Goal: Task Accomplishment & Management: Complete application form

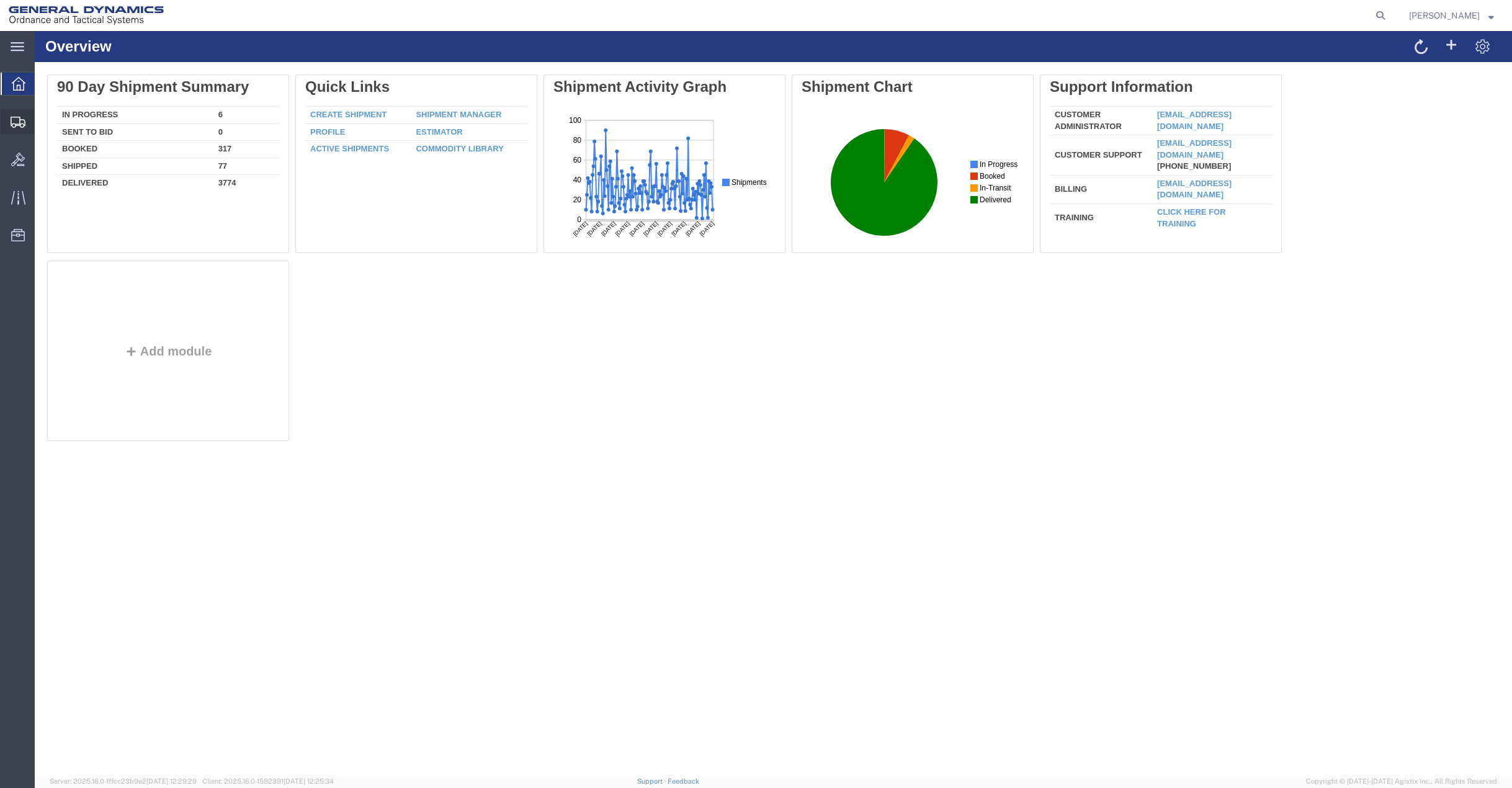
click at [0, 0] on span "Create Shipment" at bounding box center [0, 0] width 0 height 0
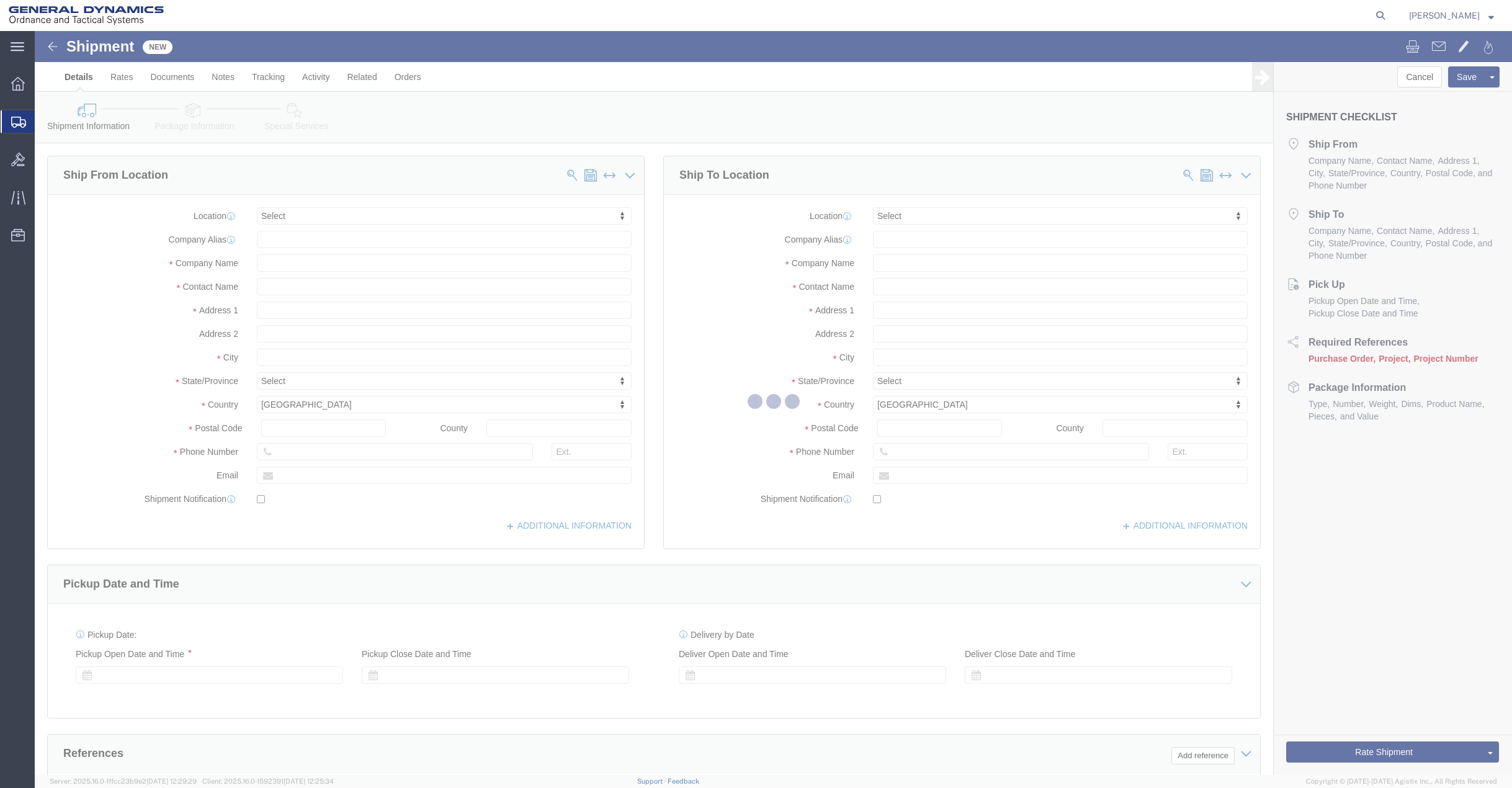
select select
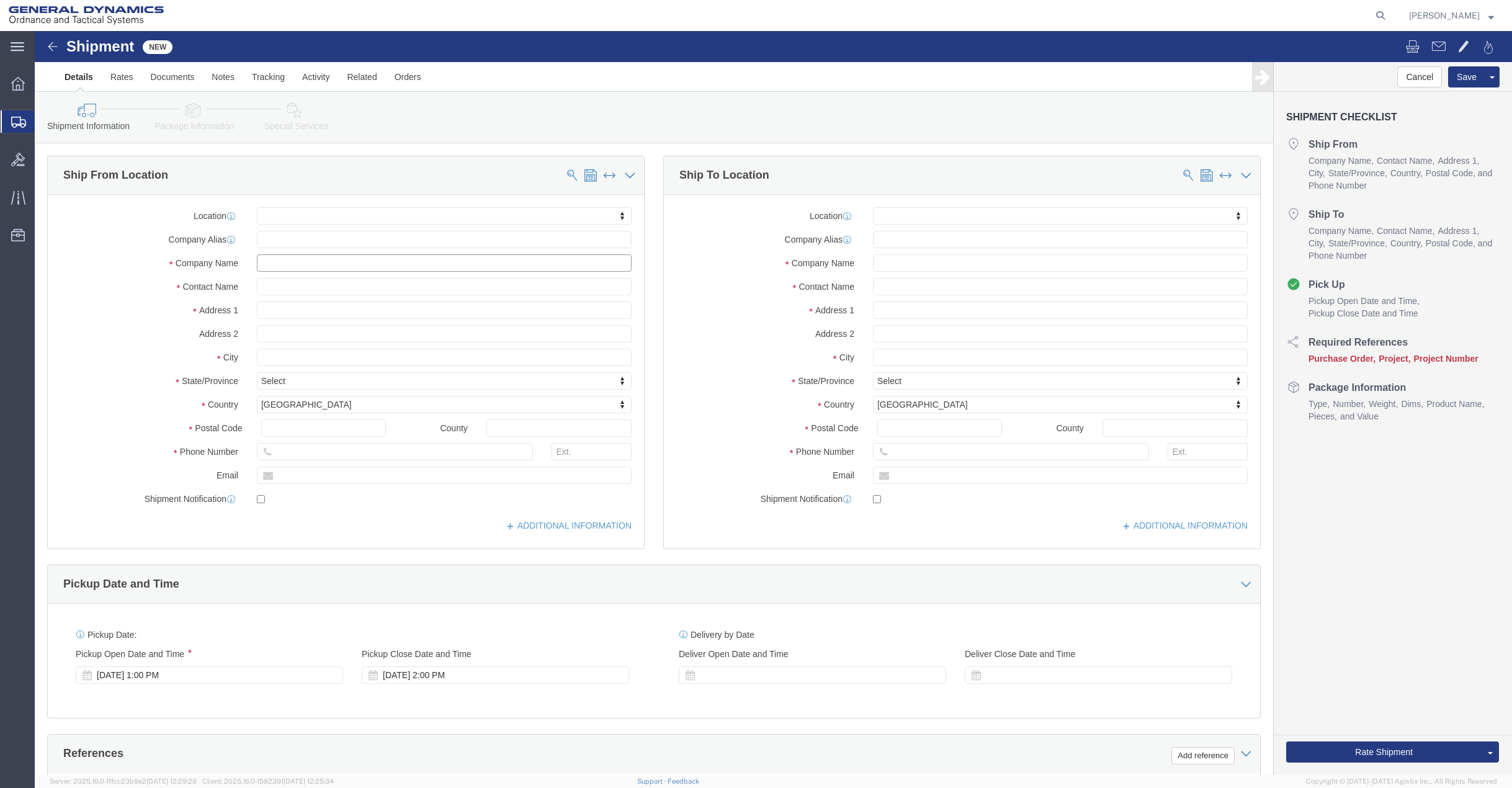
click input "text"
type input "[PERSON_NAME]"
drag, startPoint x: 265, startPoint y: 235, endPoint x: 190, endPoint y: 235, distance: 75.0
click div "Company Name [PERSON_NAME]"
type input "Y"
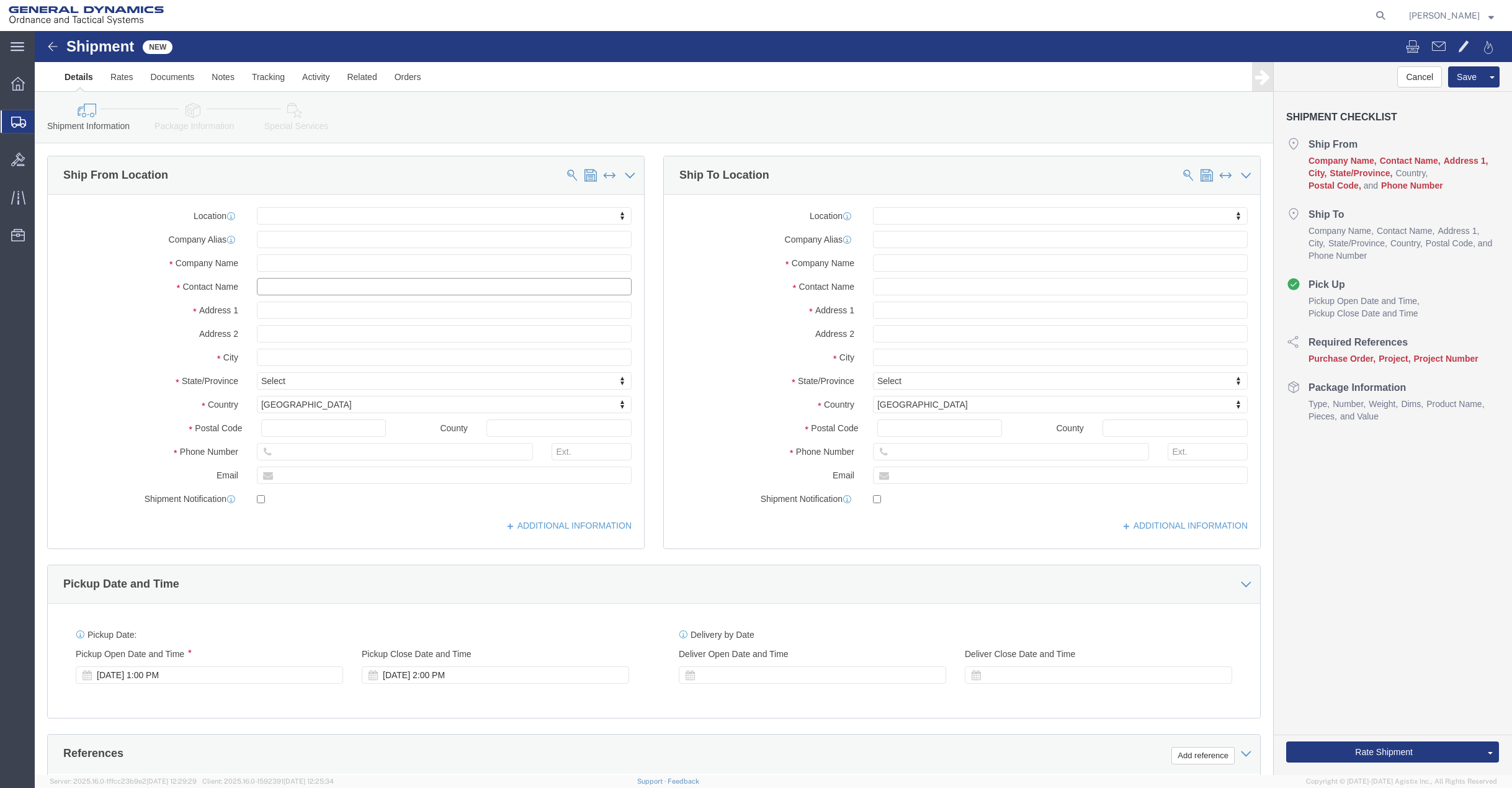
click input "text"
type input "[PERSON_NAME]"
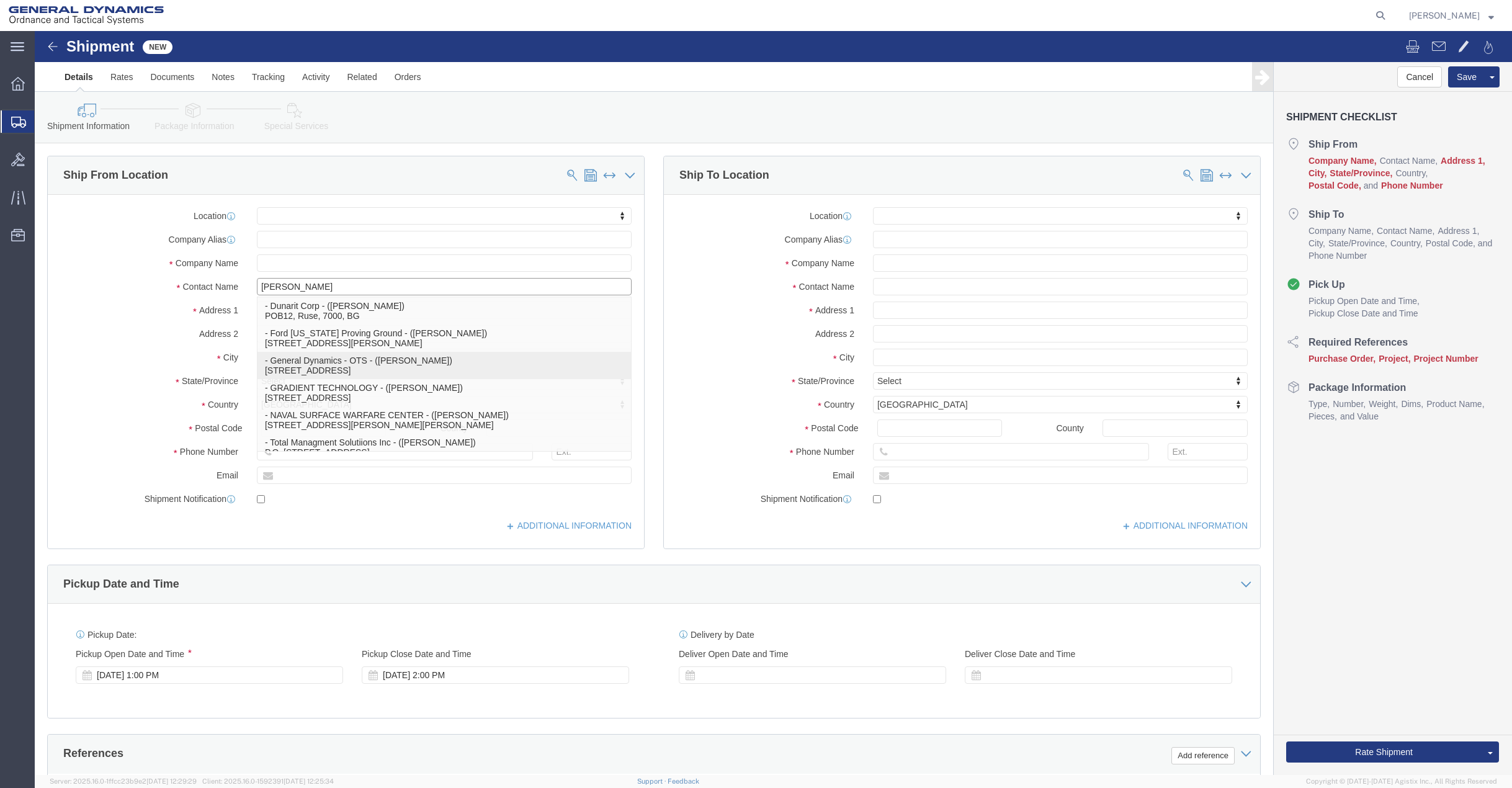
click p "- General Dynamics - OTS - ([PERSON_NAME]) 19850 IH 635, [GEOGRAPHIC_DATA], [GE…"
select select
type input "19850 IH 635"
type input "75149"
type input "[PHONE_NUMBER]"
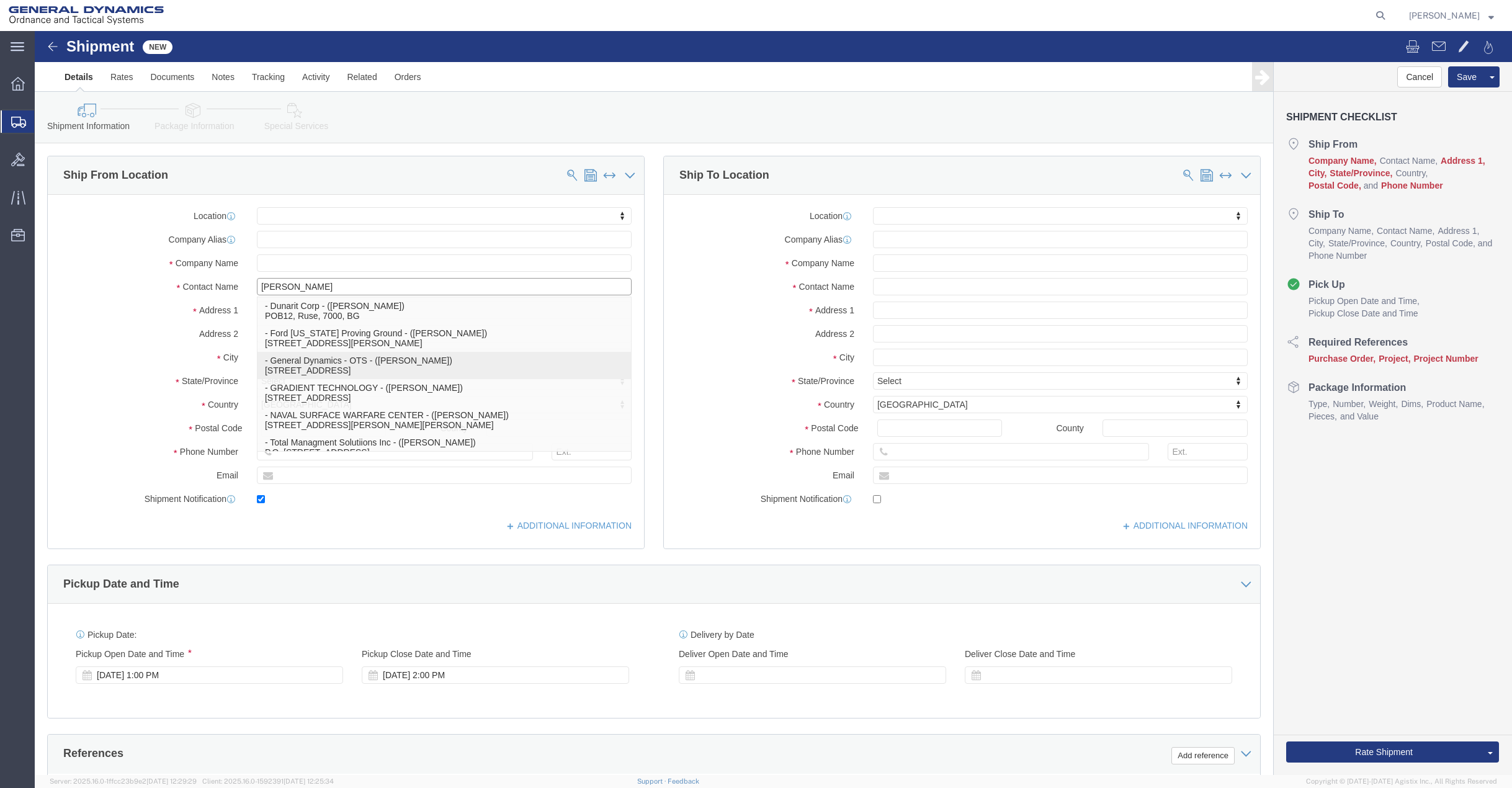
type input "[EMAIL_ADDRESS][DOMAIN_NAME]"
checkbox input "true"
type input "General Dynamics - OTS"
type input "[PERSON_NAME]"
type input "Mesquite"
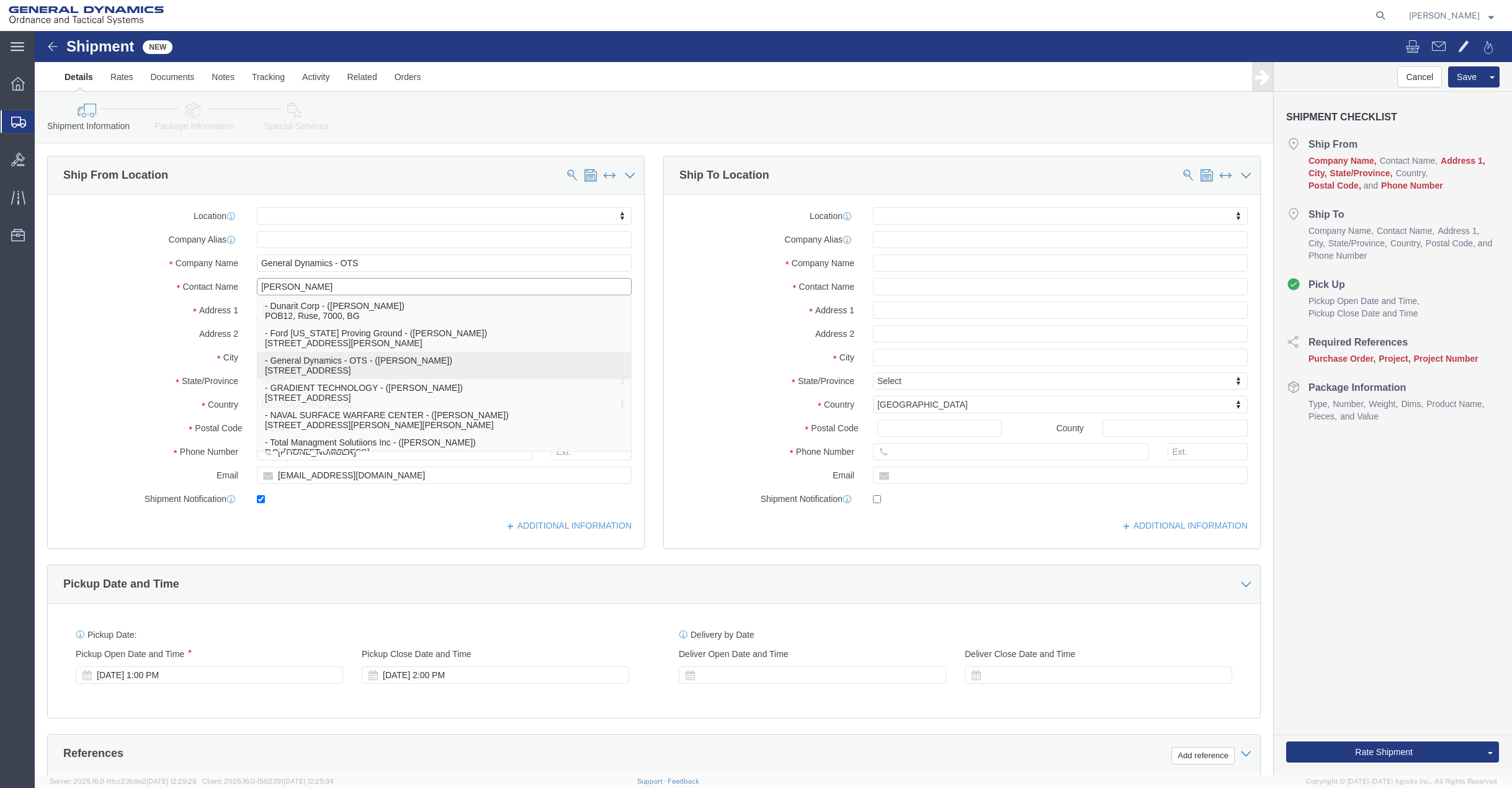
select select "[GEOGRAPHIC_DATA]"
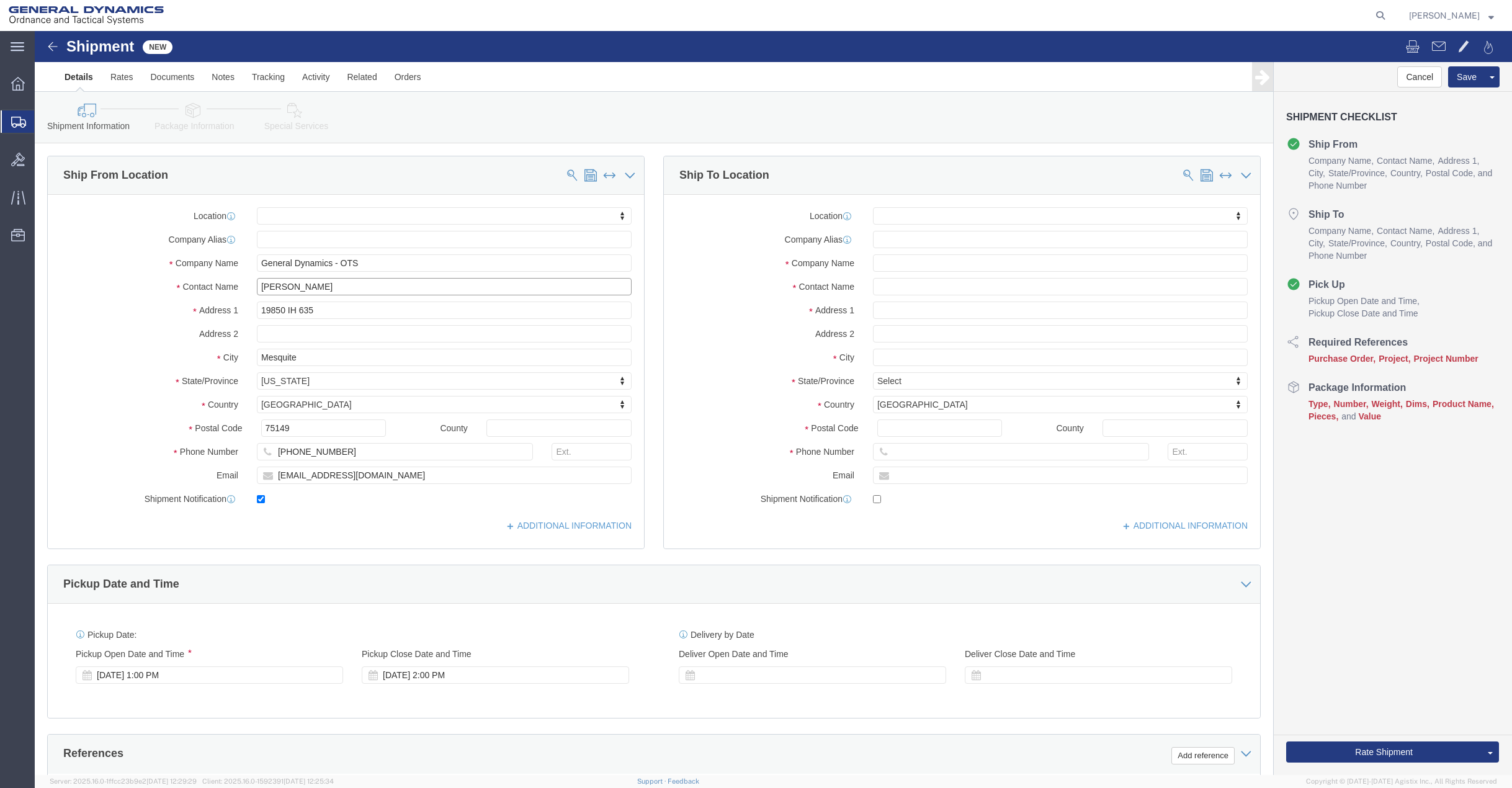
type input "[PERSON_NAME]"
click input "text"
paste input "[PERSON_NAME] Technologies"
type input "[PERSON_NAME] Technologies"
click input "text"
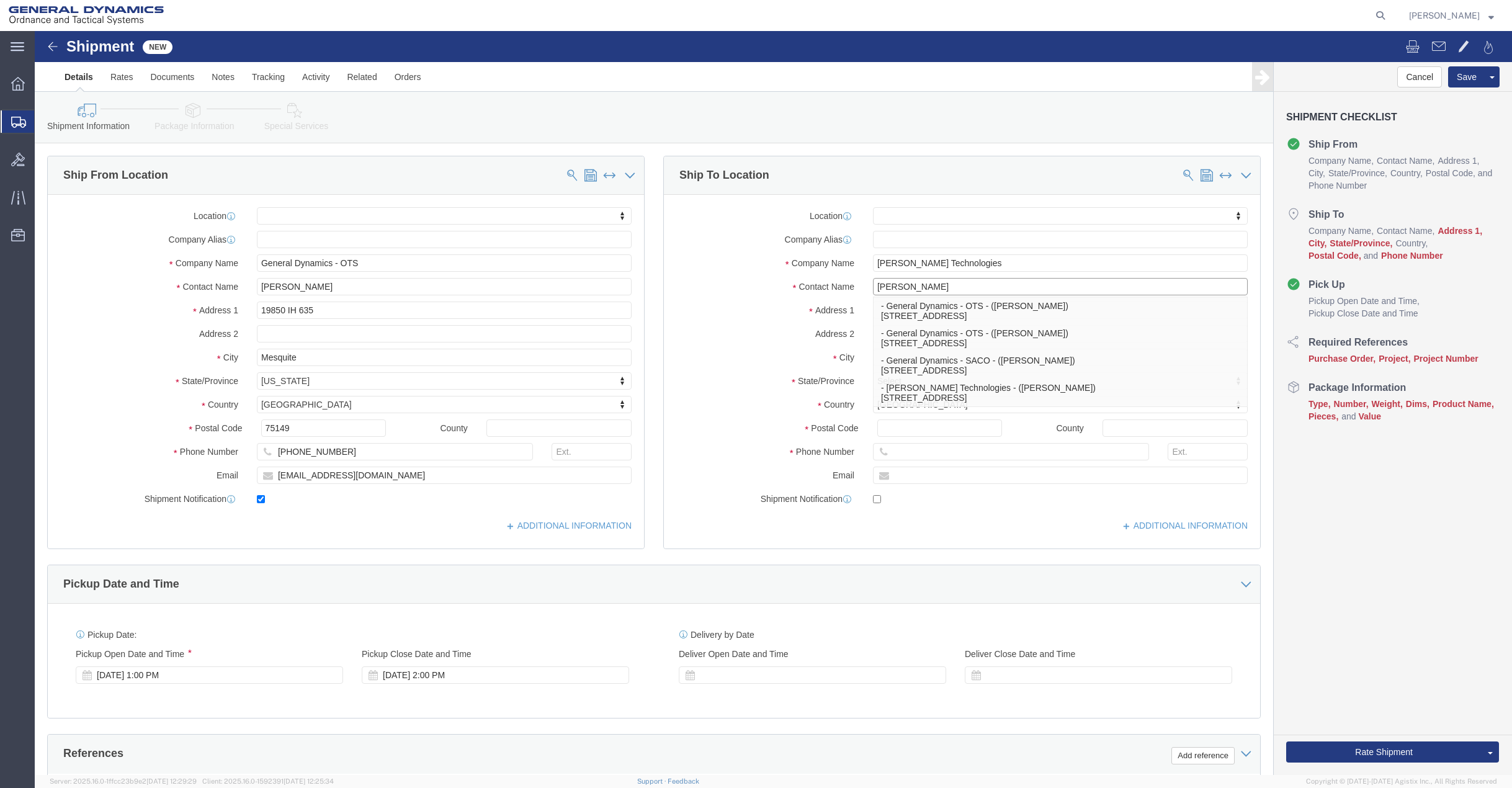
type input "[PERSON_NAME]"
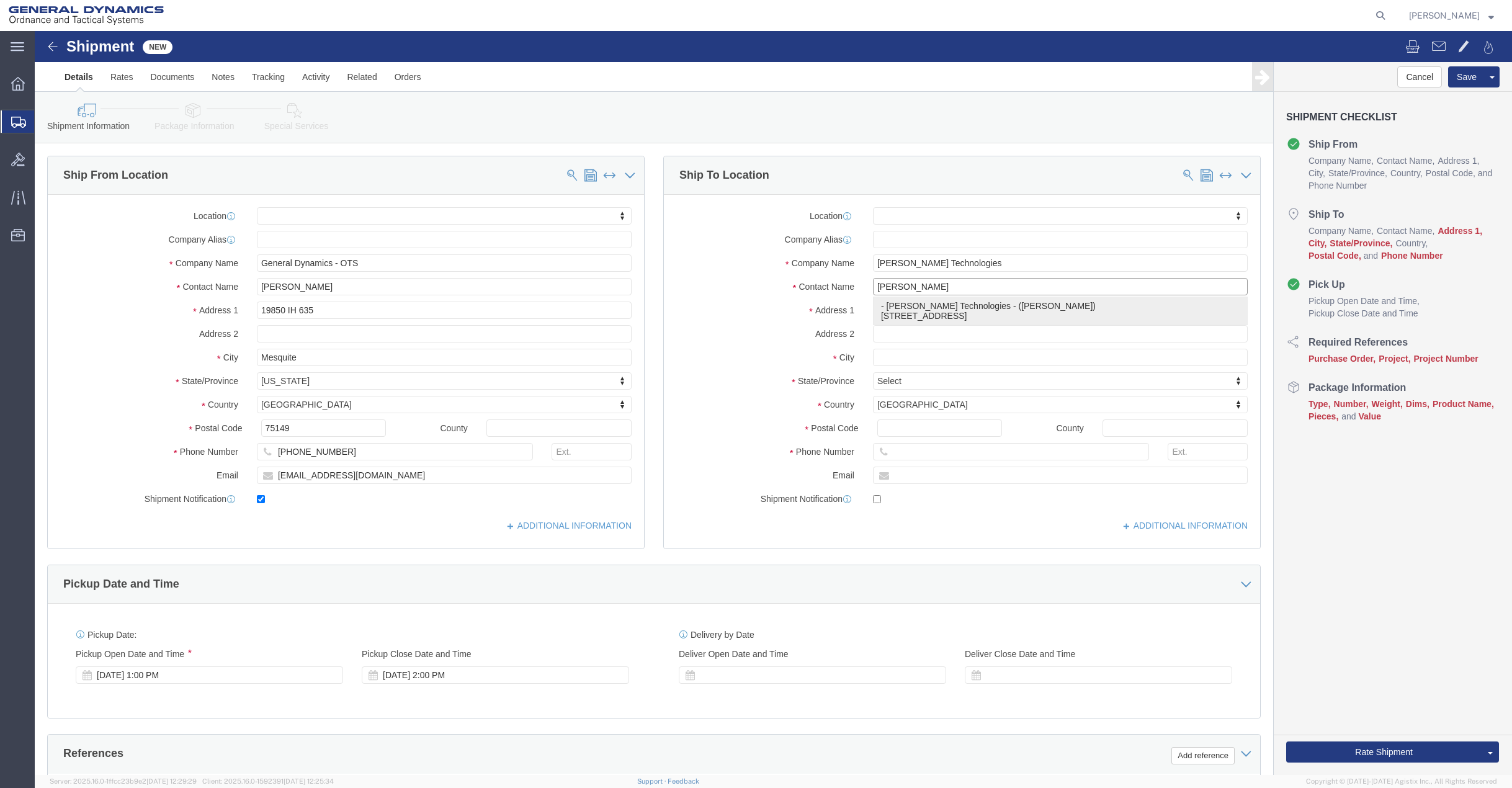
click p "- [PERSON_NAME] Technologies - ([PERSON_NAME]) [STREET_ADDRESS]"
select select
type input "3200 Innovation Place"
type input "44509"
type input "[PERSON_NAME] Technologies"
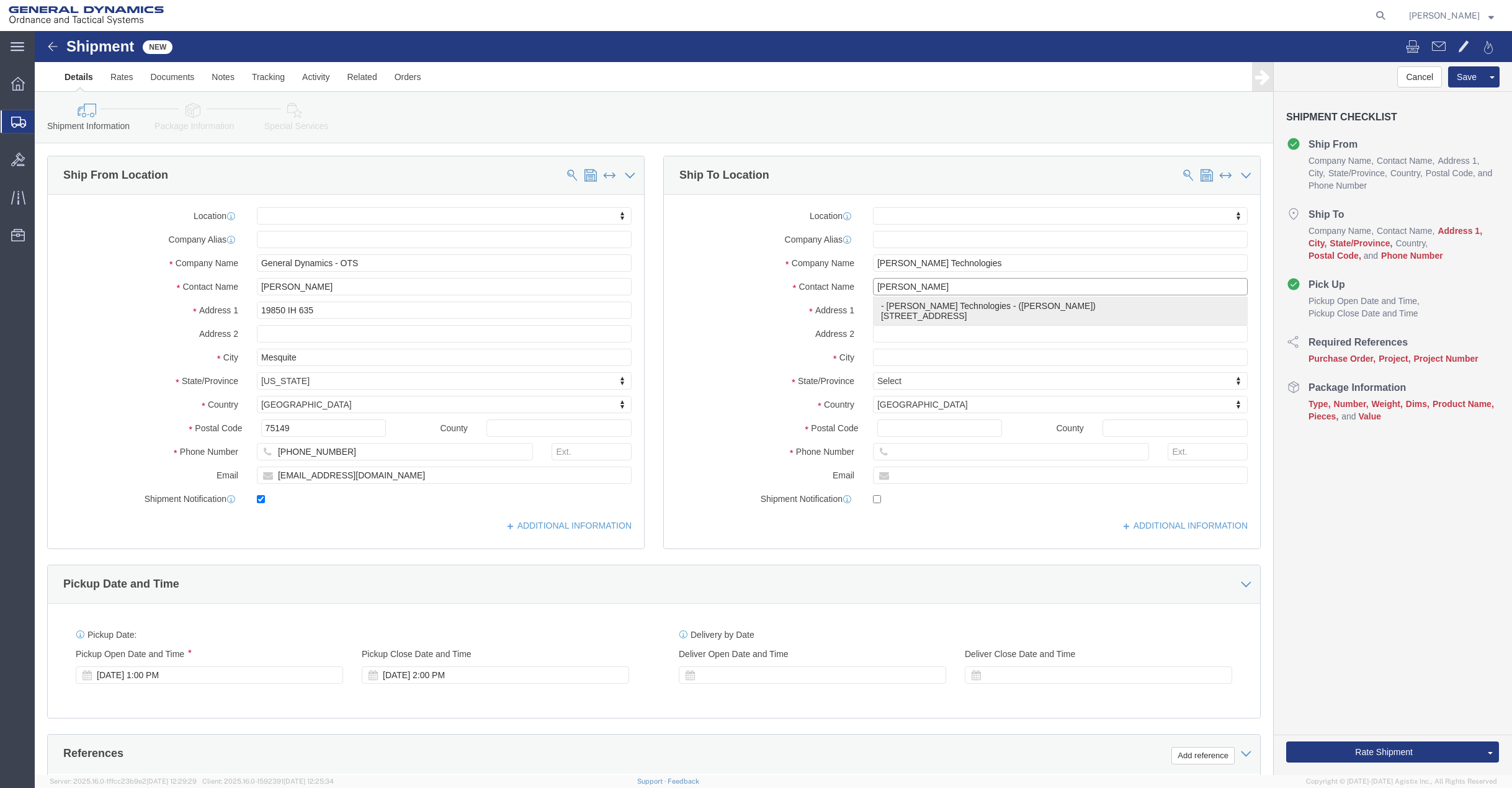
type input "[PERSON_NAME]"
type input "[GEOGRAPHIC_DATA]"
select select "OH"
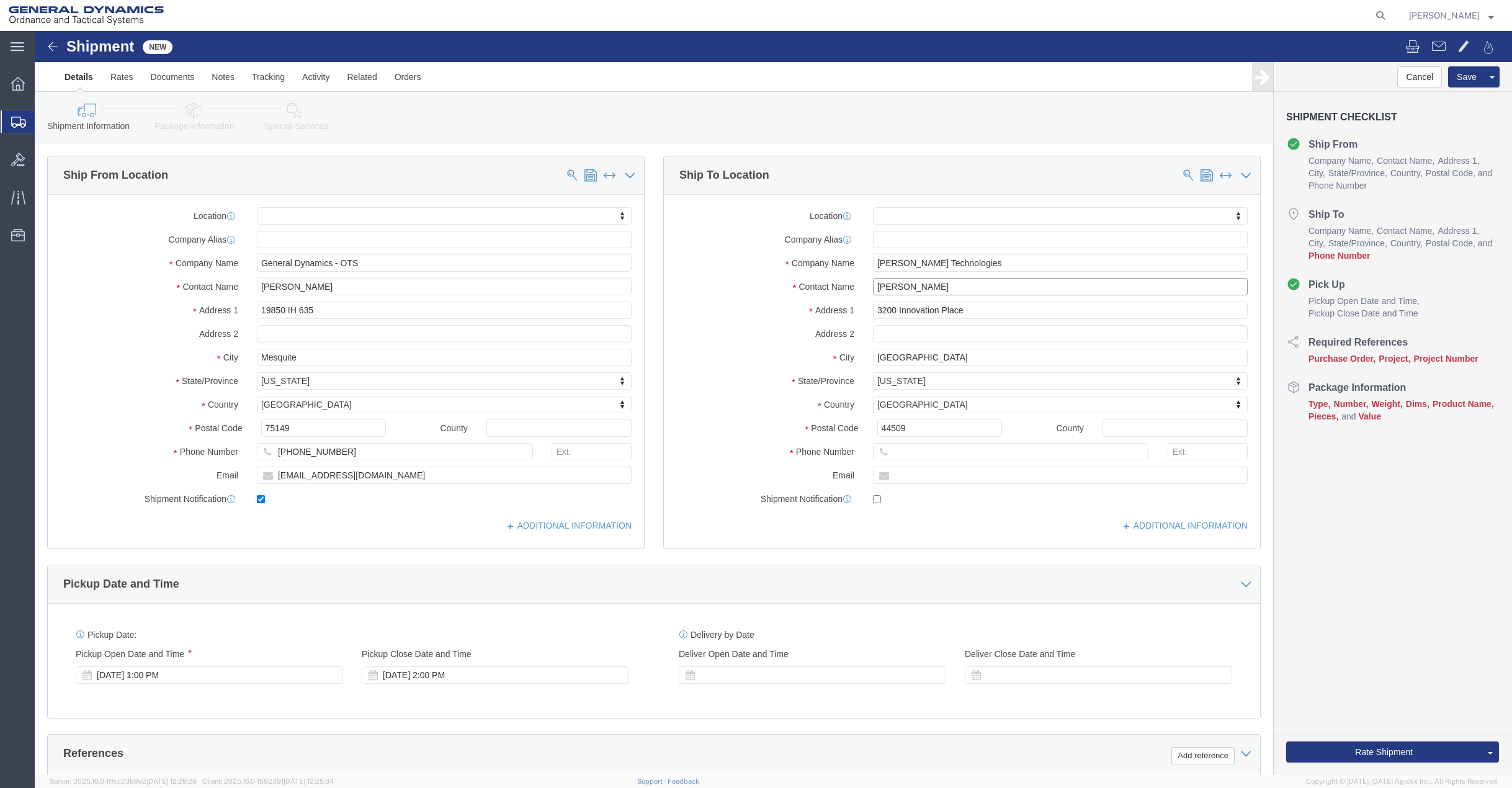
type input "[PERSON_NAME]"
click input "text"
type input "[PHONE_NUMBER]"
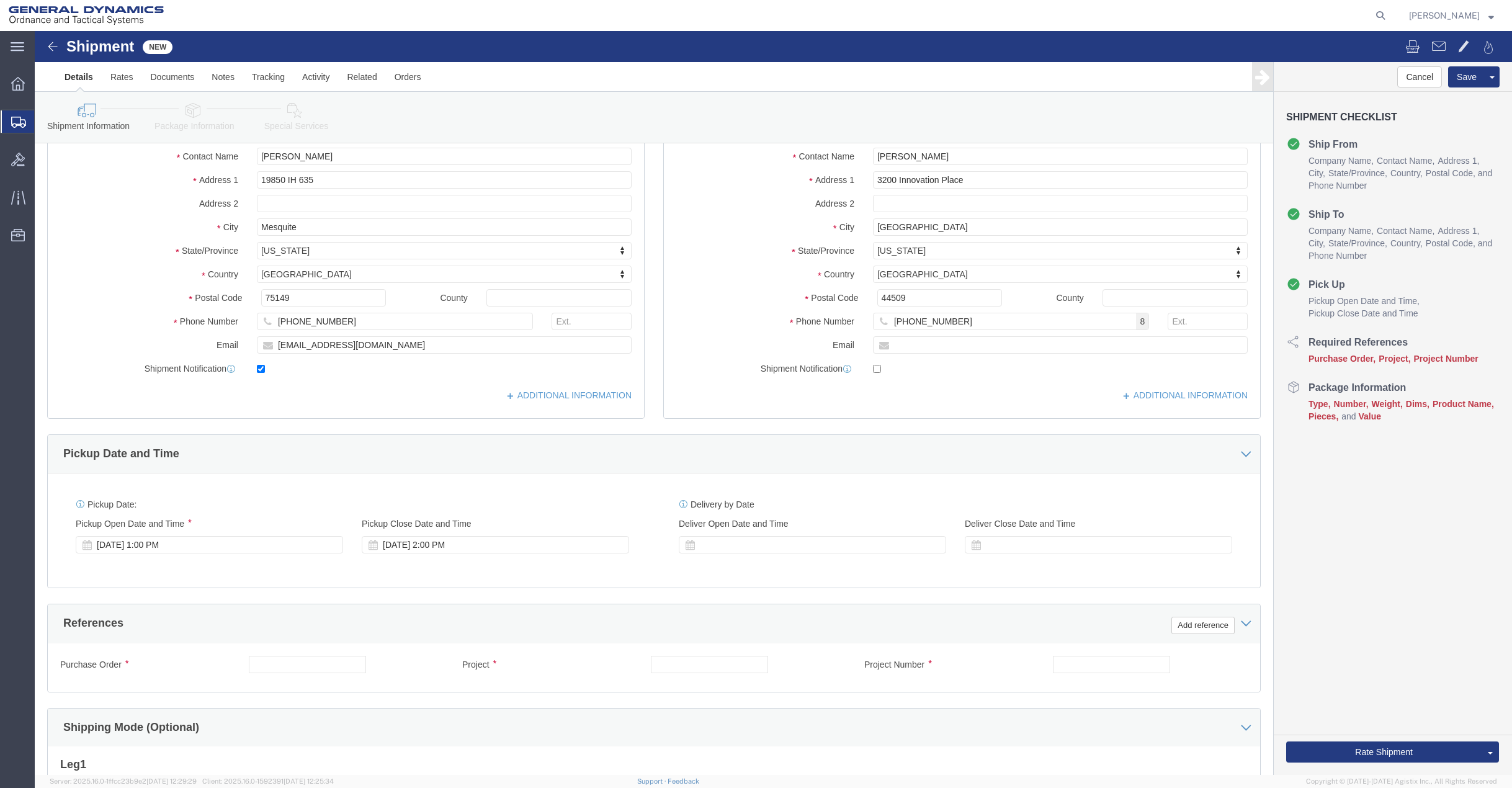
scroll to position [186, 0]
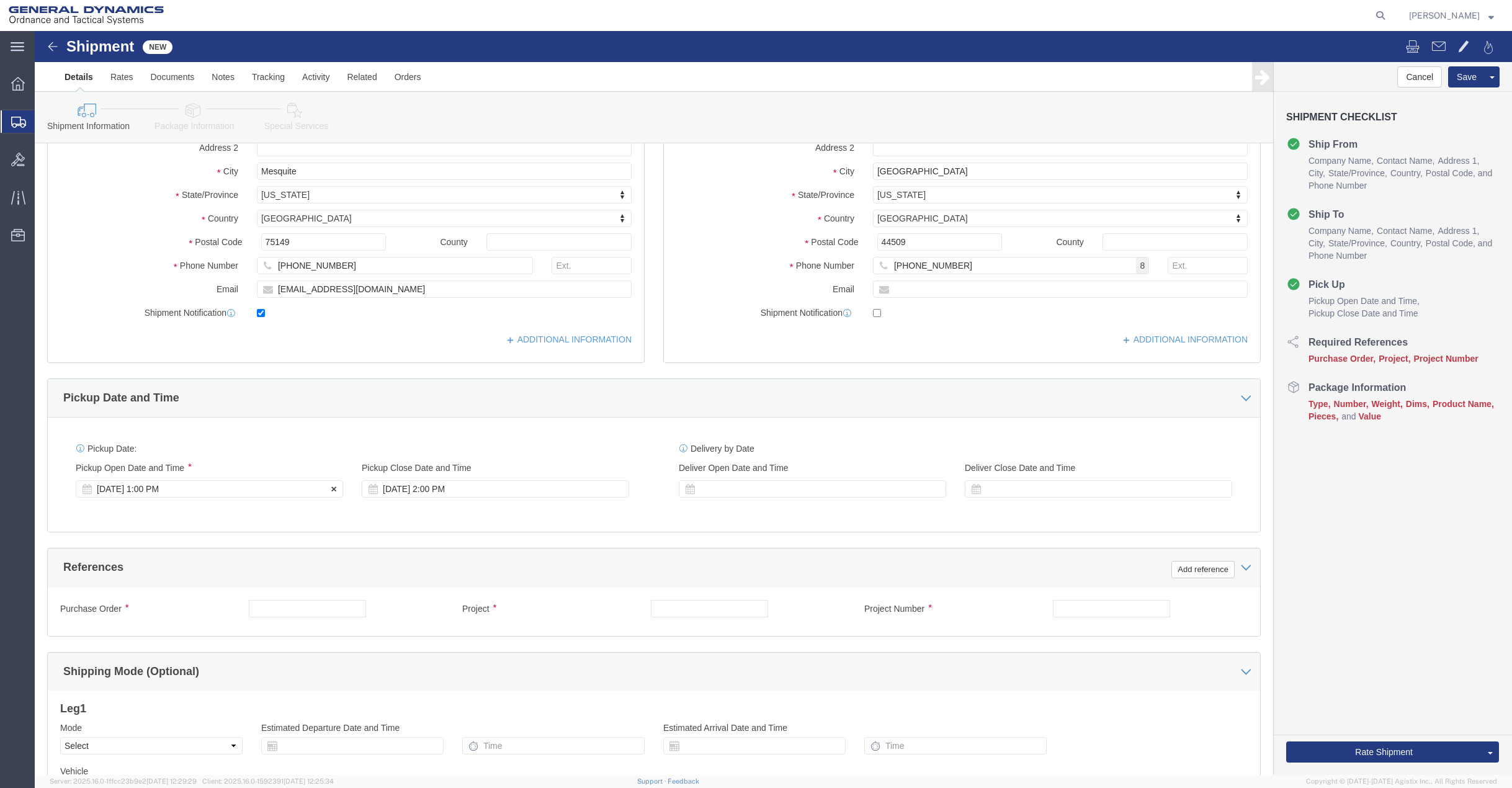
click div "[DATE] 1:00 PM"
type input "3:00 PM"
click button "Apply"
click div "[DATE] 4:00 PM"
type input "5:00 PM"
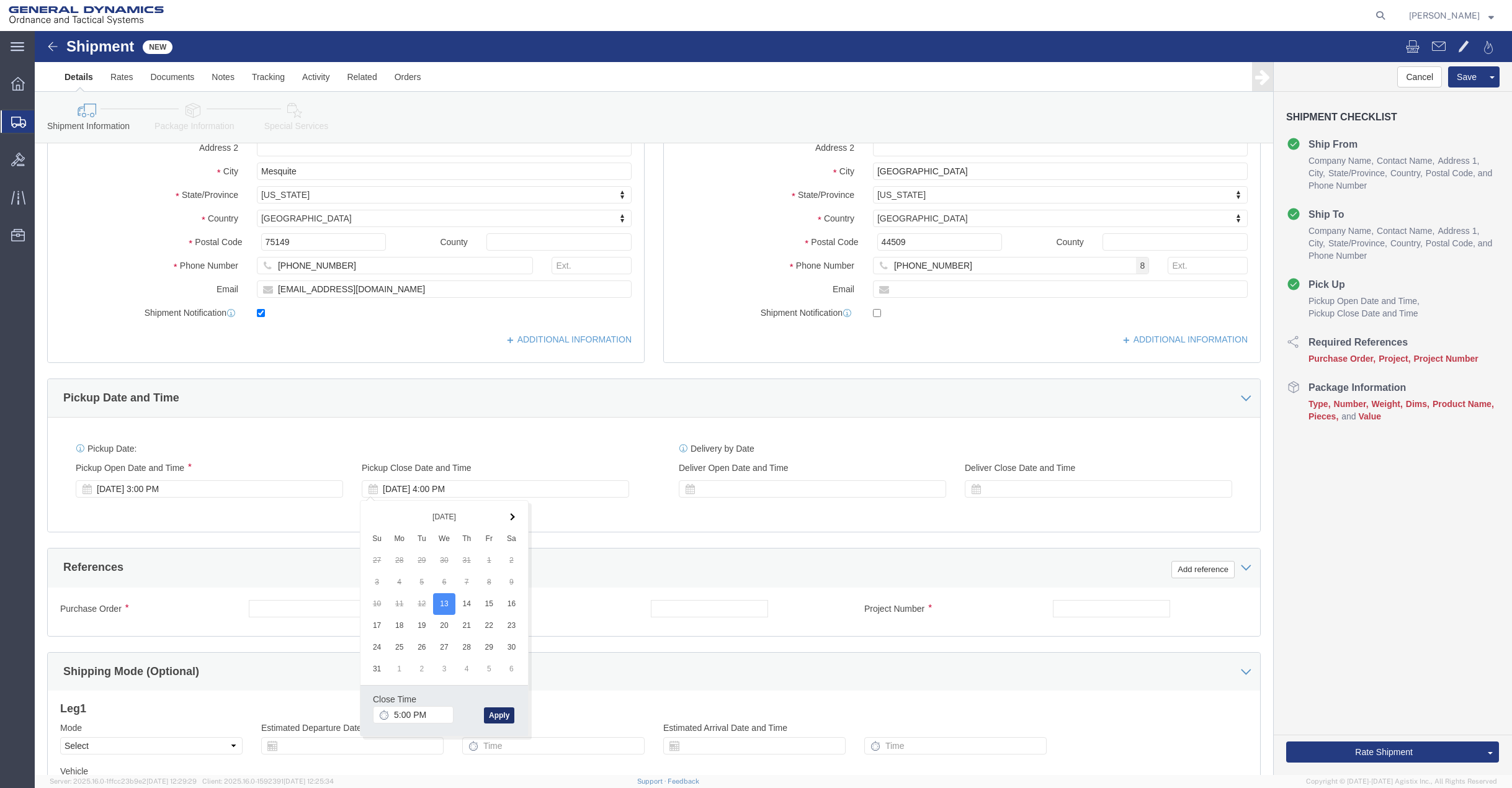
click button "Apply"
click input "text"
type input "50SOM"
type input "NA"
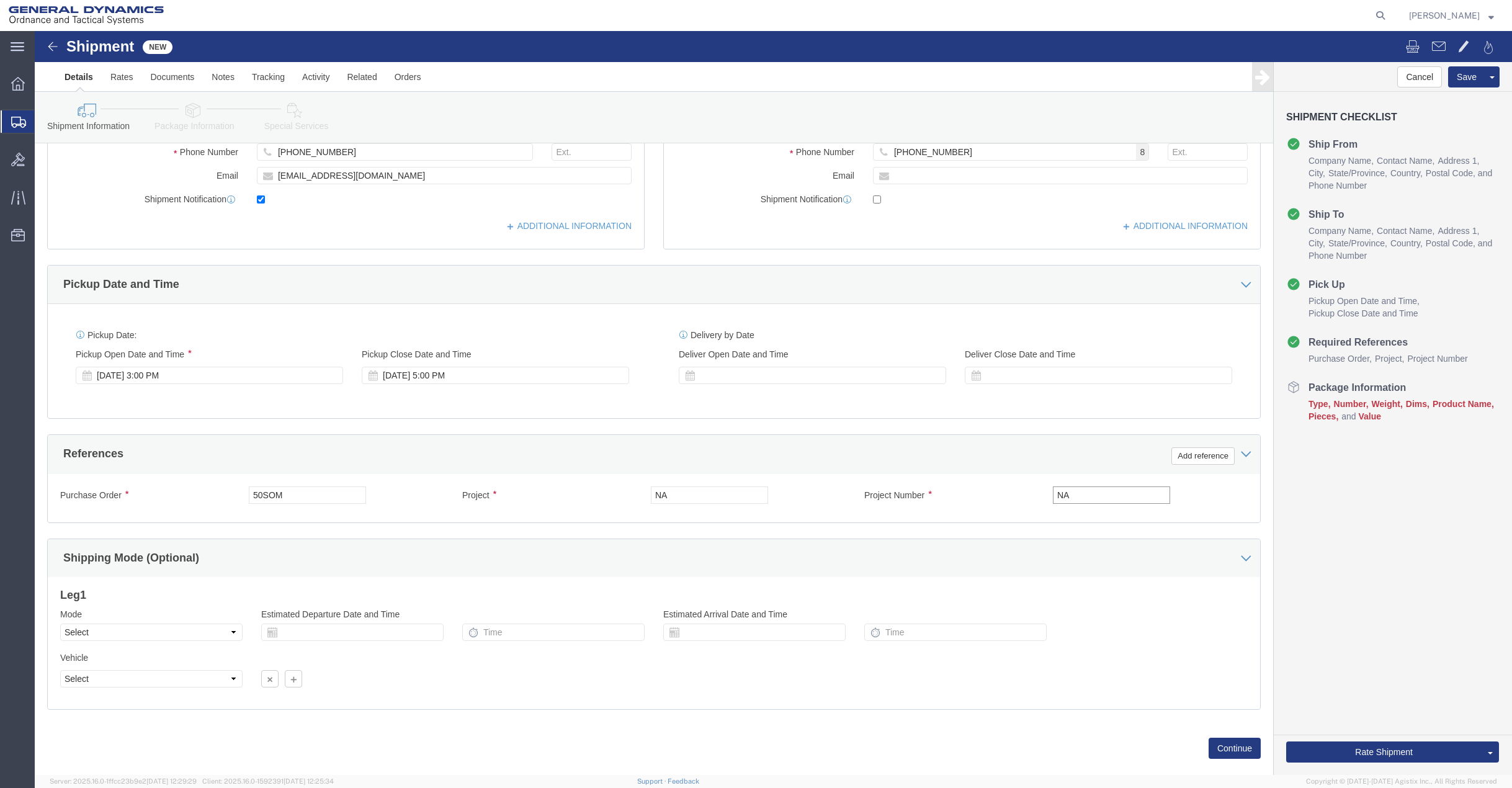
scroll to position [321, 0]
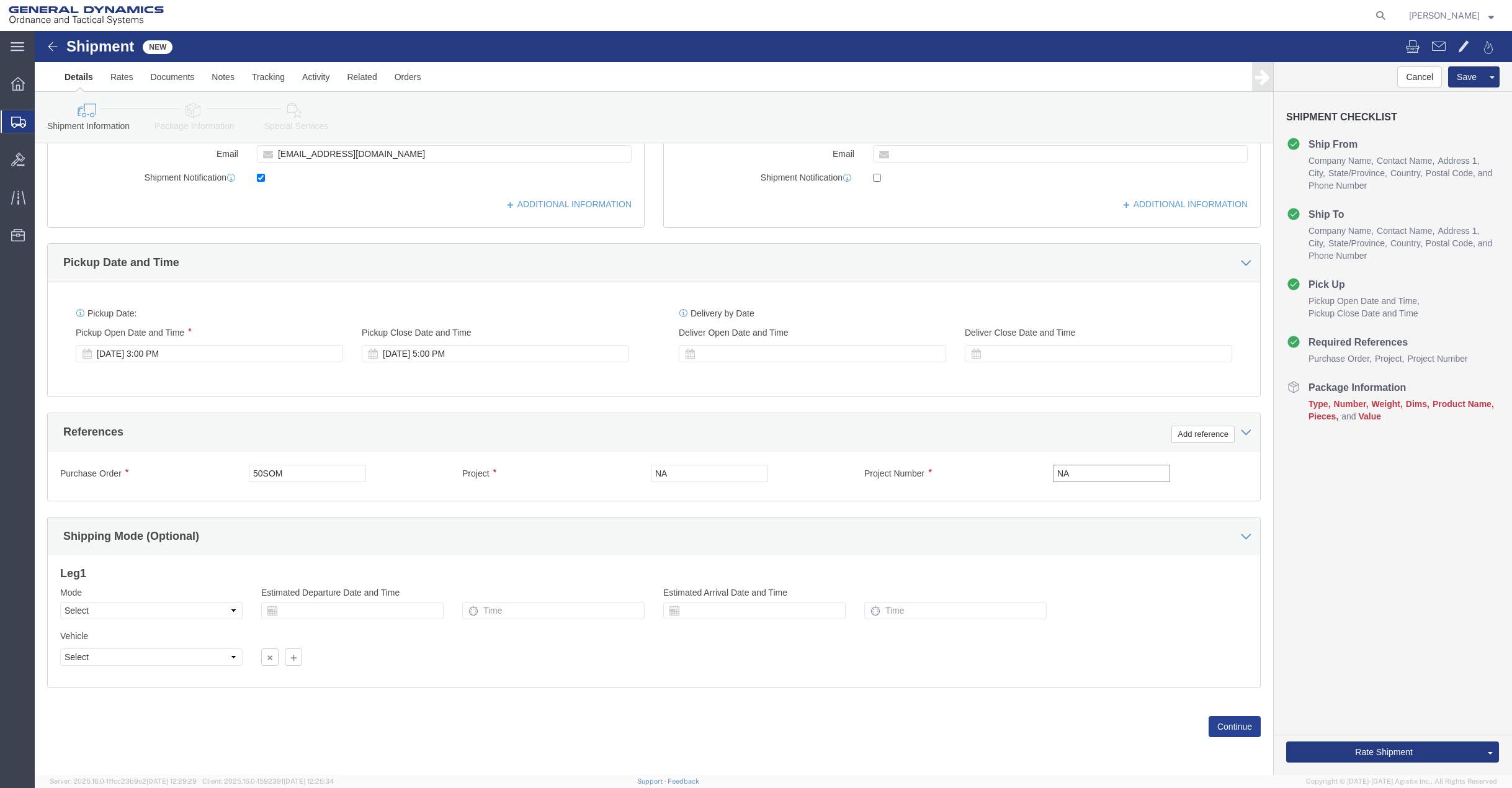
type input "NA"
click button "Continue"
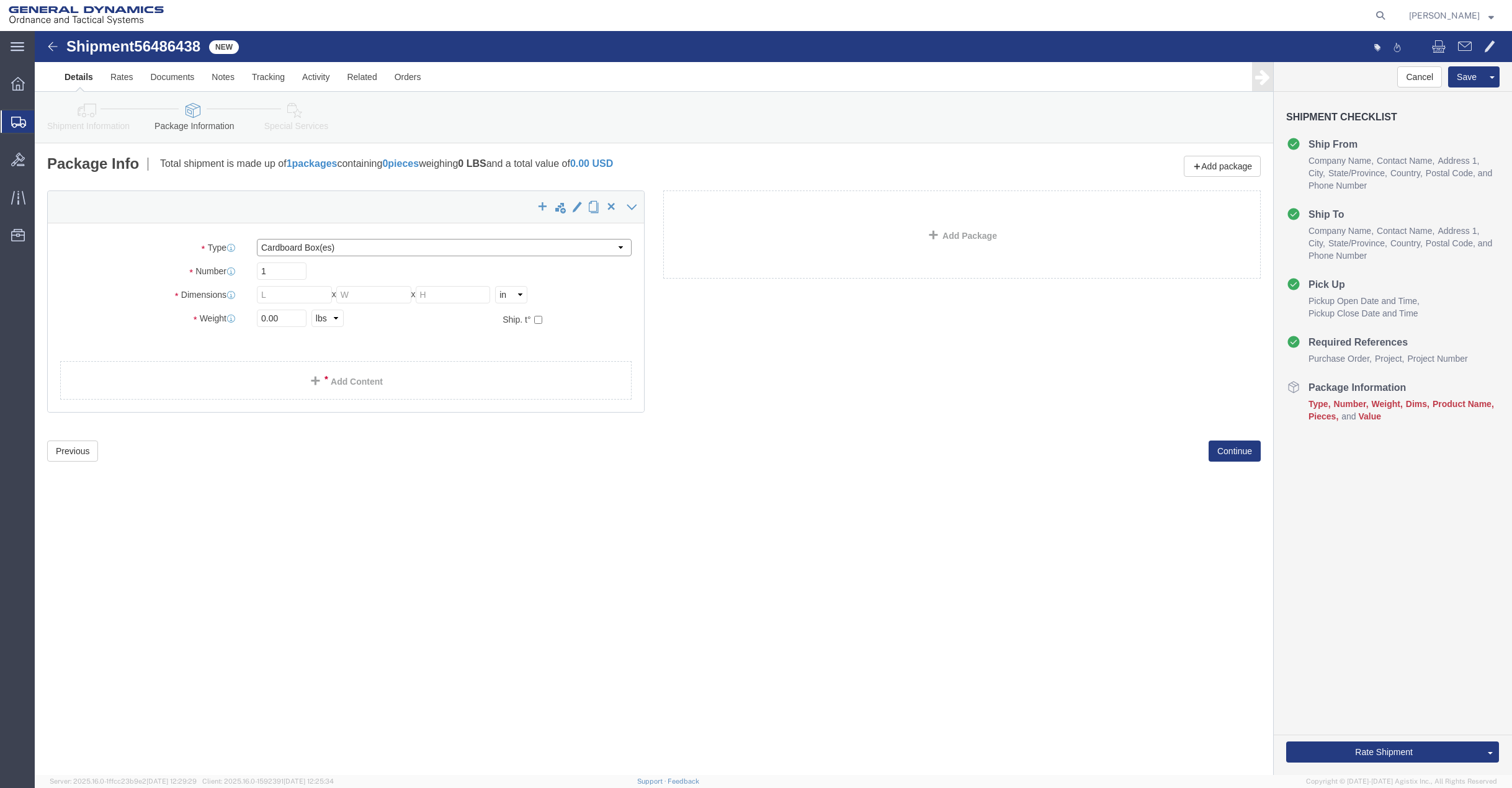
click select "Select Bale(s) Basket(s) Bolt(s) Bottle(s) Buckets Bulk Bundle(s) Can(s) Cardbo…"
select select "PSNS"
click select "Select Bale(s) Basket(s) Bolt(s) Bottle(s) Buckets Bulk Bundle(s) Can(s) Cardbo…"
click input "text"
type input "48"
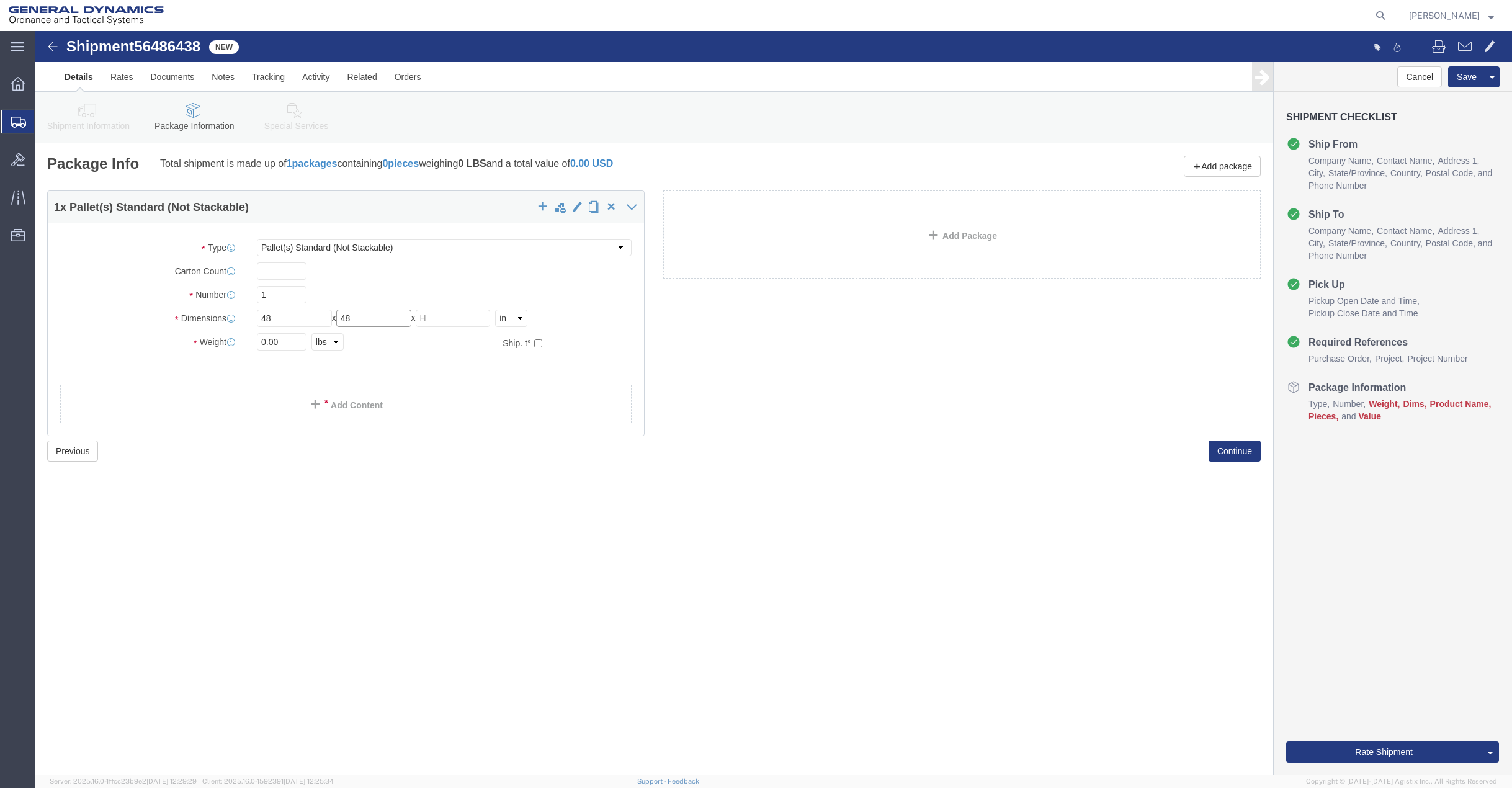
type input "48"
type input "12"
drag, startPoint x: 246, startPoint y: 310, endPoint x: 214, endPoint y: 315, distance: 32.4
click div "0.00 Select kgs lbs"
type input "652"
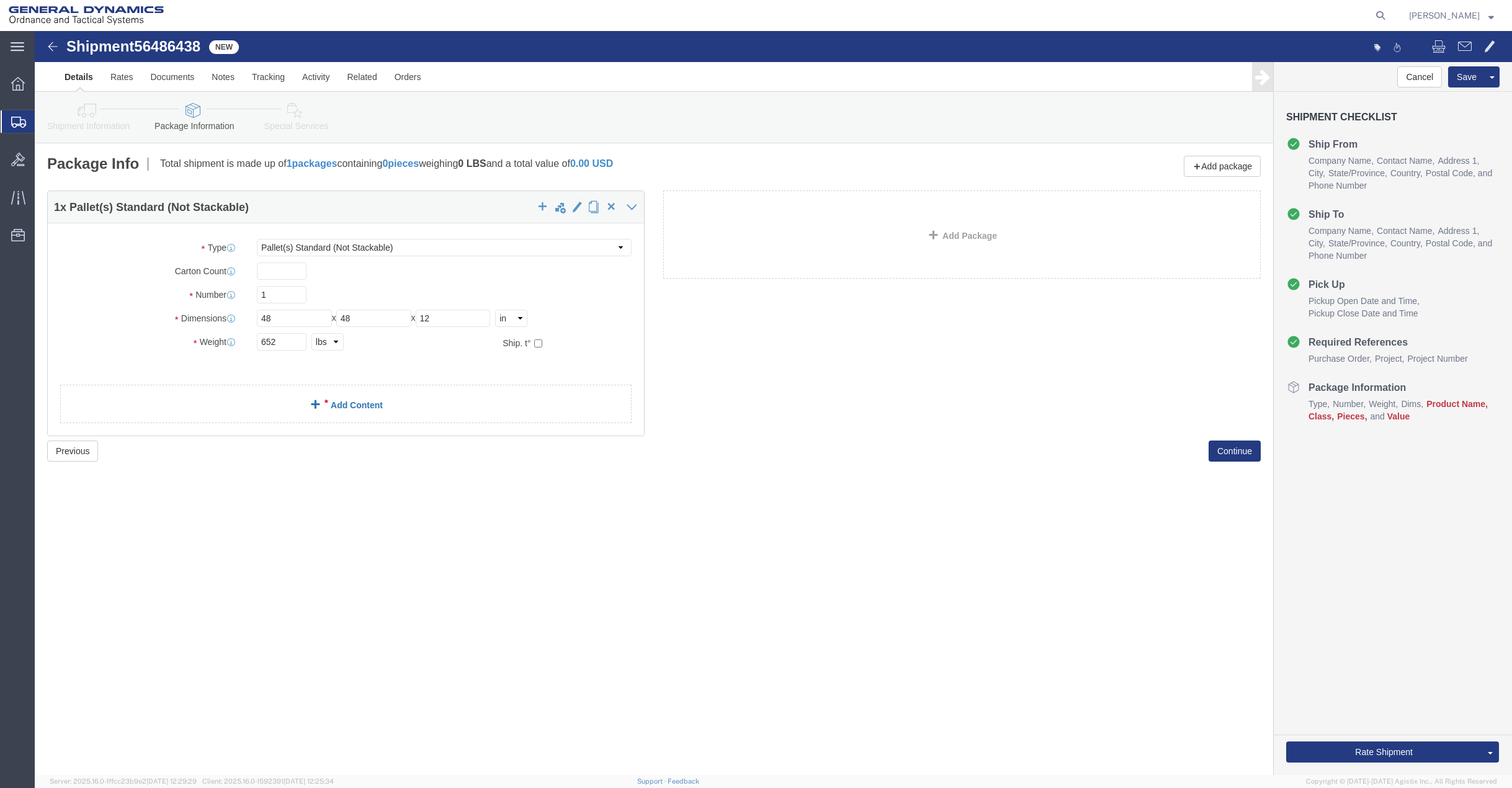
click link "Add Content"
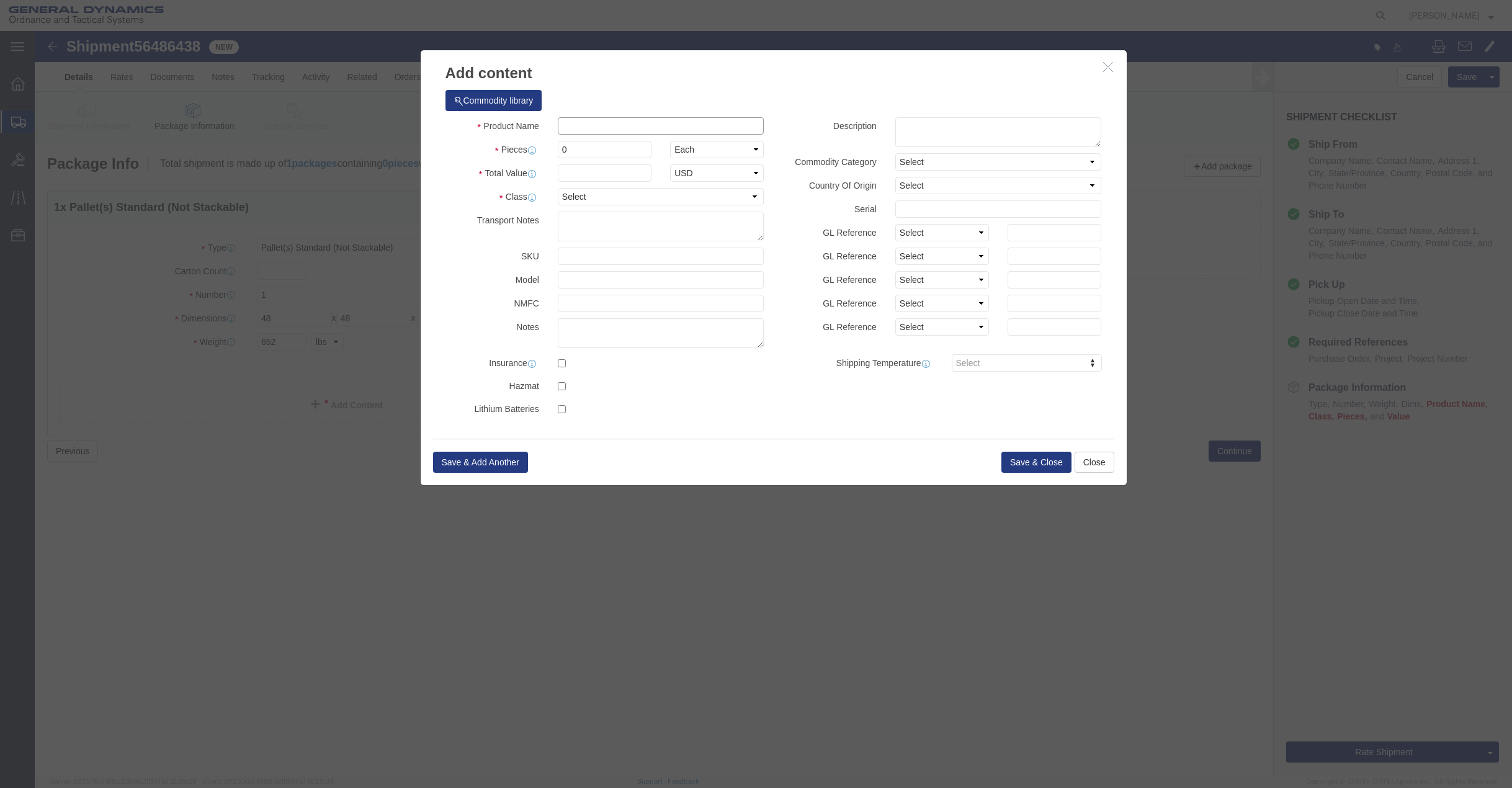
click input "text"
type input "FEA and Trsting"
drag, startPoint x: 547, startPoint y: 122, endPoint x: 508, endPoint y: 122, distance: 39.0
click div "Pieces 0 Select Bag Barrels 100Board Feet Bottle Box Blister Pack Carats Can Ca…"
type input "1"
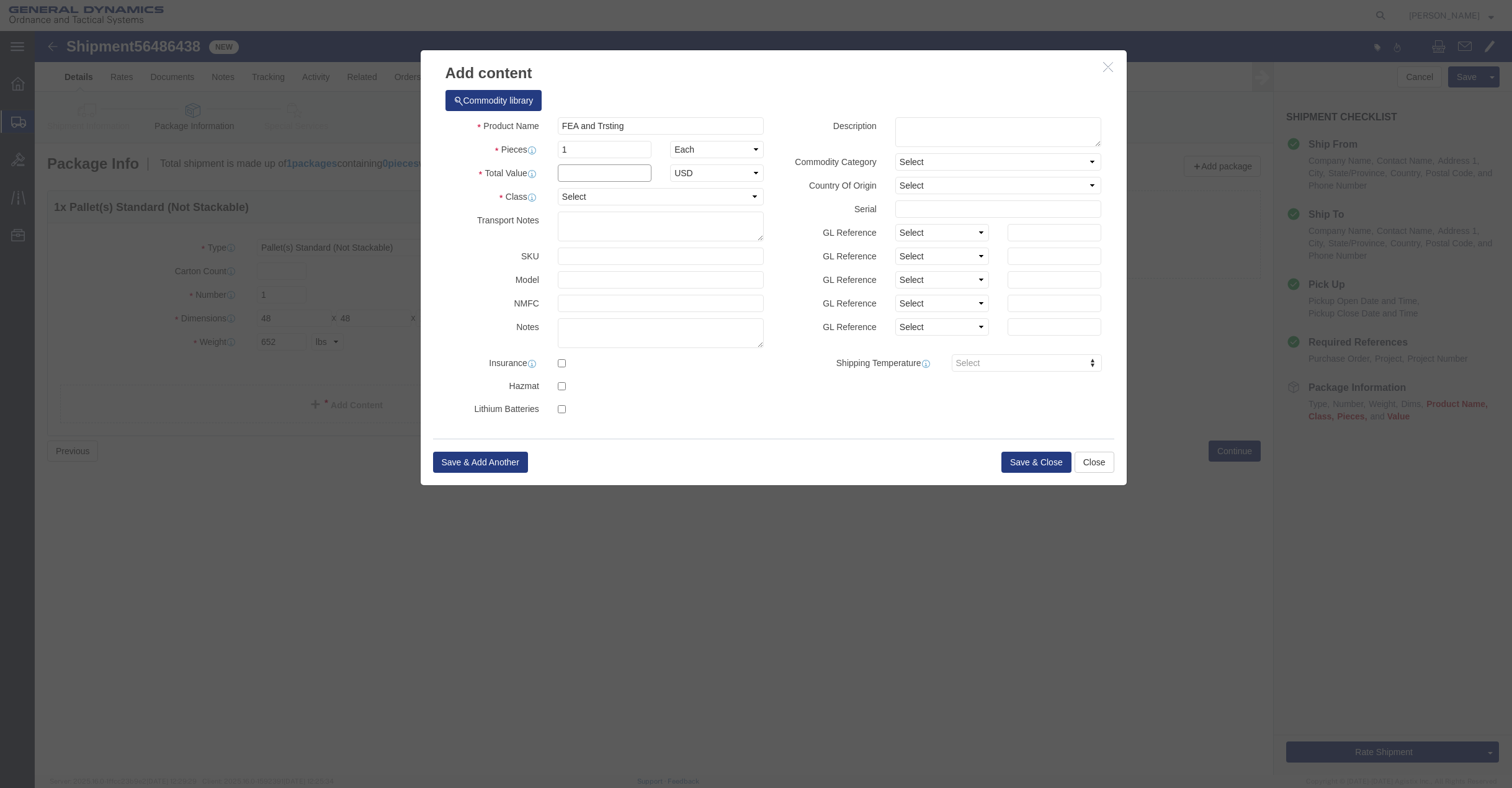
click input "text"
click input "FEA and Trsting"
type input "FEA and Trsting =6 pcs"
click input "text"
type input "4,500"
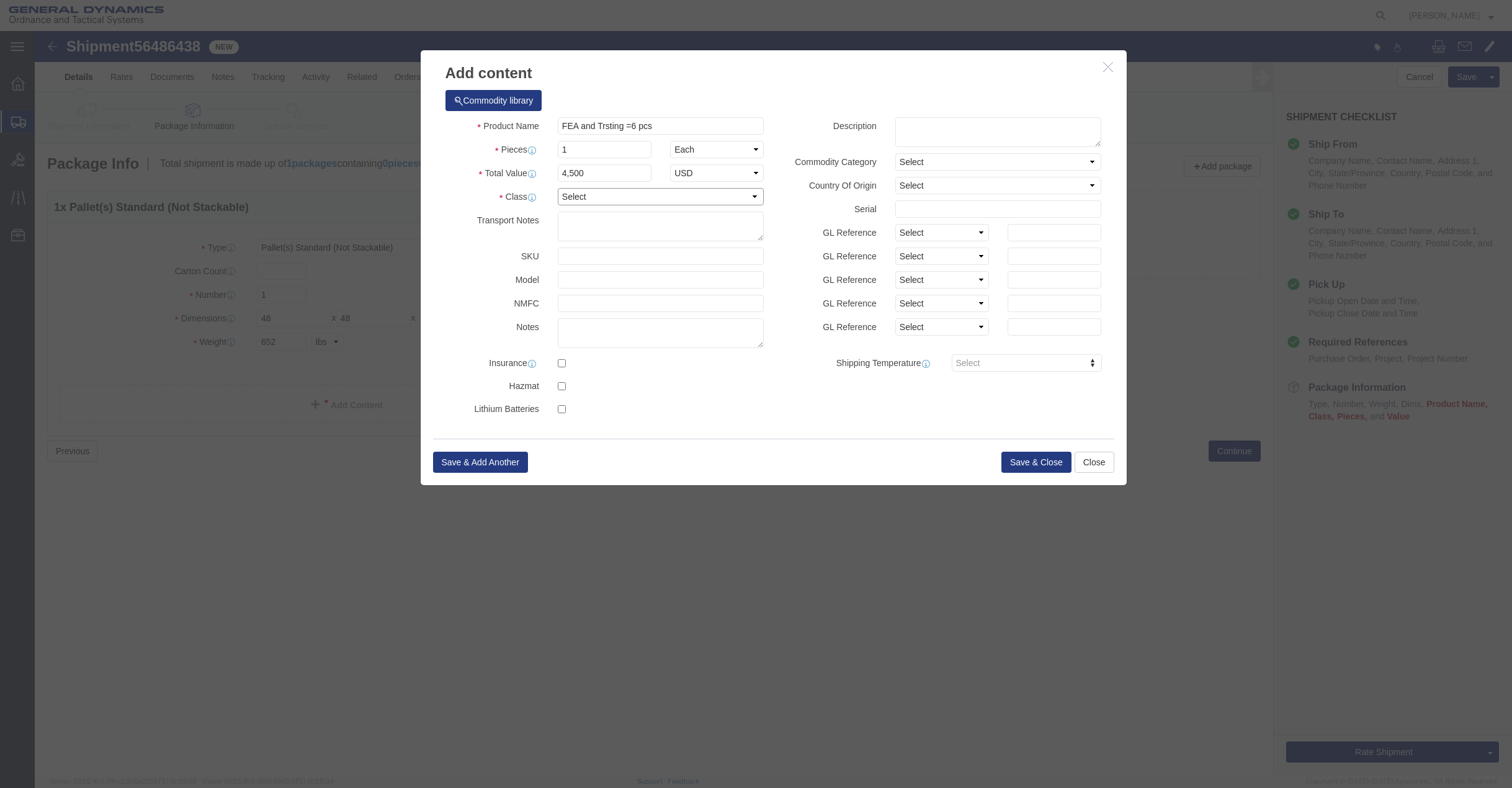
click select "Select 50 55 60 65 70 85 92.5 100 125 175 250 300 400"
select select "50"
click select "Select 50 55 60 65 70 85 92.5 100 125 175 250 300 400"
click button "Save & Close"
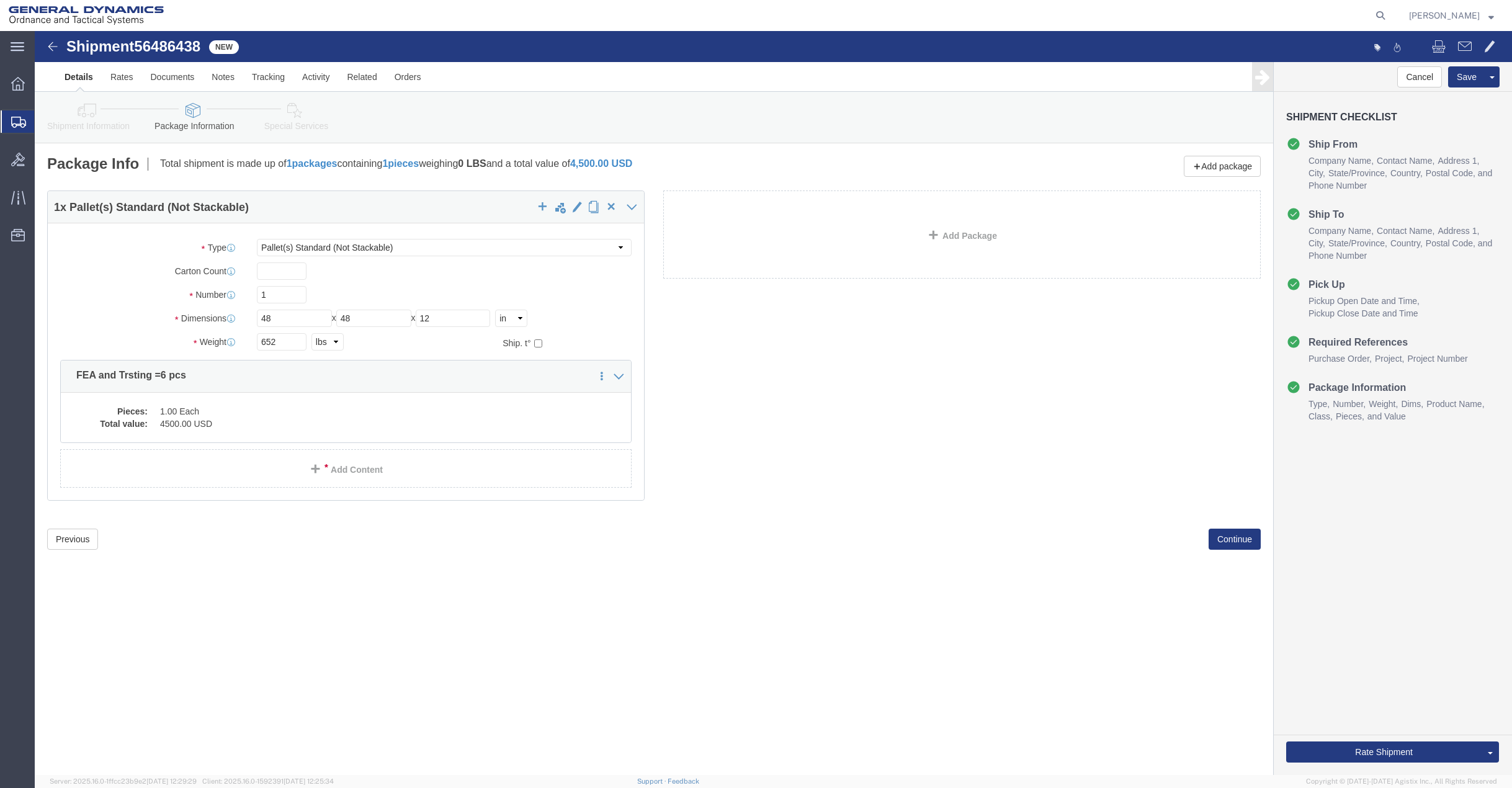
click link "Add Package"
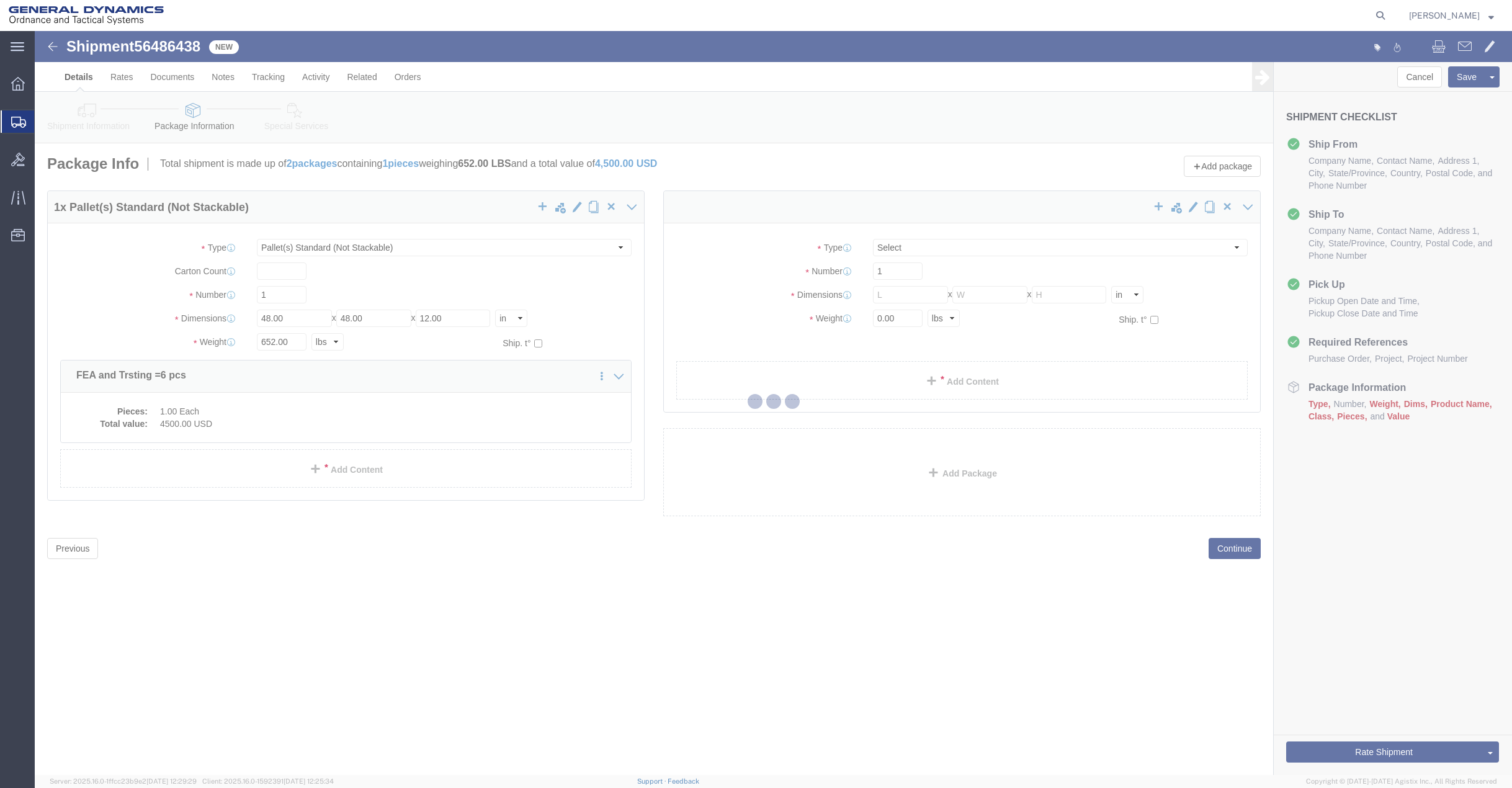
select select "PSNS"
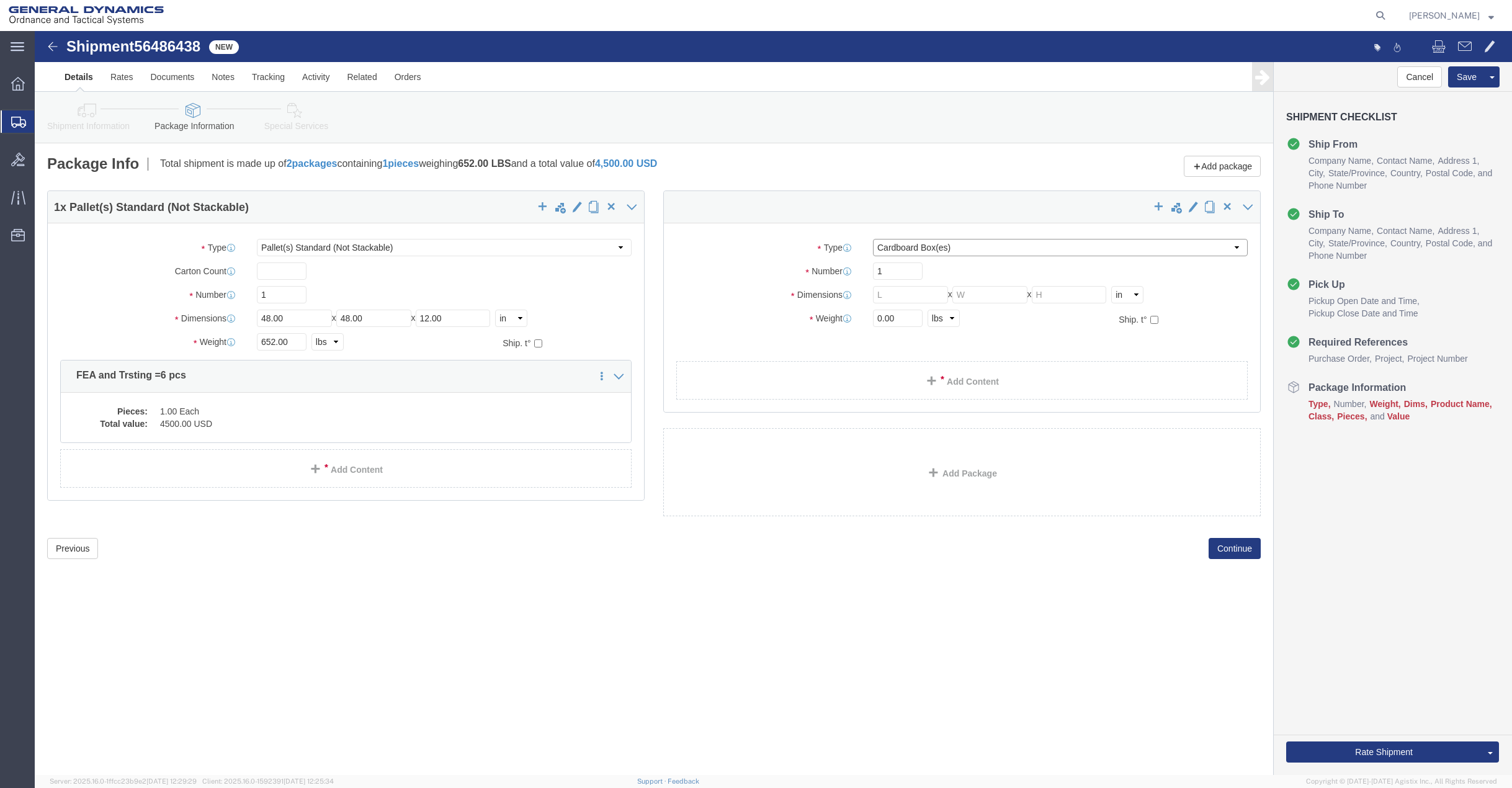
click select "Select Bale(s) Basket(s) Bolt(s) Bottle(s) Buckets Bulk Bundle(s) Can(s) Cardbo…"
select select "PSNS"
click select "Select Bale(s) Basket(s) Bolt(s) Bottle(s) Buckets Bulk Bundle(s) Can(s) Cardbo…"
drag, startPoint x: 868, startPoint y: 291, endPoint x: 850, endPoint y: 293, distance: 18.1
click input "text"
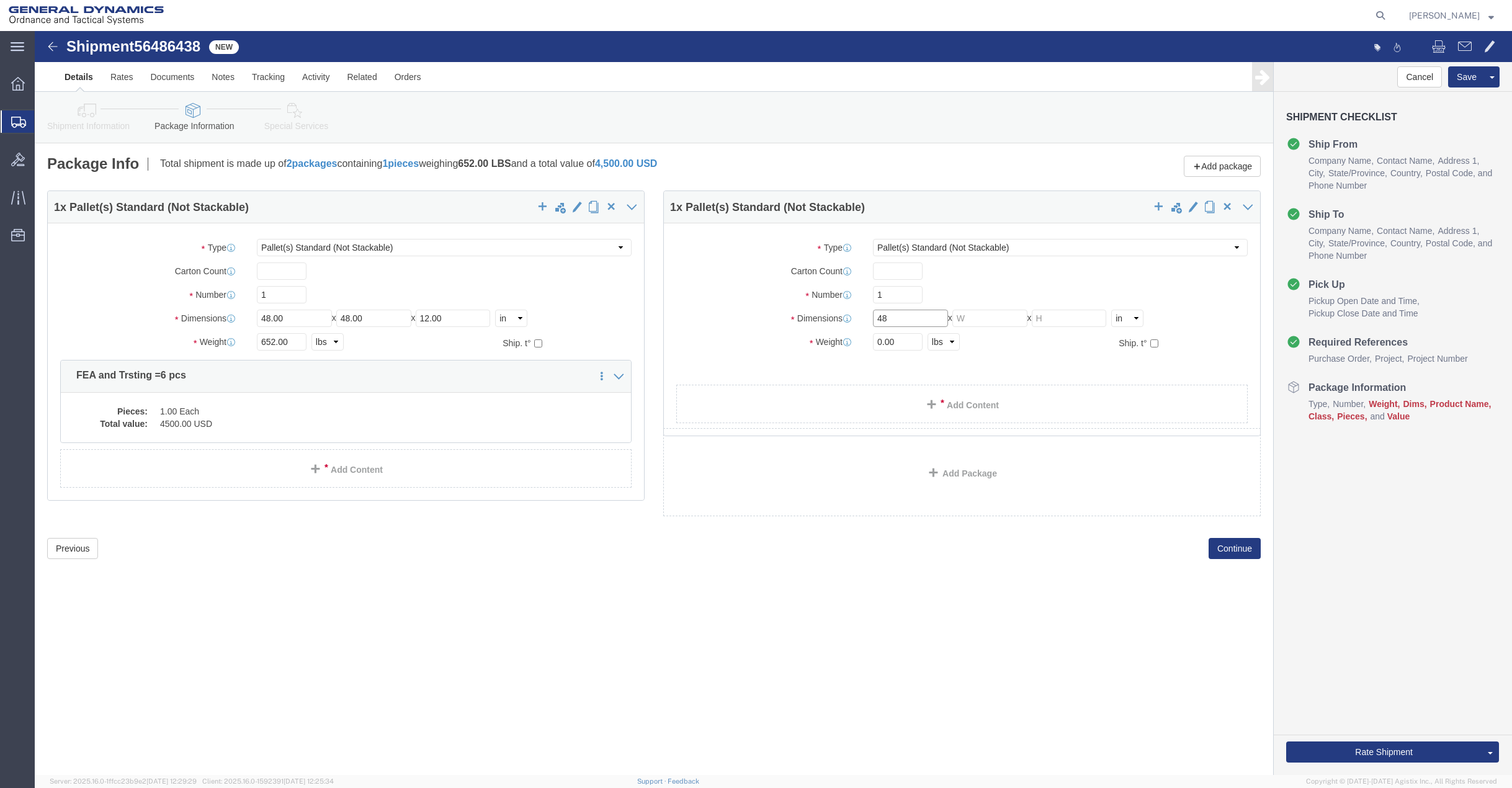
type input "48"
type input "40"
type input "12"
type input "448"
click link "Add Content"
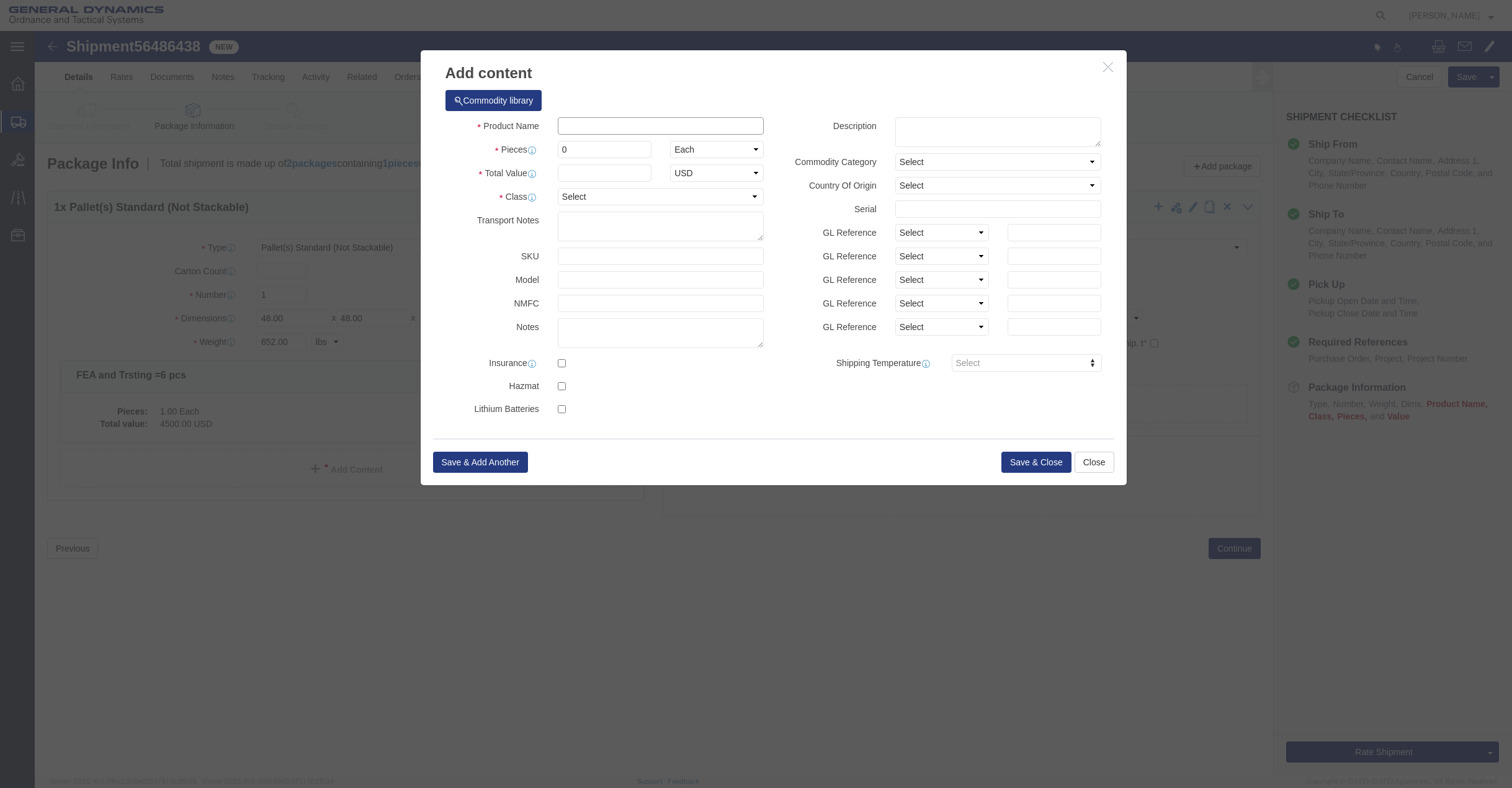
click input "text"
type input "FEA and Trsting = 4 pcs"
drag, startPoint x: 540, startPoint y: 120, endPoint x: 522, endPoint y: 120, distance: 18.0
click div "0"
type input "01"
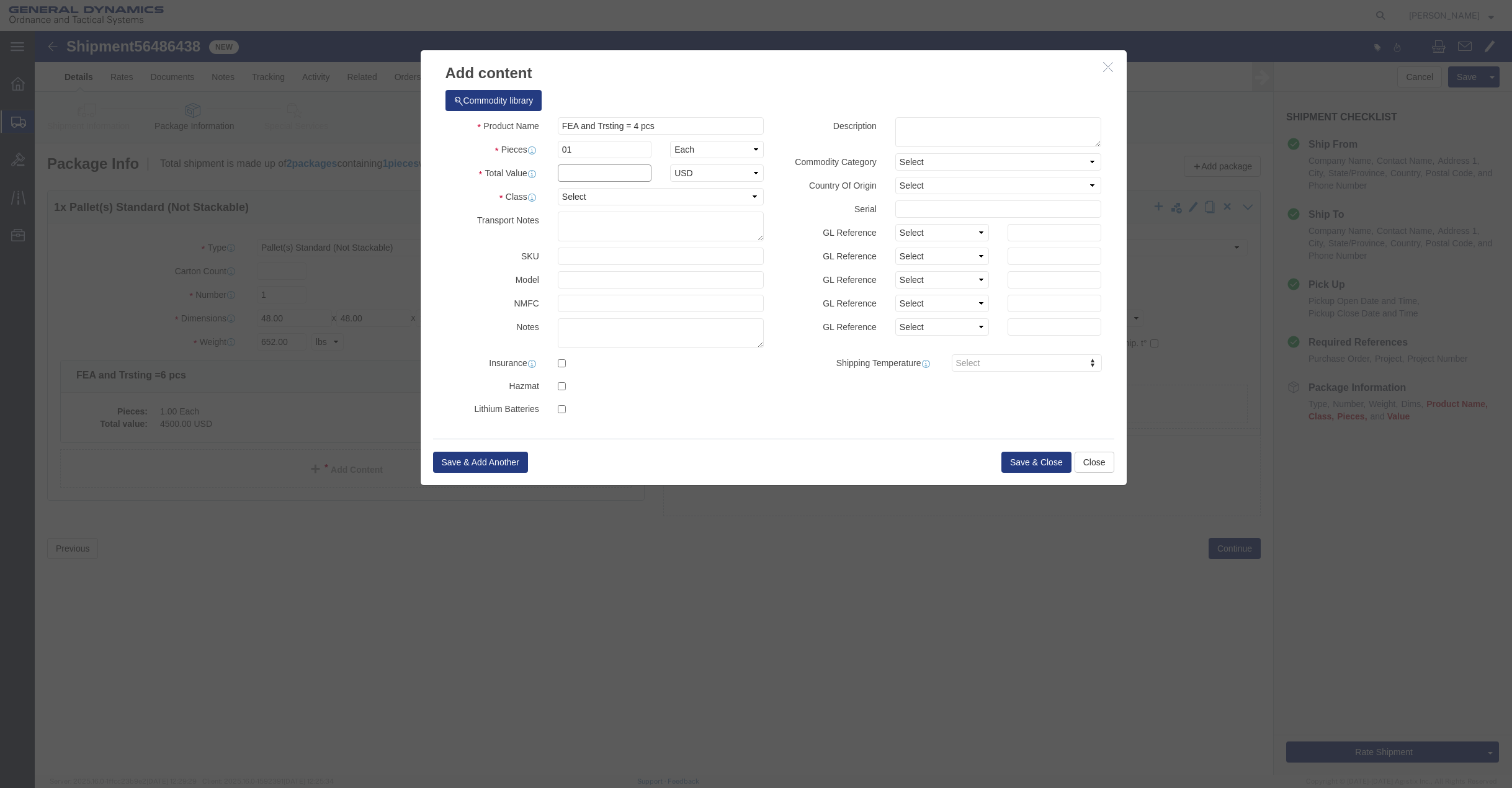
click input "text"
type input "4,500"
click select "Select 50 55 60 65 70 85 92.5 100 125 175 250 300 400"
select select "50"
click select "Select 50 55 60 65 70 85 92.5 100 125 175 250 300 400"
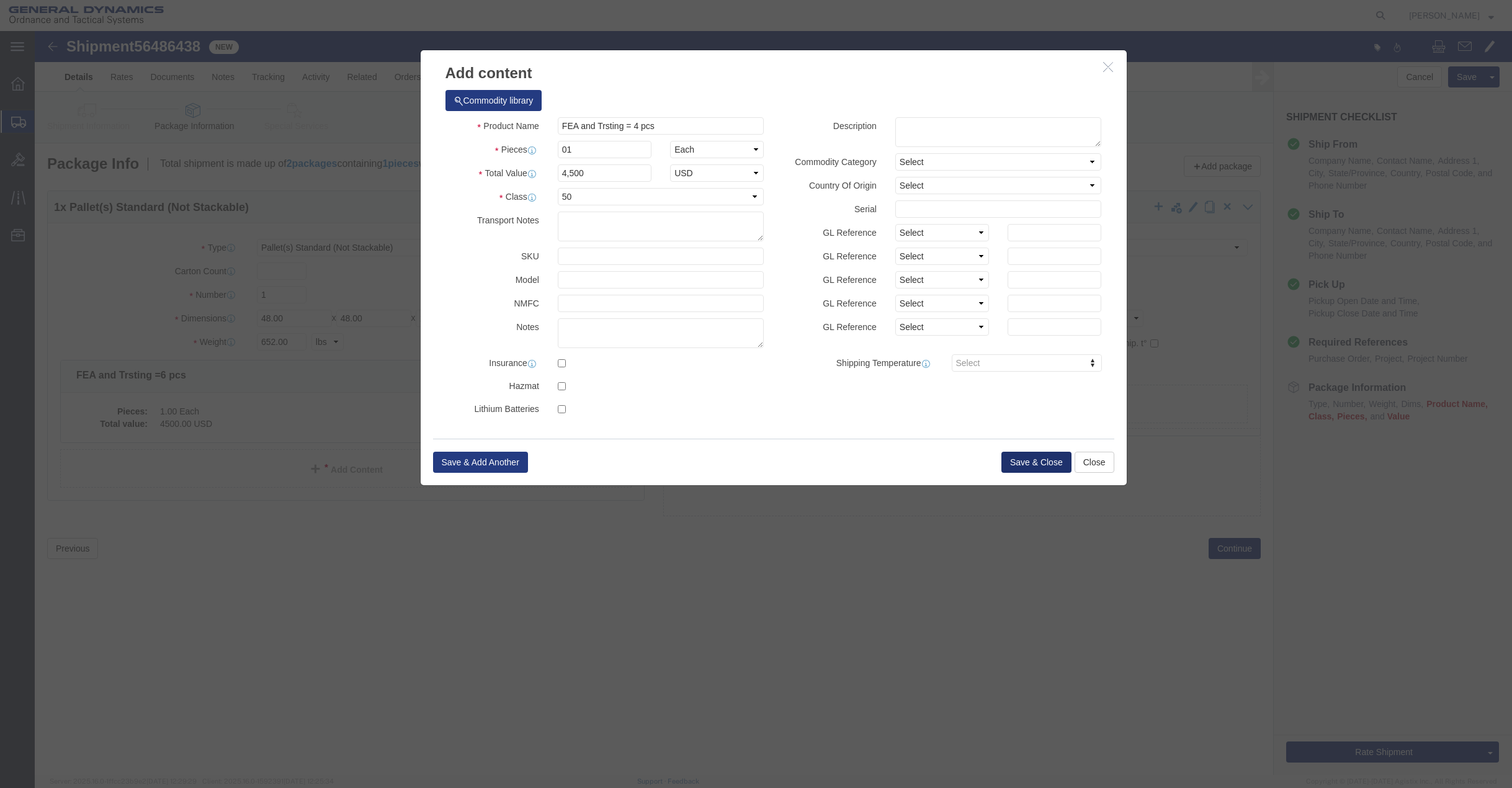
click button "Save & Close"
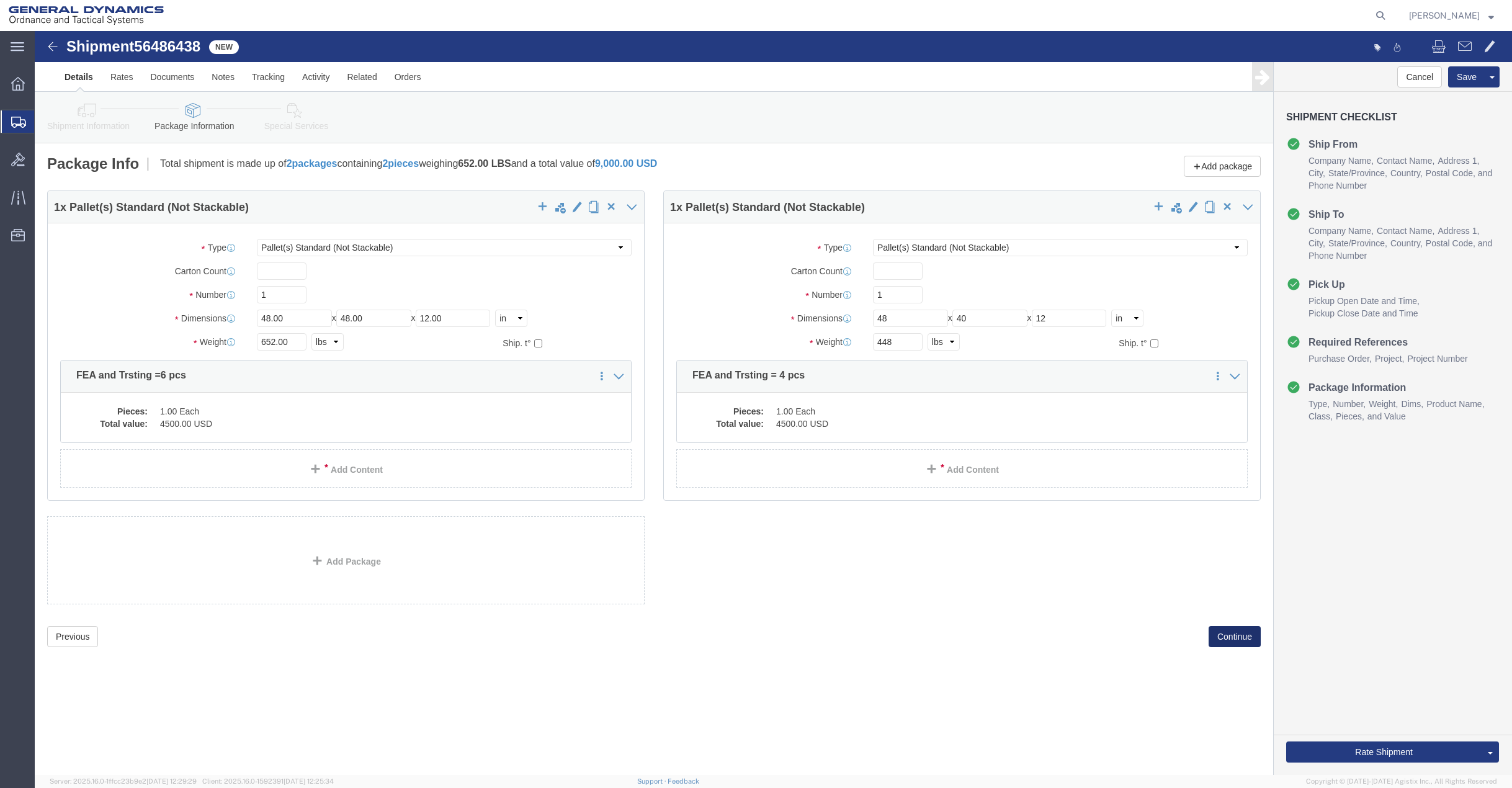
click button "Continue"
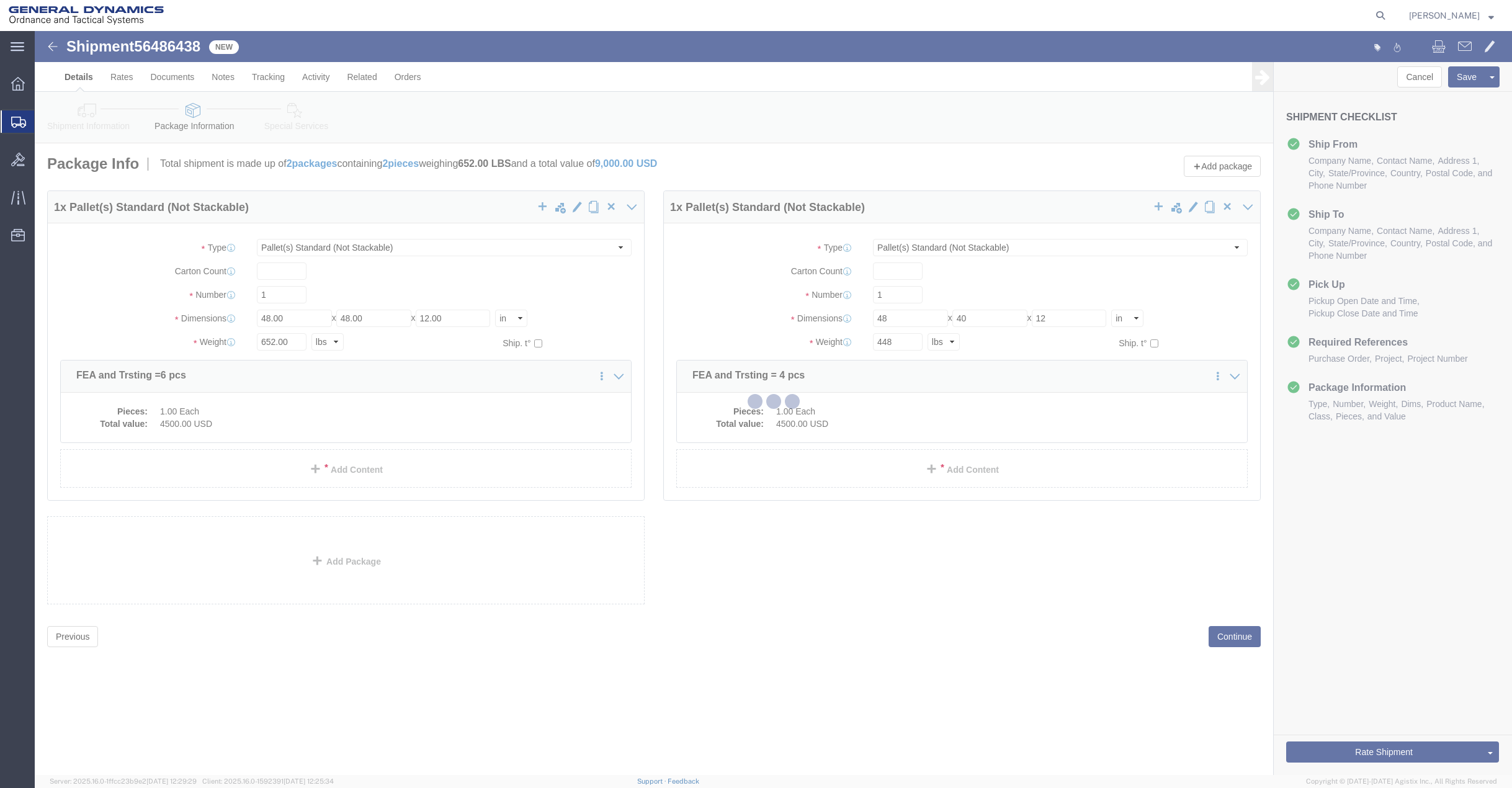
select select
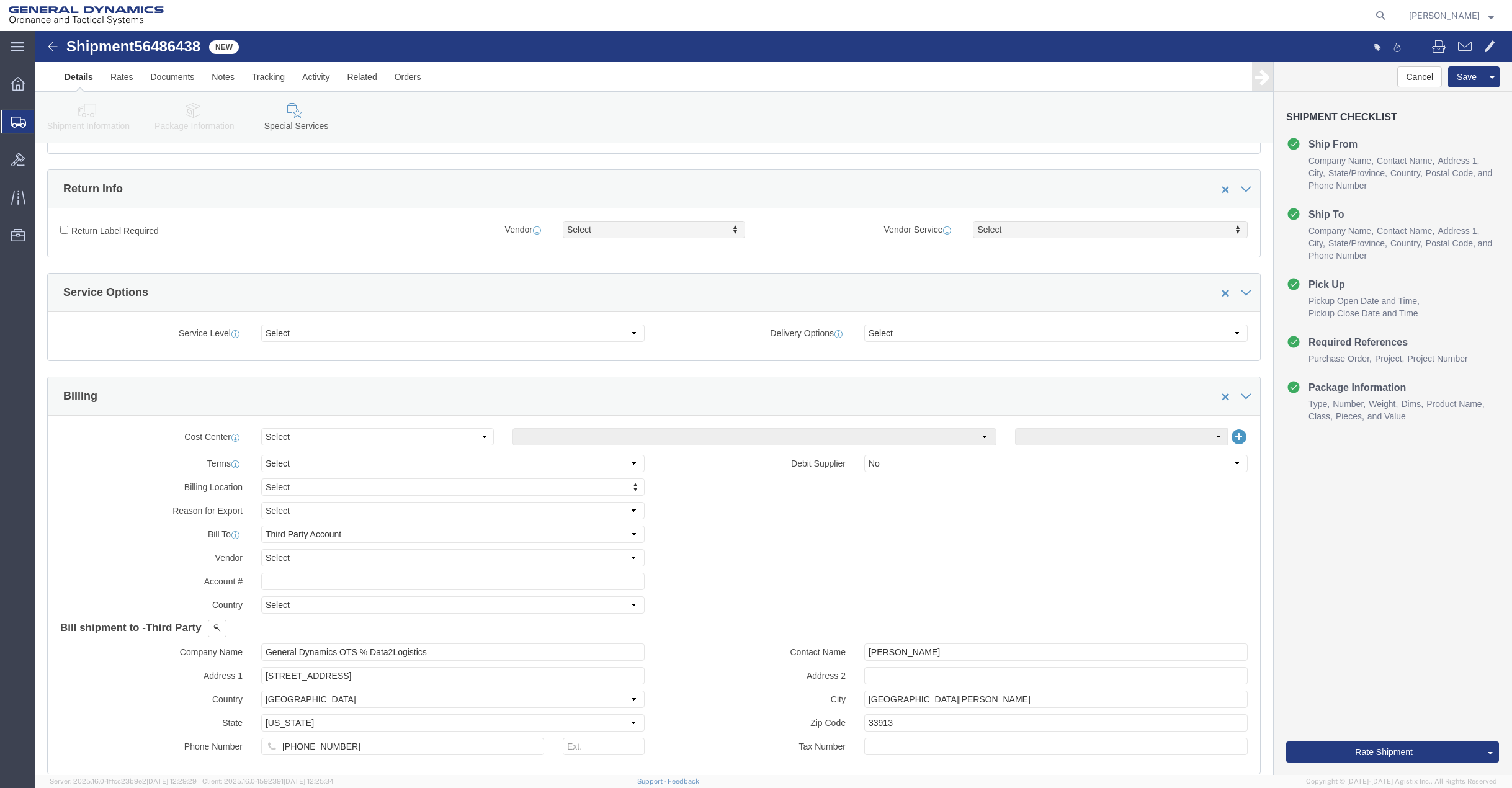
scroll to position [310, 0]
click select "Select Buyer Cost Center Department Operations Number Order Number Sales Person"
select select "DEPARTMENT"
click select "Select Buyer Cost Center Department Operations Number Order Number Sales Person"
click select "Select [GEOGRAPHIC_DATA] [GEOGRAPHIC_DATA] [GEOGRAPHIC_DATA] [GEOGRAPHIC_DATA] …"
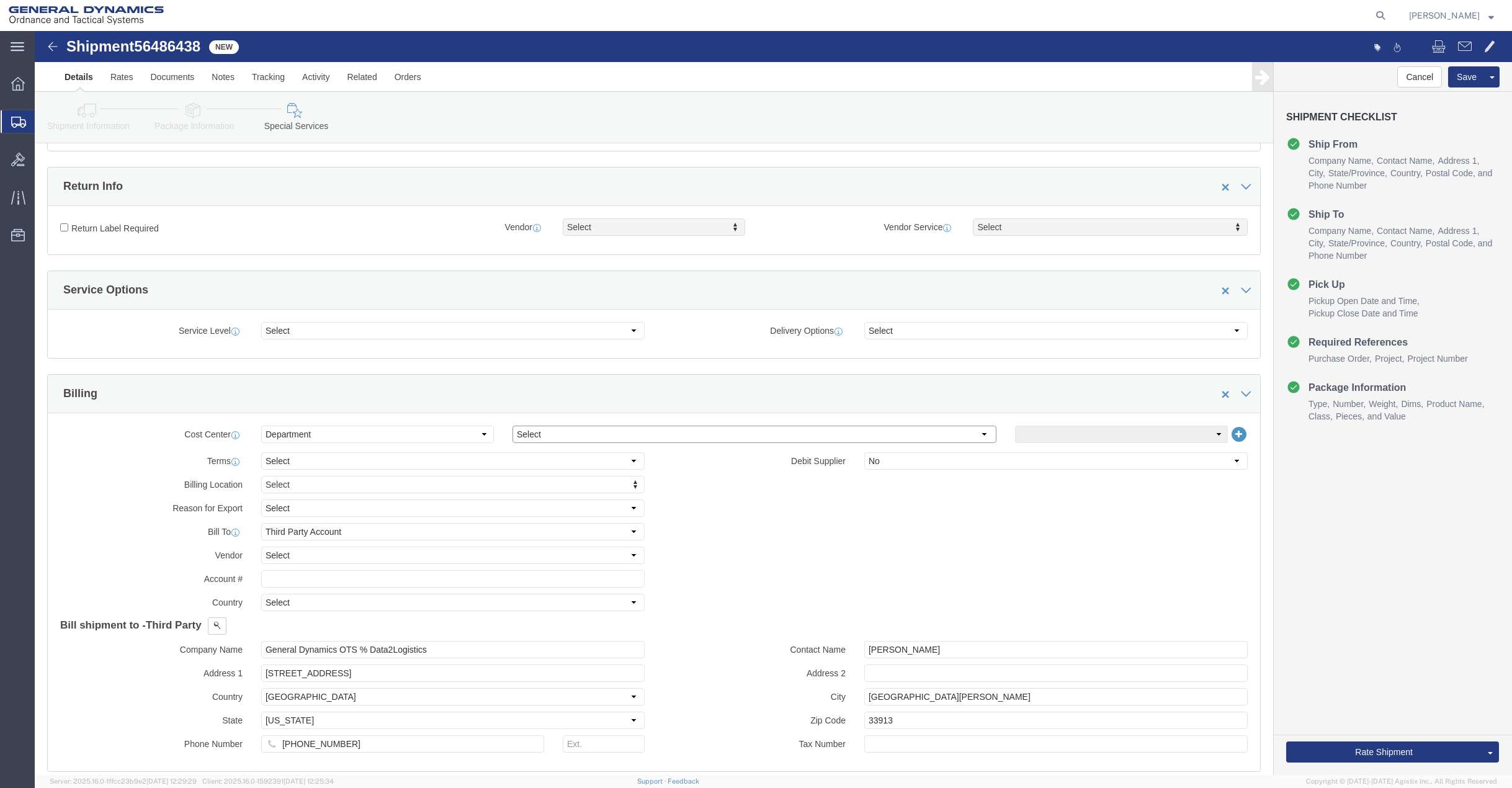
select select "1923981"
click select "Select [GEOGRAPHIC_DATA] [GEOGRAPHIC_DATA] [GEOGRAPHIC_DATA] [GEOGRAPHIC_DATA] …"
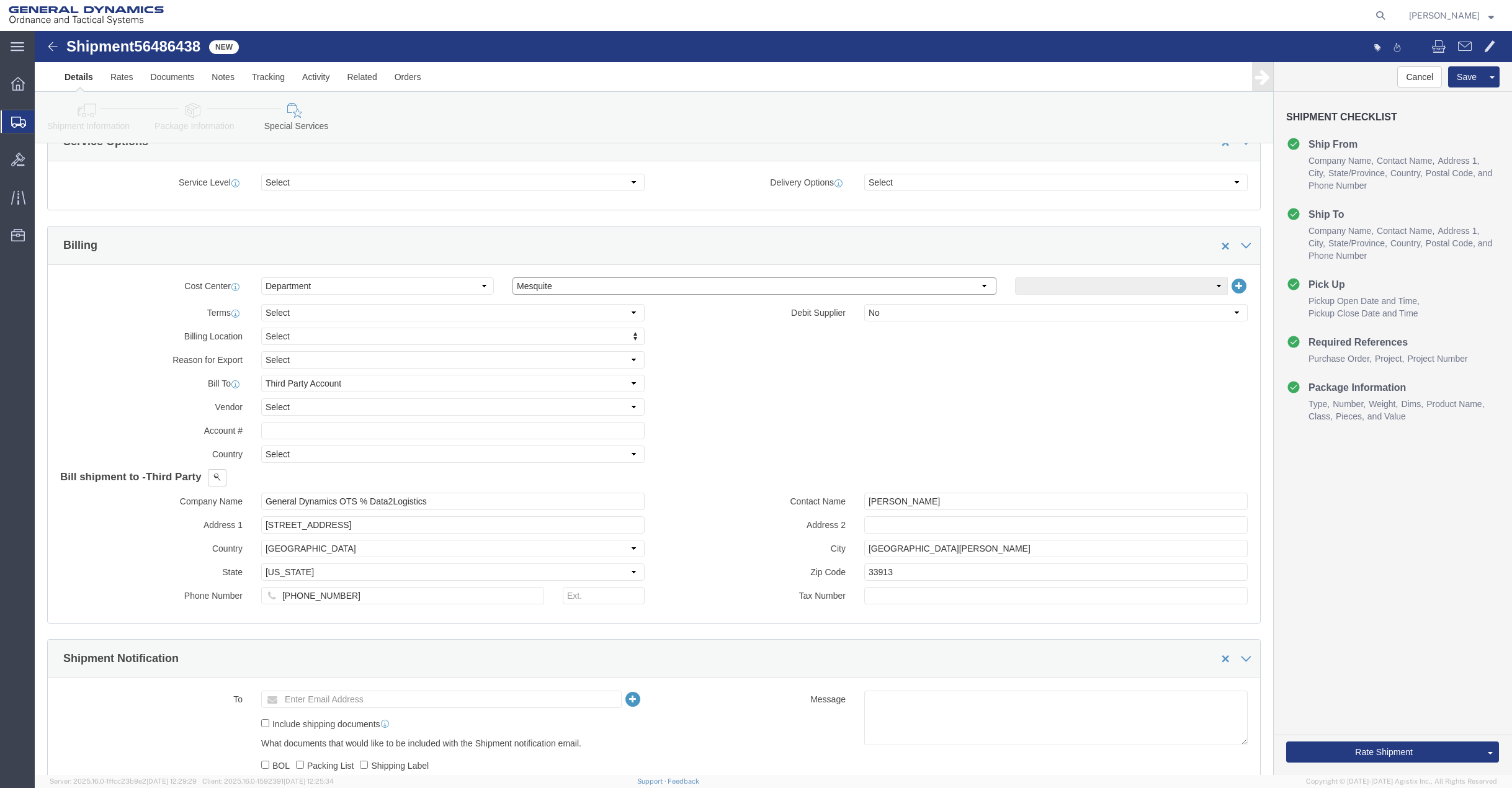
scroll to position [496, 0]
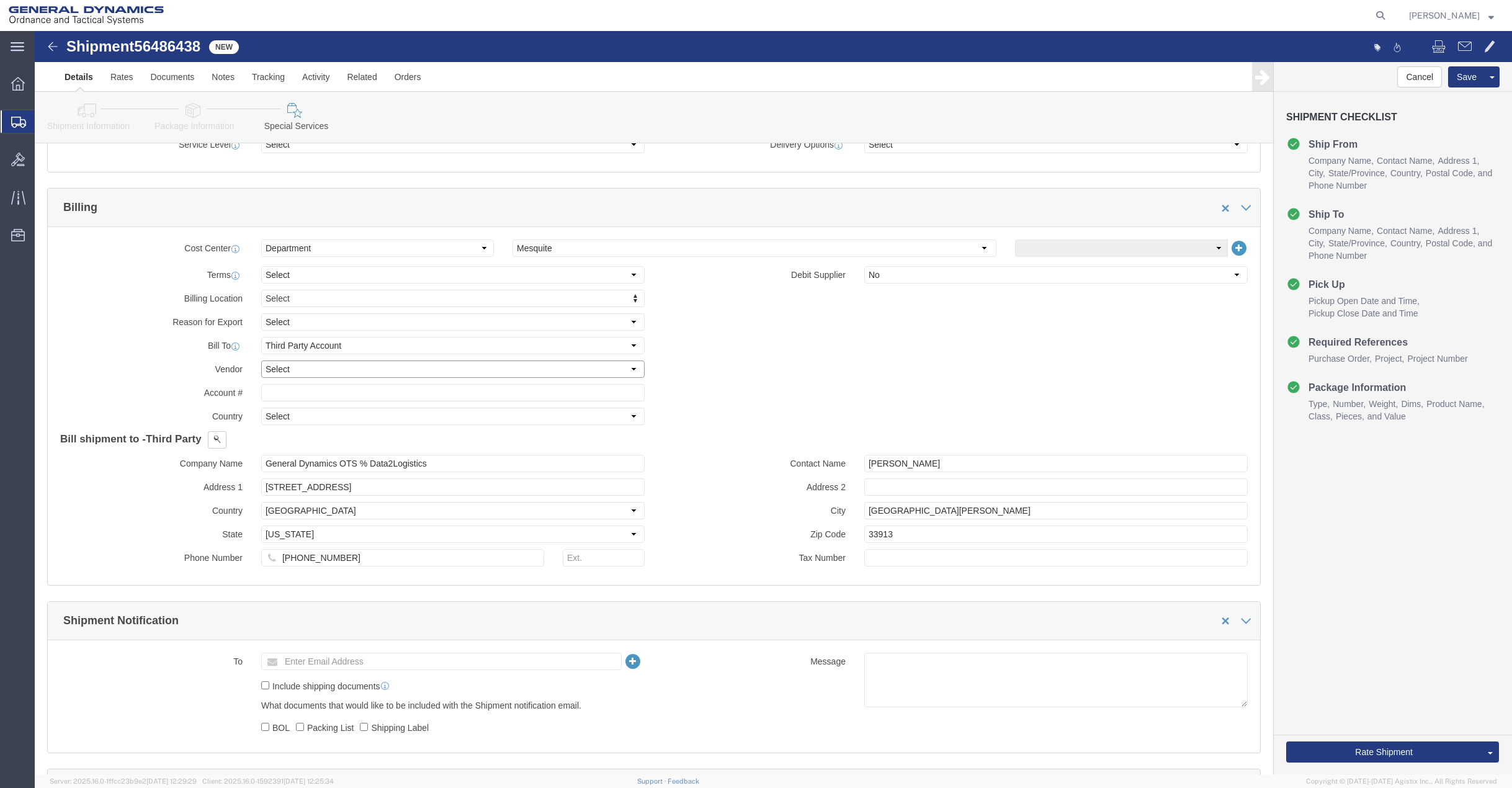
click select "Select DHL FedEx Express UPS"
select select "FedEx Express"
click select "Select DHL FedEx Express UPS"
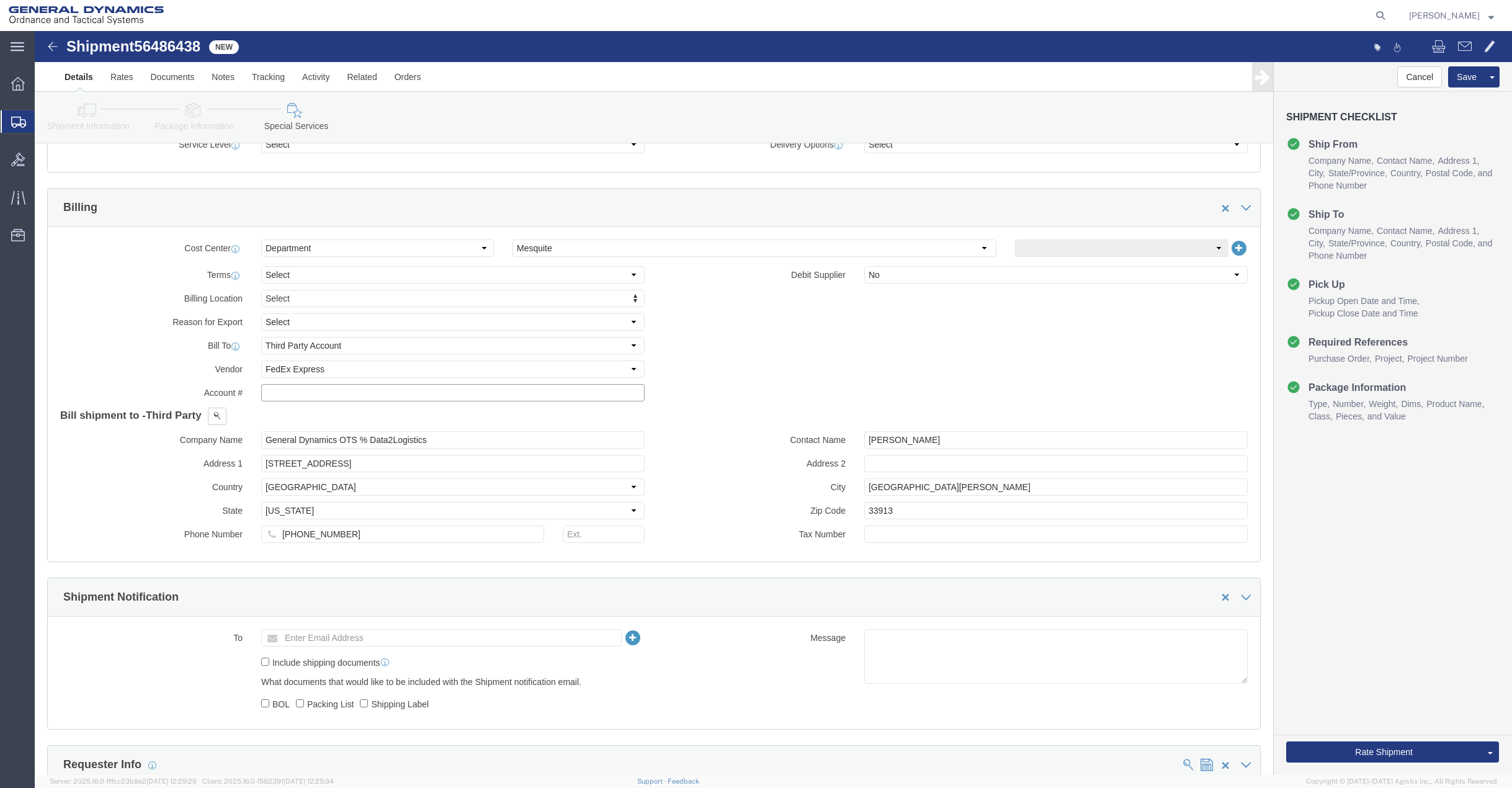
click input "text"
type input "201518662"
drag, startPoint x: 232, startPoint y: 432, endPoint x: 168, endPoint y: 436, distance: 64.1
click div "Address 1 [STREET_ADDRESS]"
type input "PO BOX 51050"
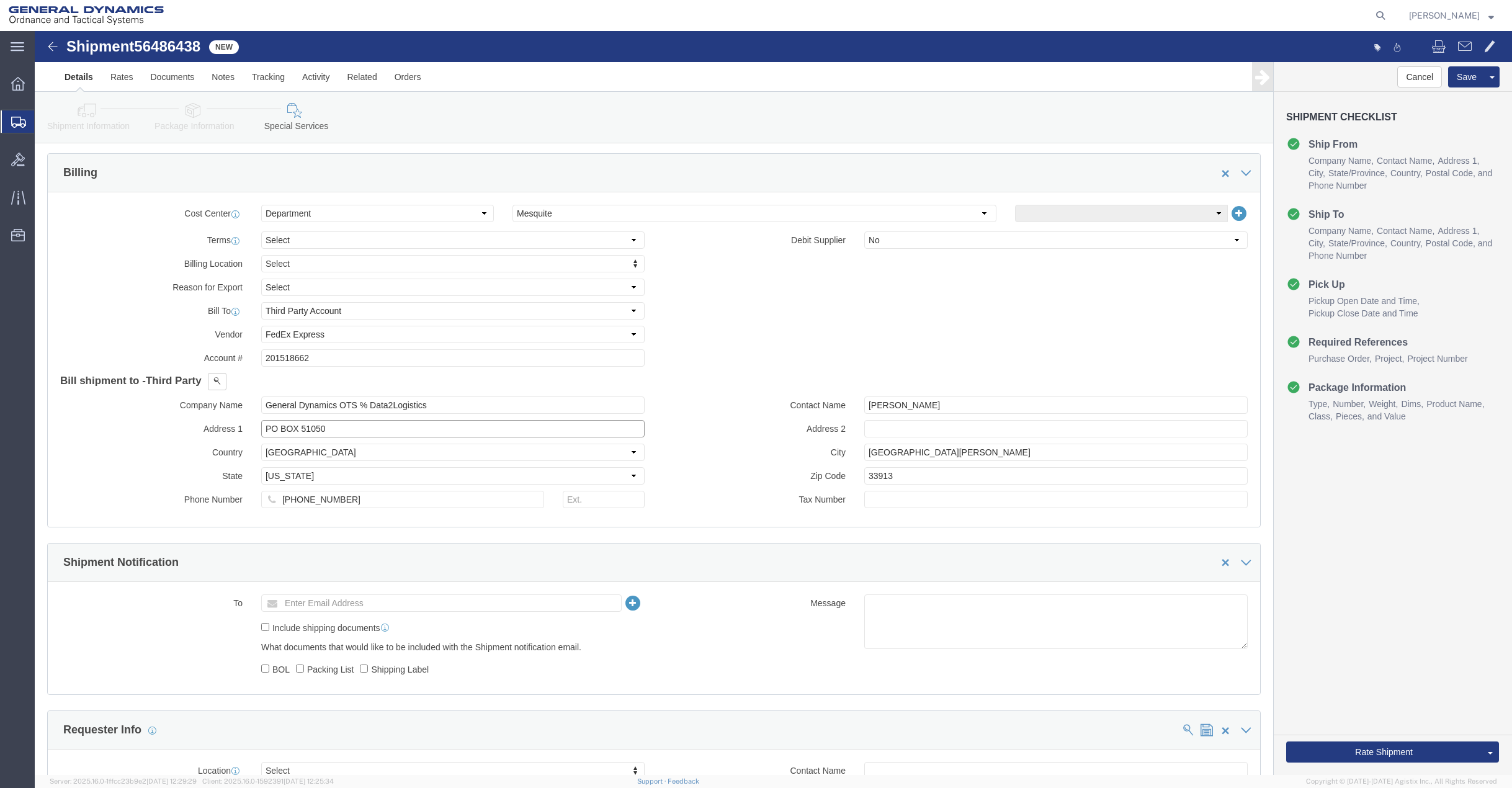
scroll to position [558, 0]
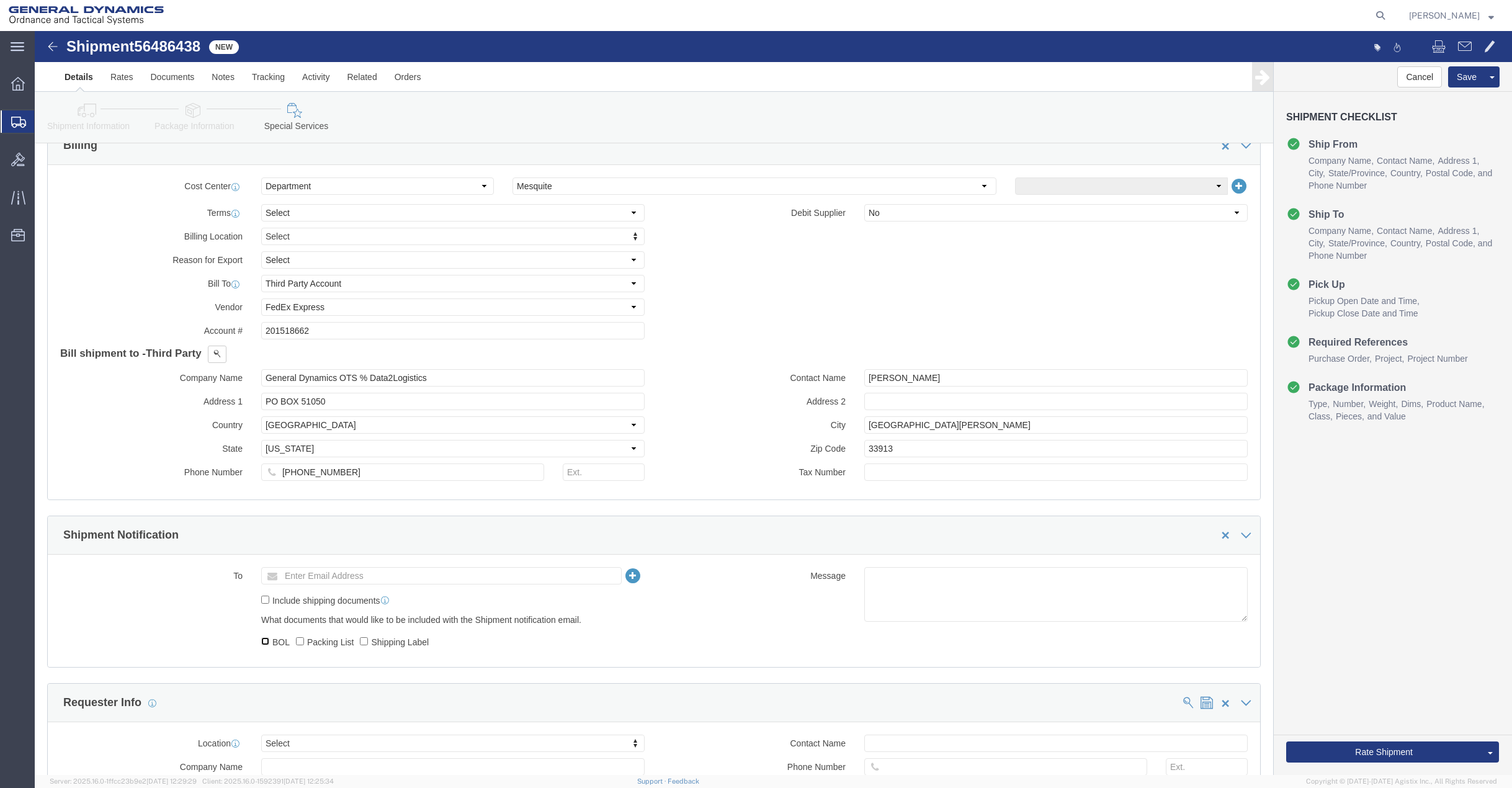
click input "BOL"
checkbox input "true"
click input "Packing List"
checkbox input "true"
click input "Shipping Label"
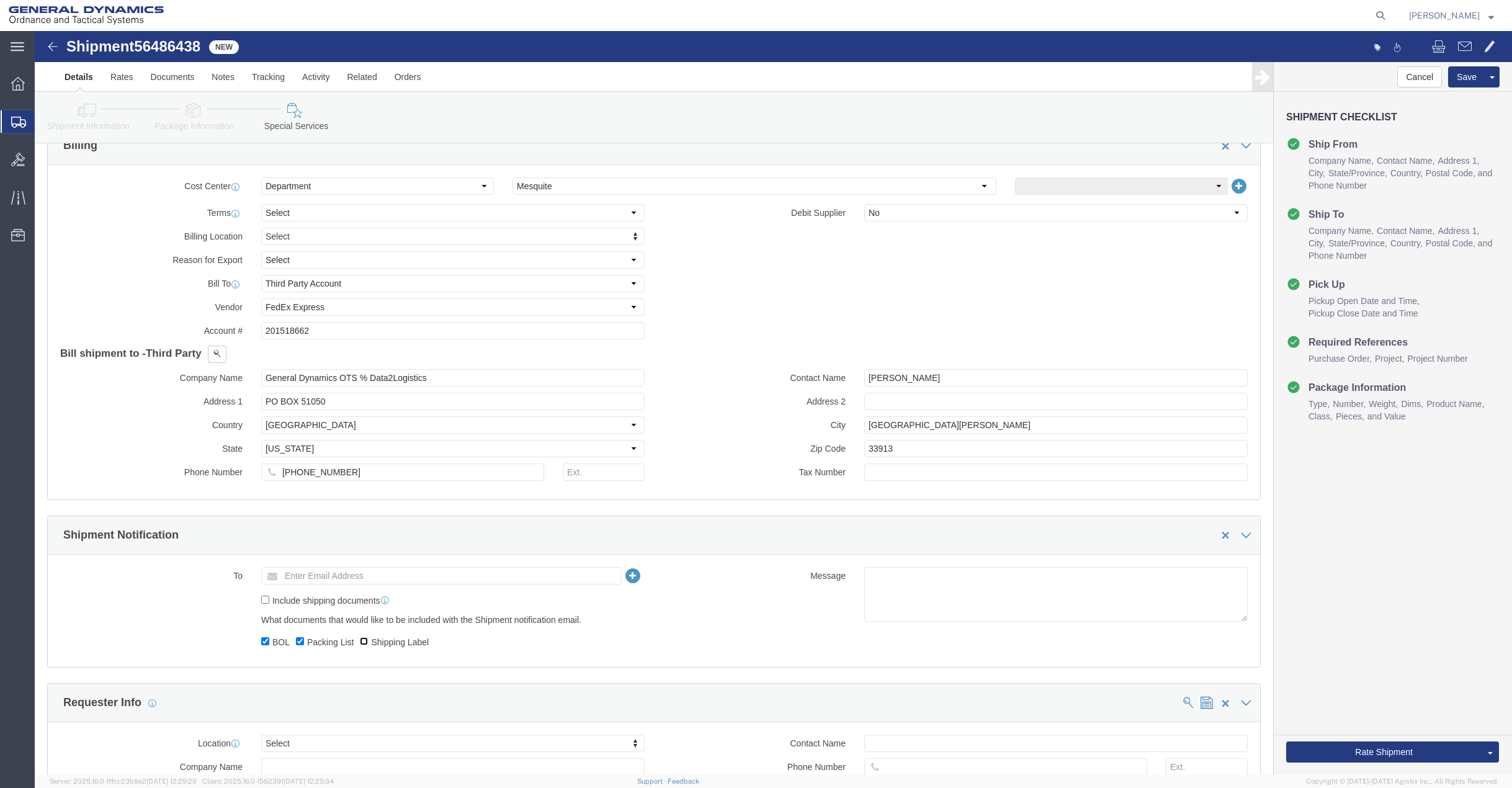
checkbox input "true"
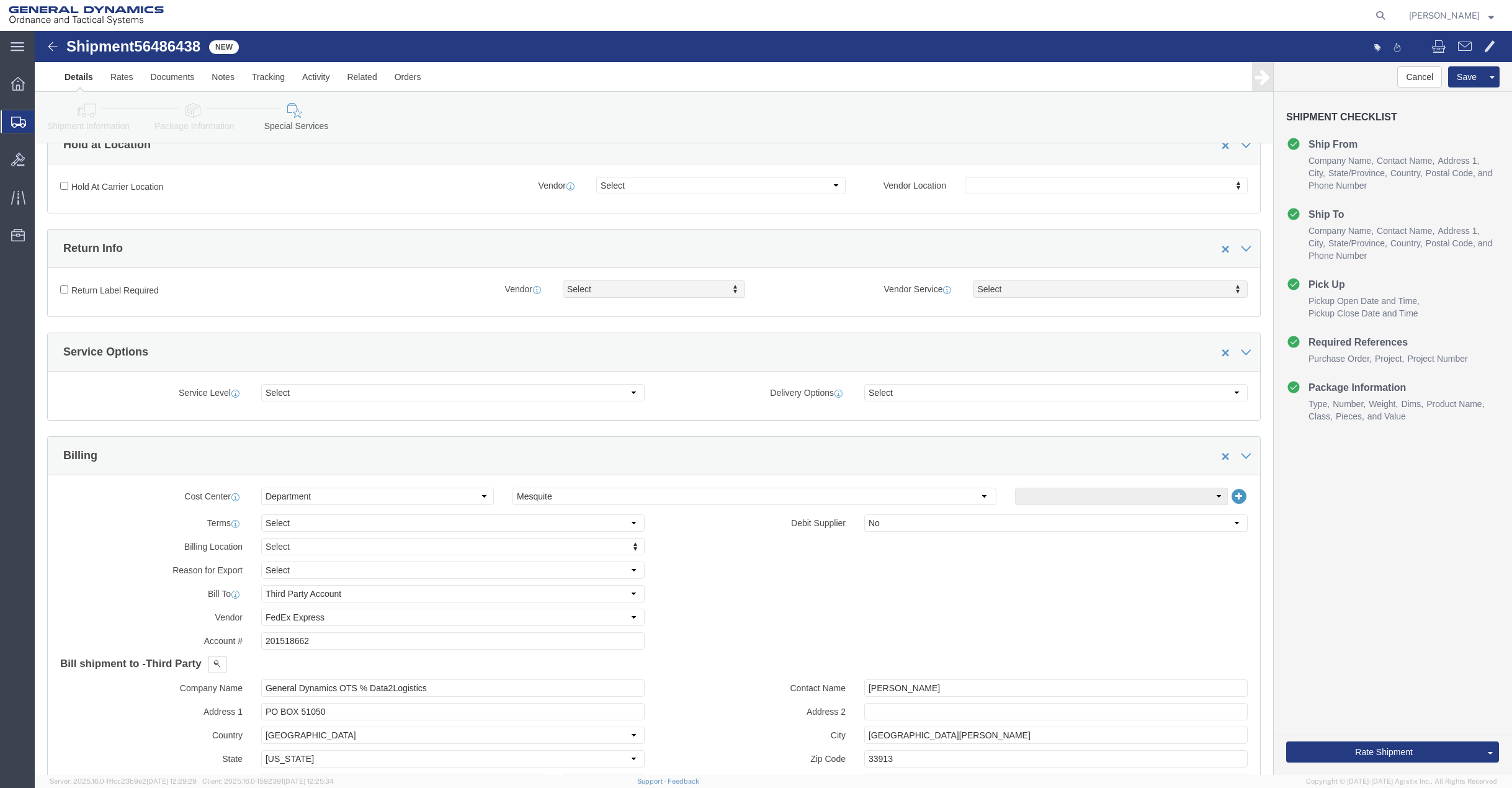
scroll to position [0, 0]
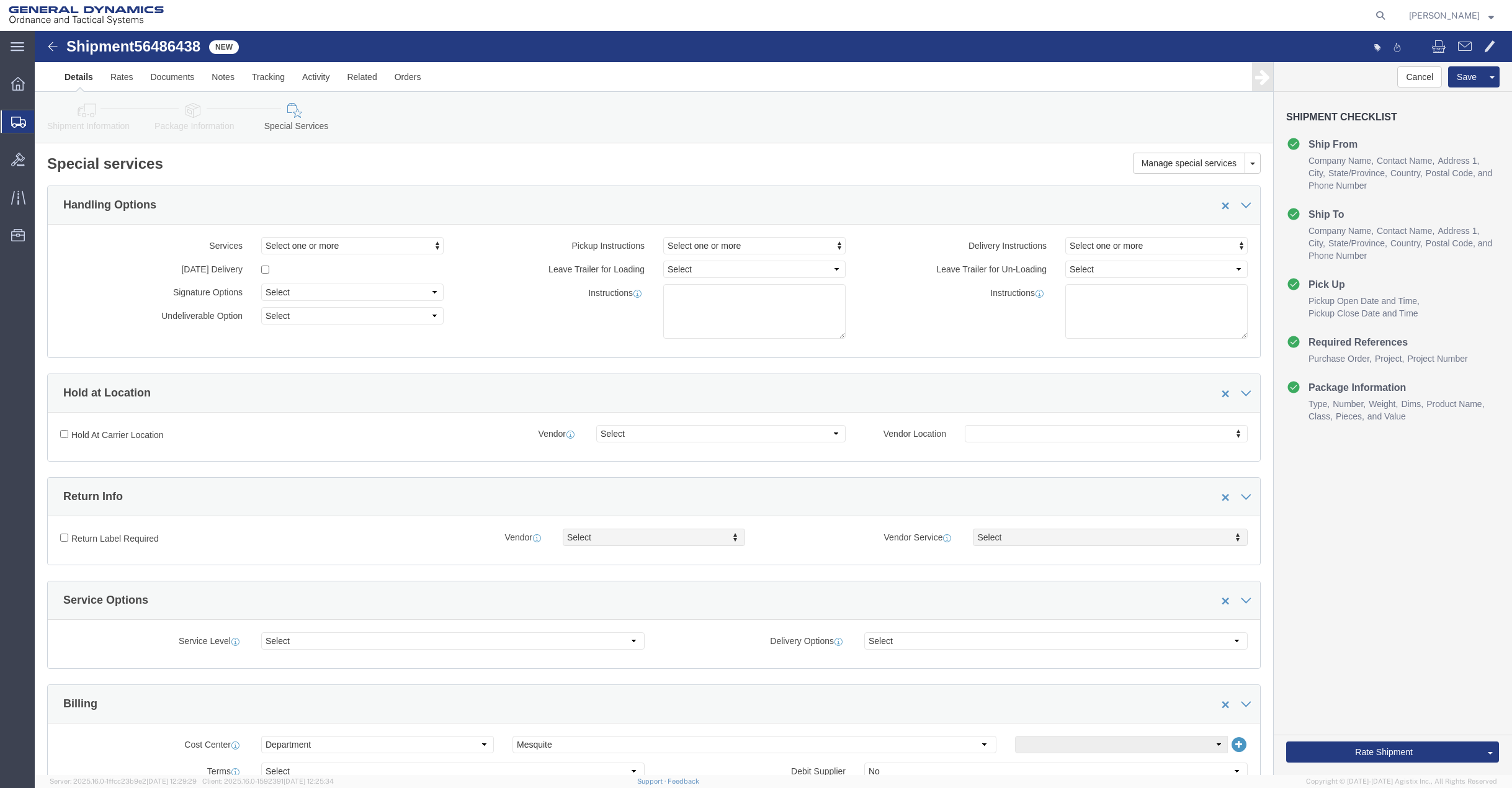
click icon
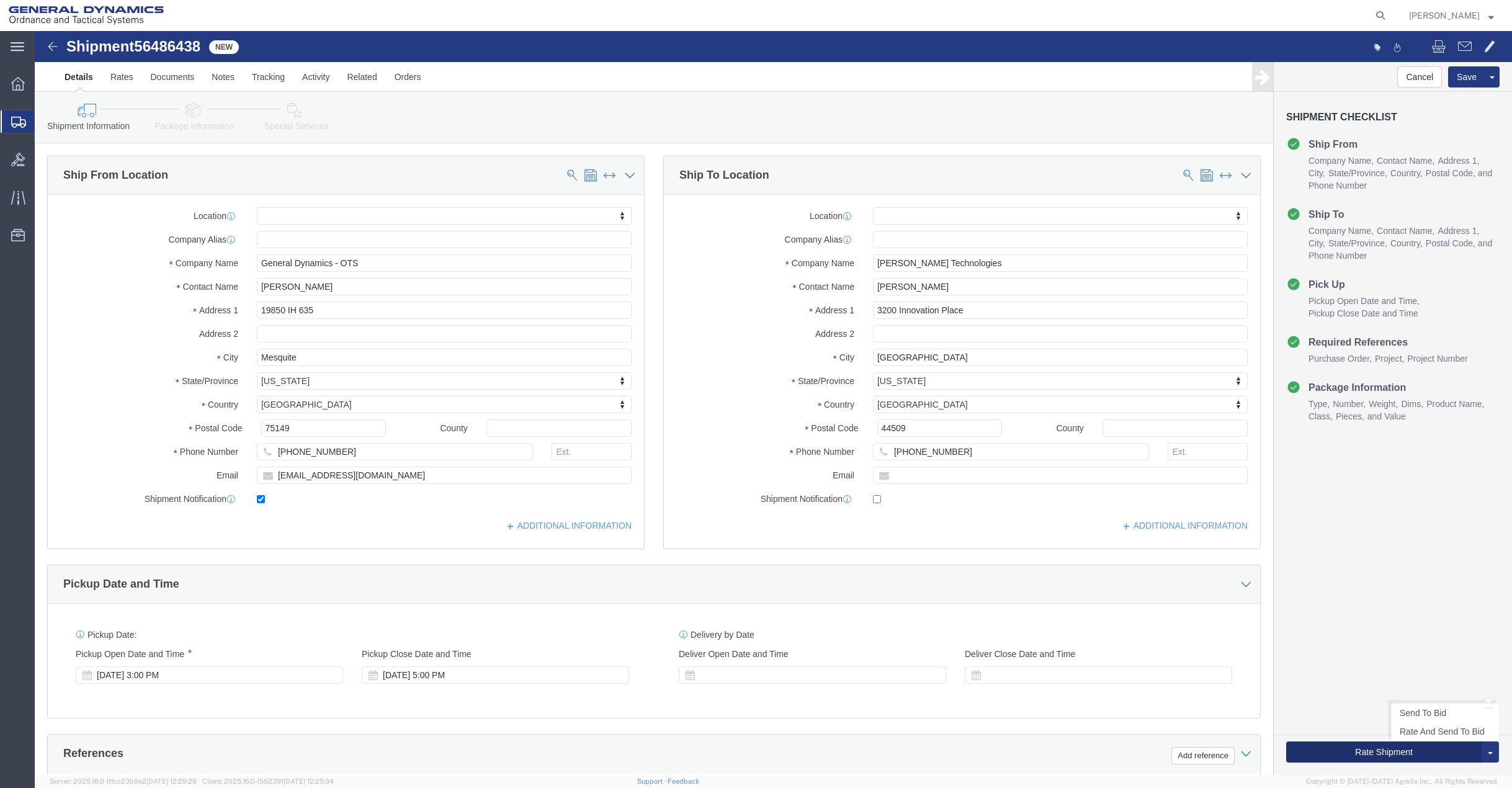
click button "Rate Shipment"
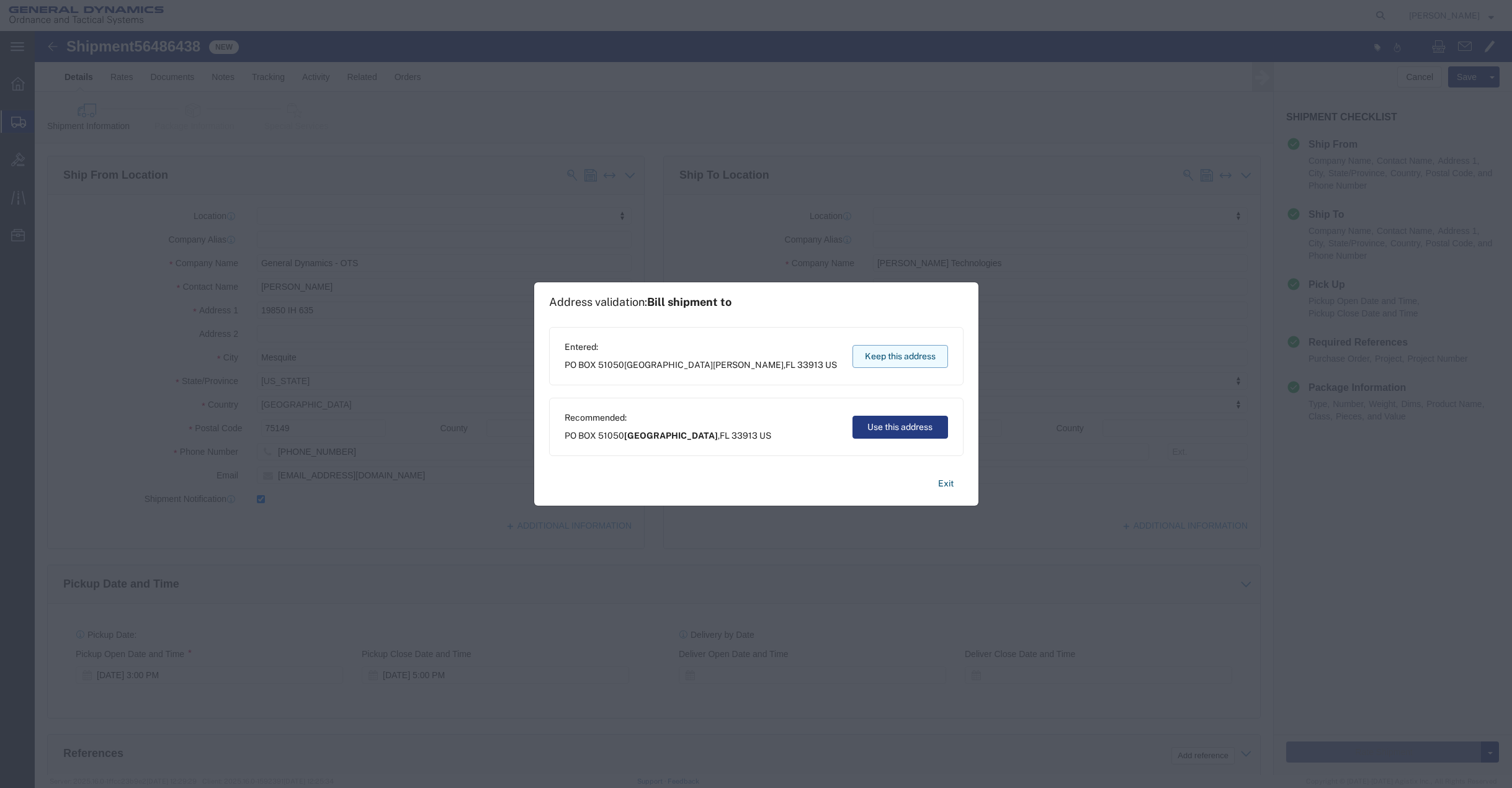
click at [890, 348] on button "Keep this address" at bounding box center [900, 356] width 96 height 23
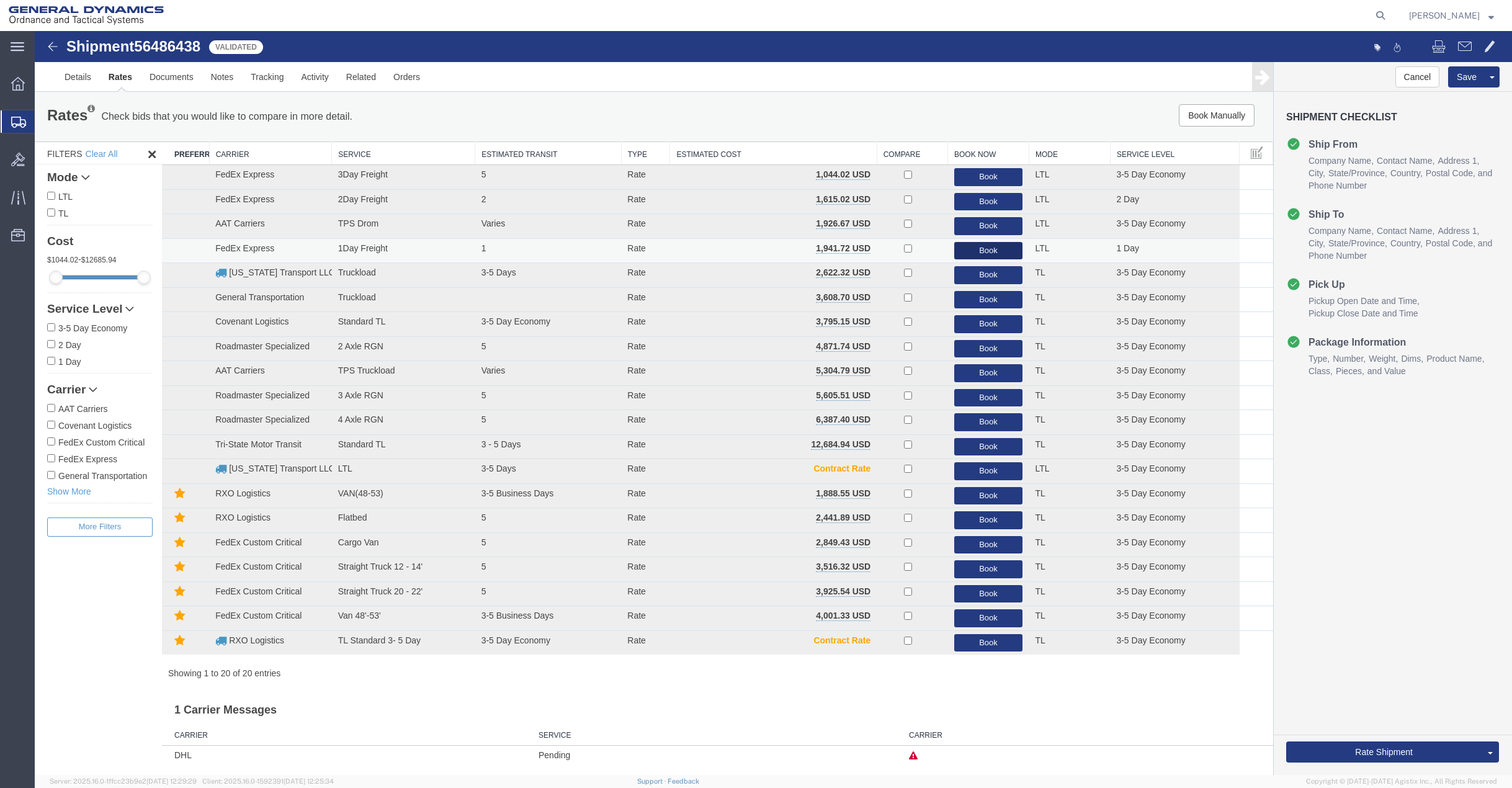
click at [1000, 250] on button "Book" at bounding box center [988, 251] width 69 height 18
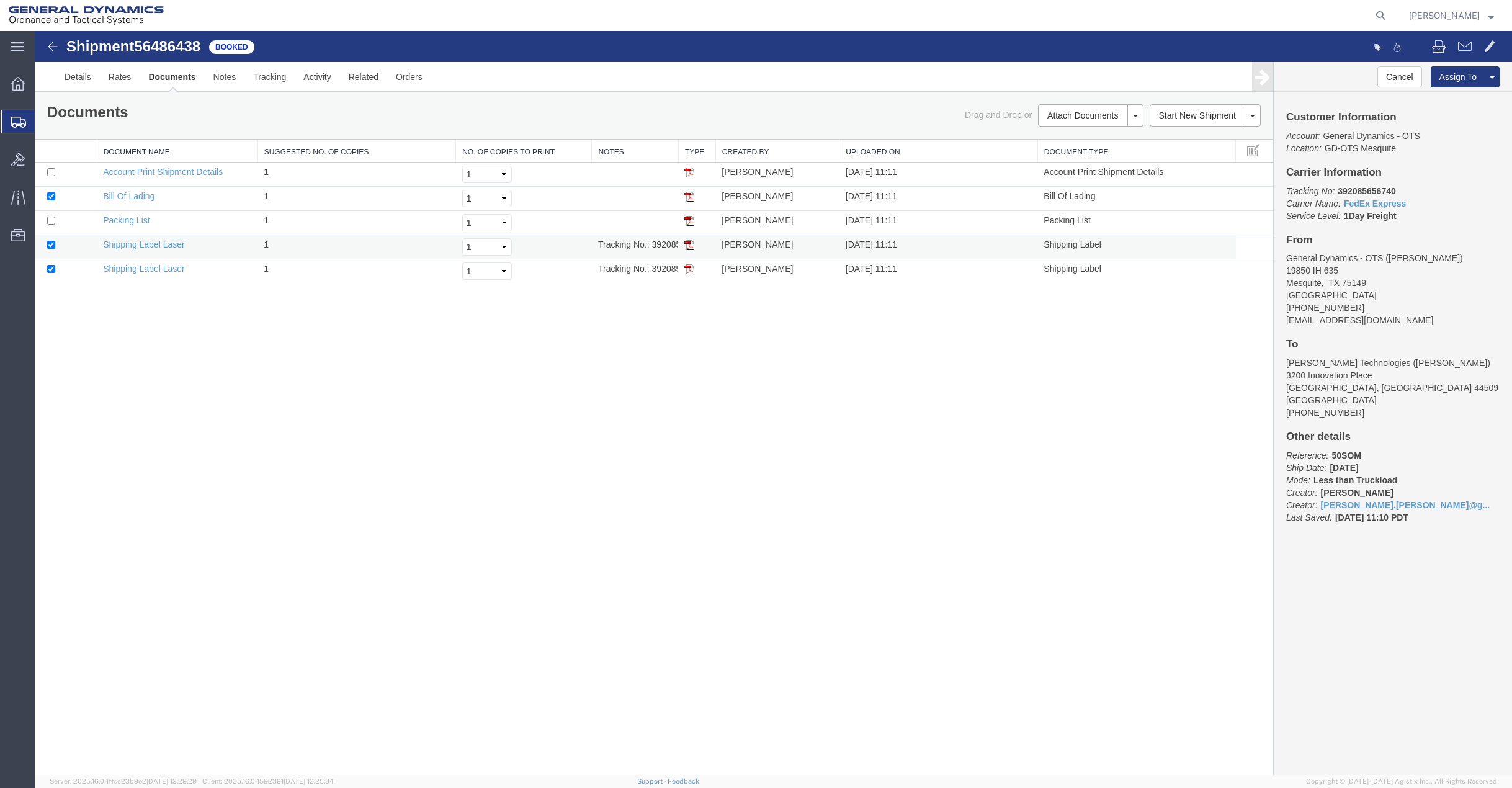
click at [687, 243] on img at bounding box center [690, 245] width 10 height 10
click at [690, 267] on img at bounding box center [690, 269] width 10 height 10
click at [692, 220] on img at bounding box center [690, 221] width 10 height 10
click at [72, 74] on link "Details" at bounding box center [78, 77] width 44 height 30
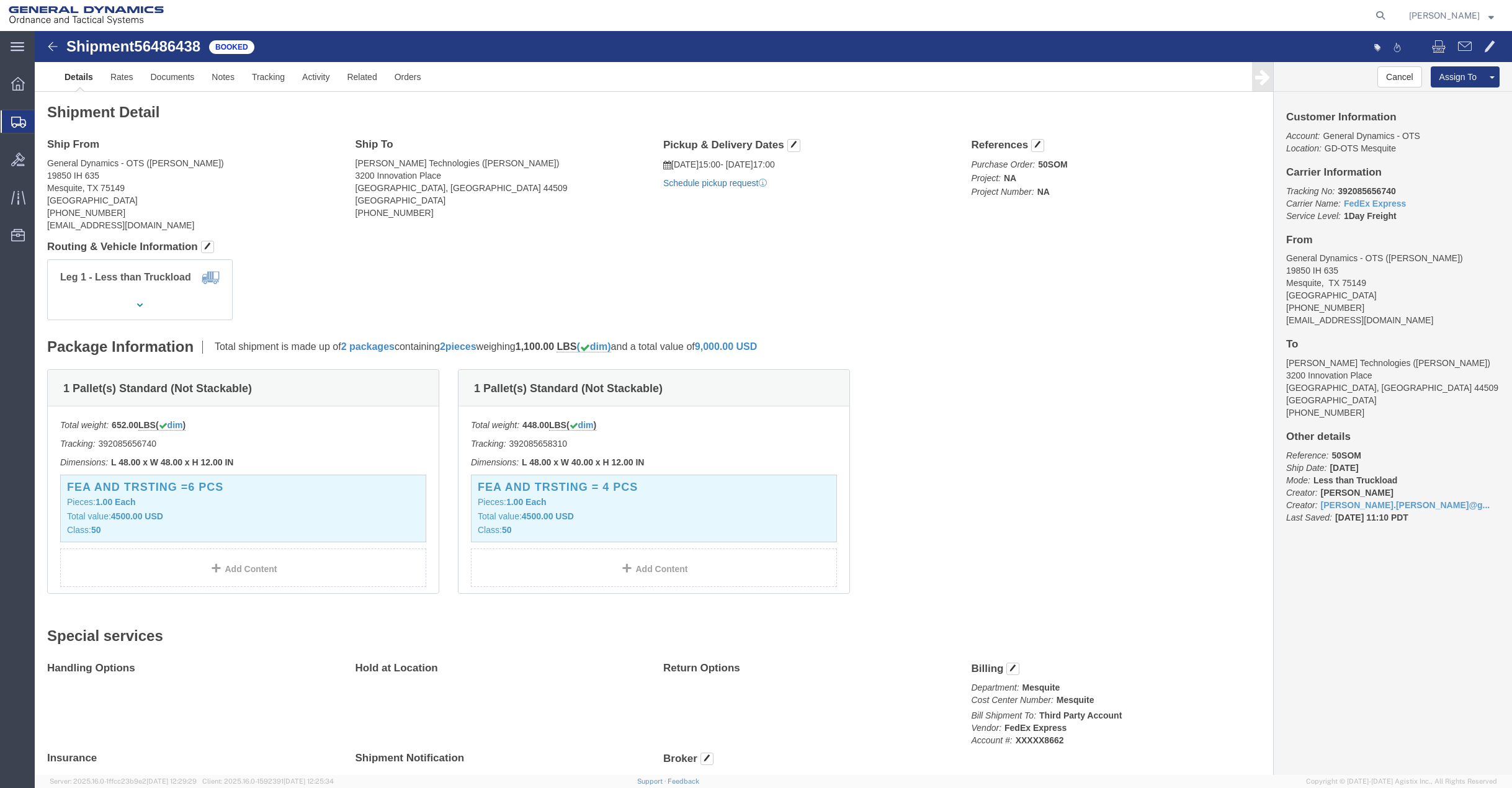
click link "Schedule pickup request"
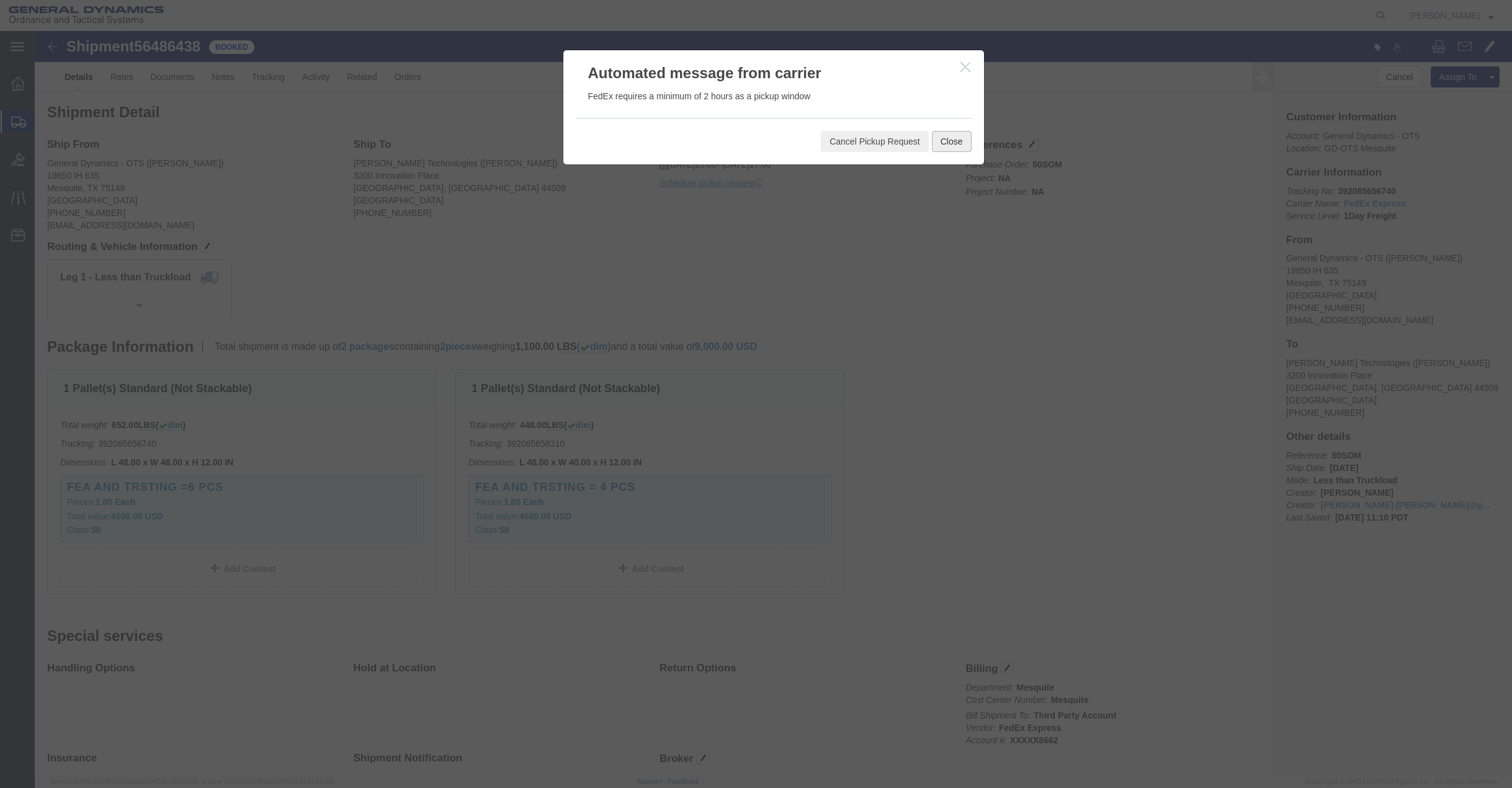
click button "Close"
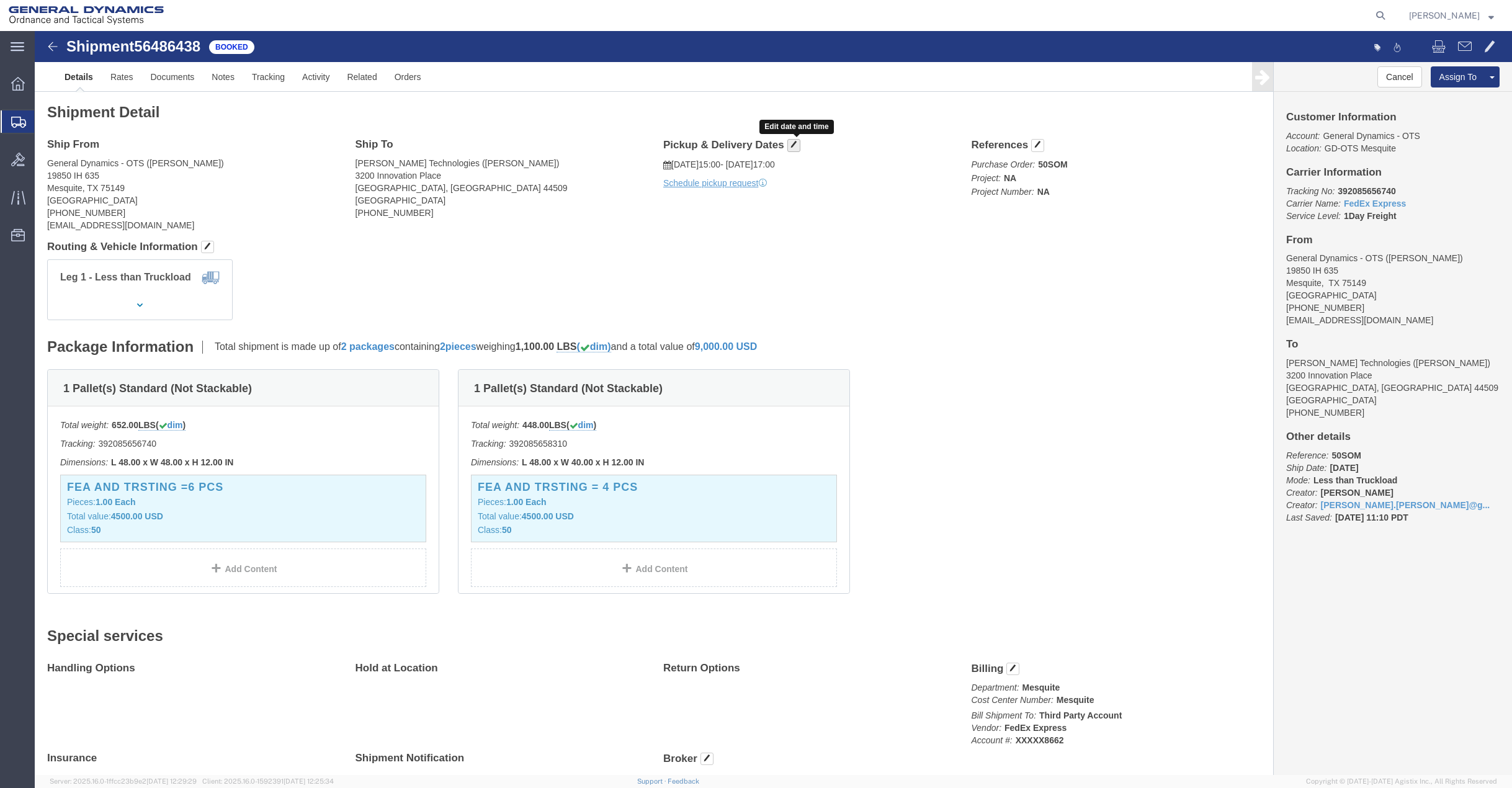
click span "button"
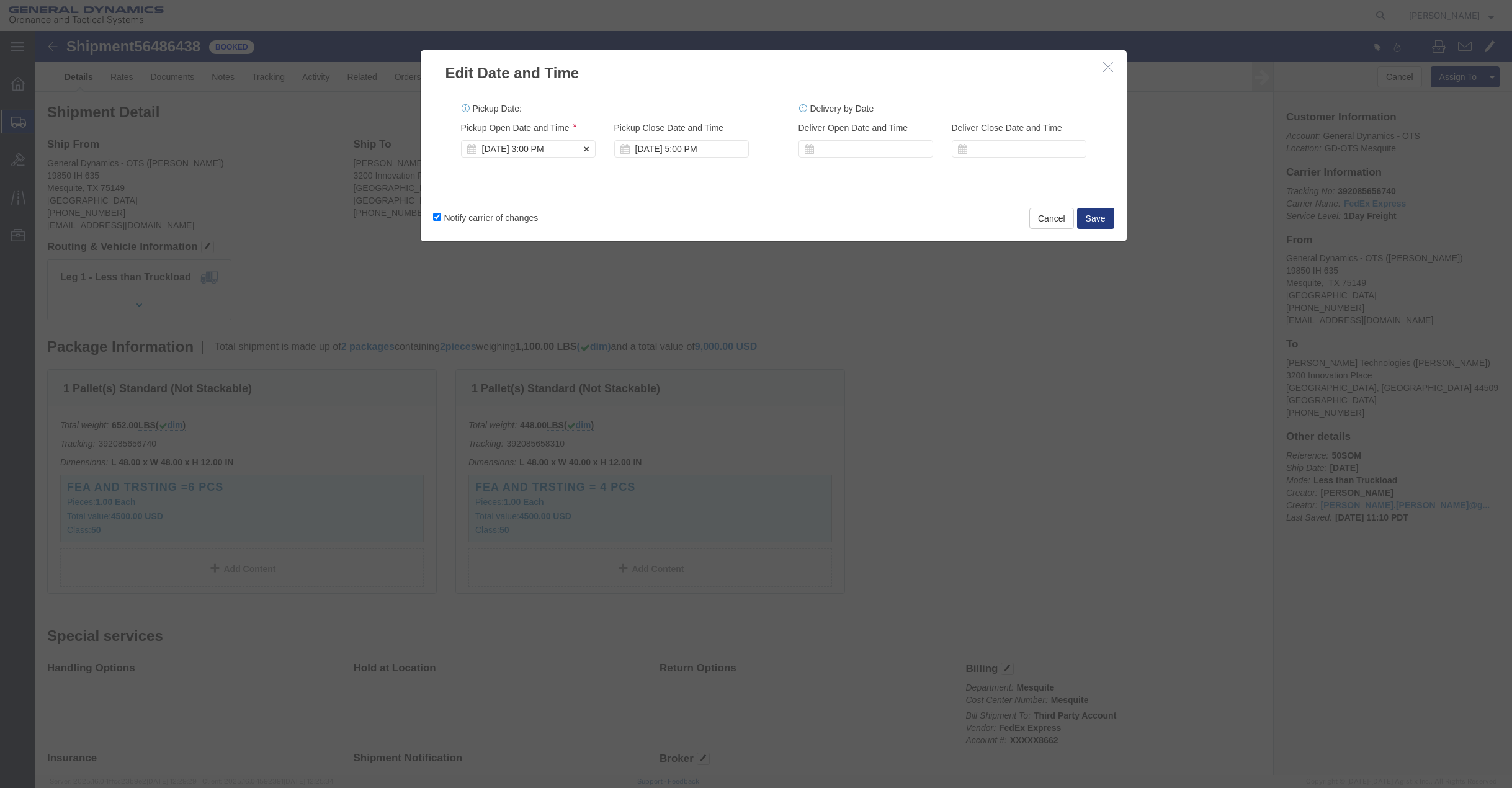
click div "[DATE] 3:00 PM"
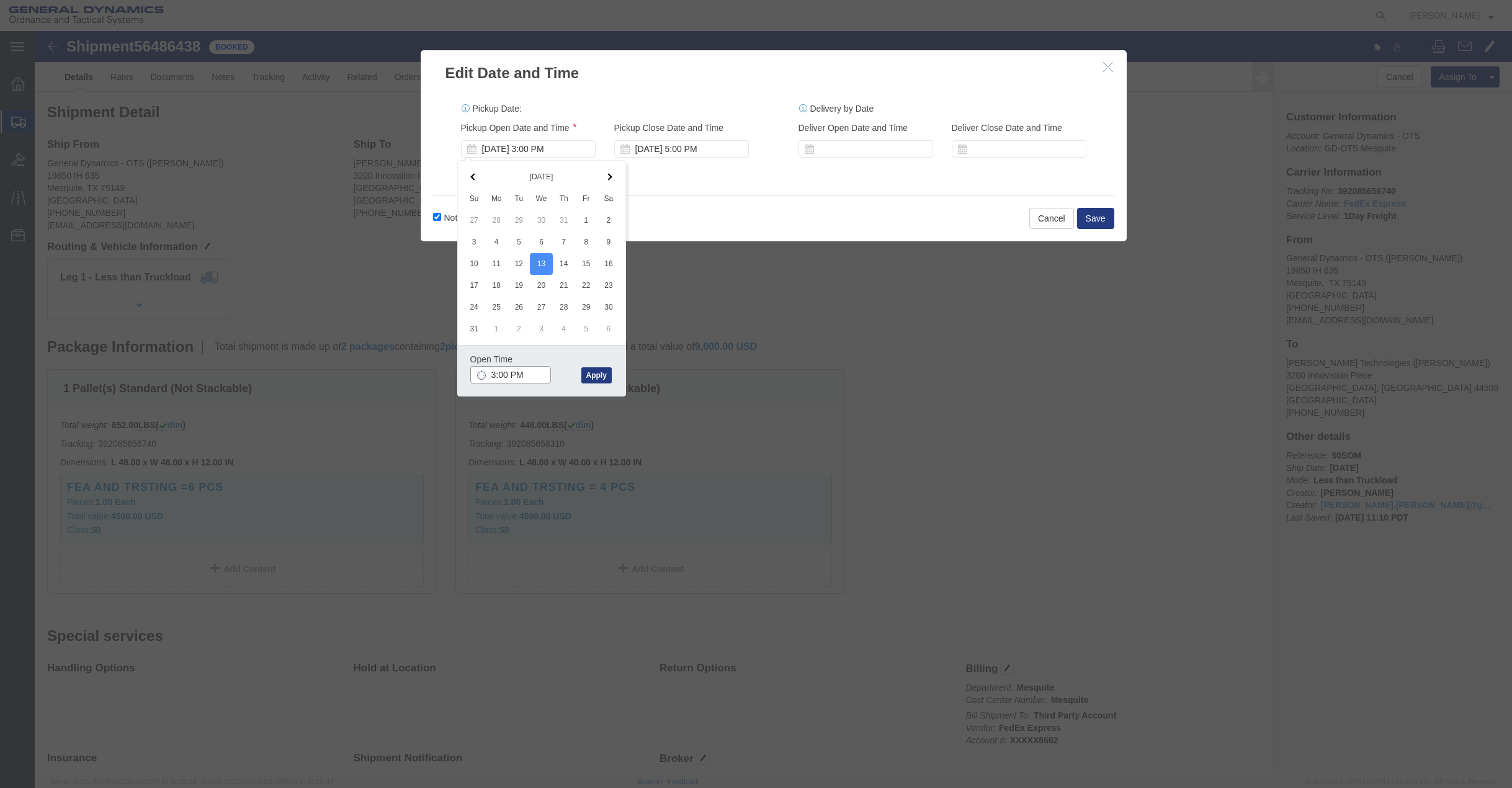
click input "3:00 PM"
type input "3:30 PM"
click button "Apply"
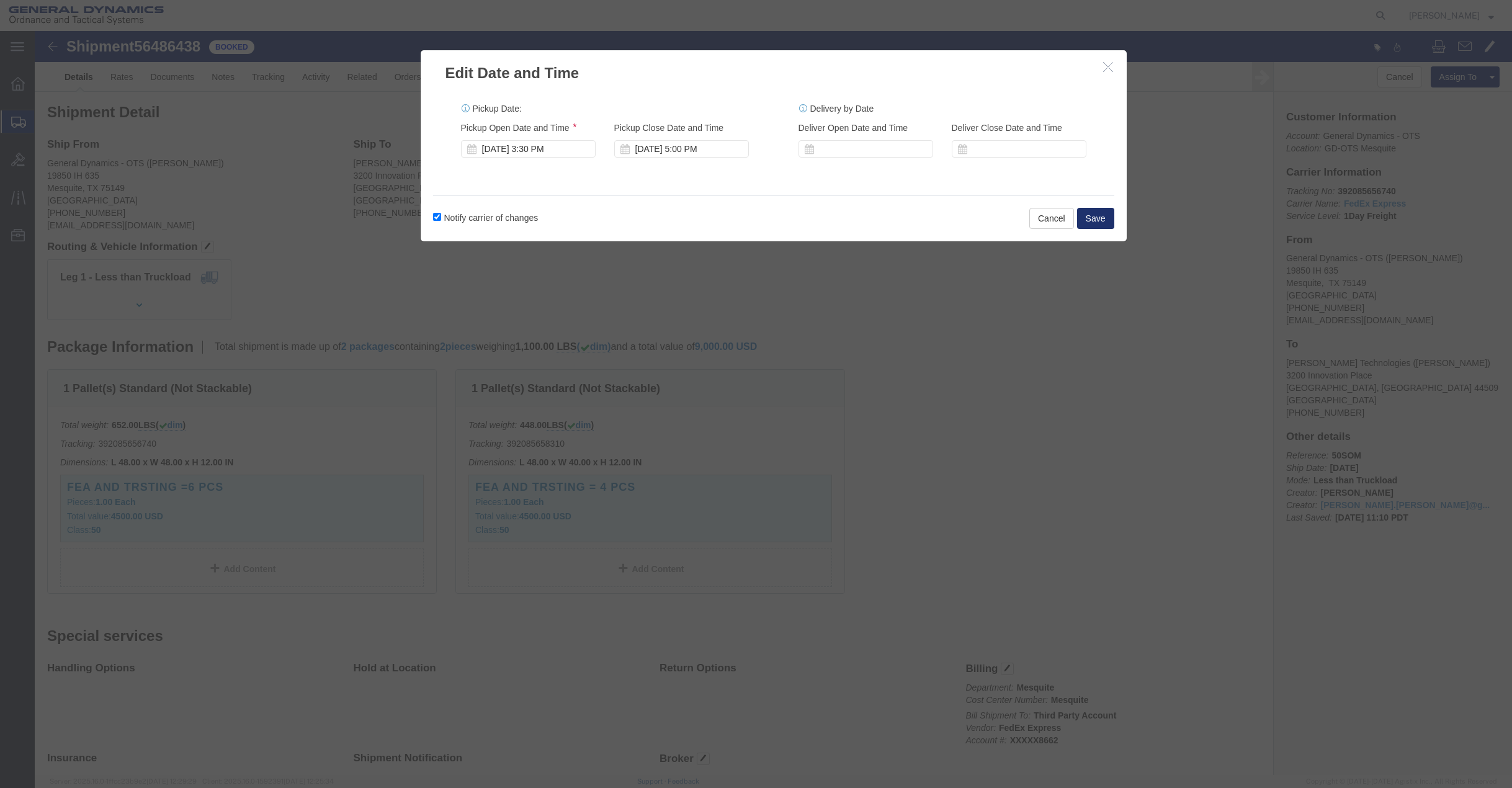
click button "Save"
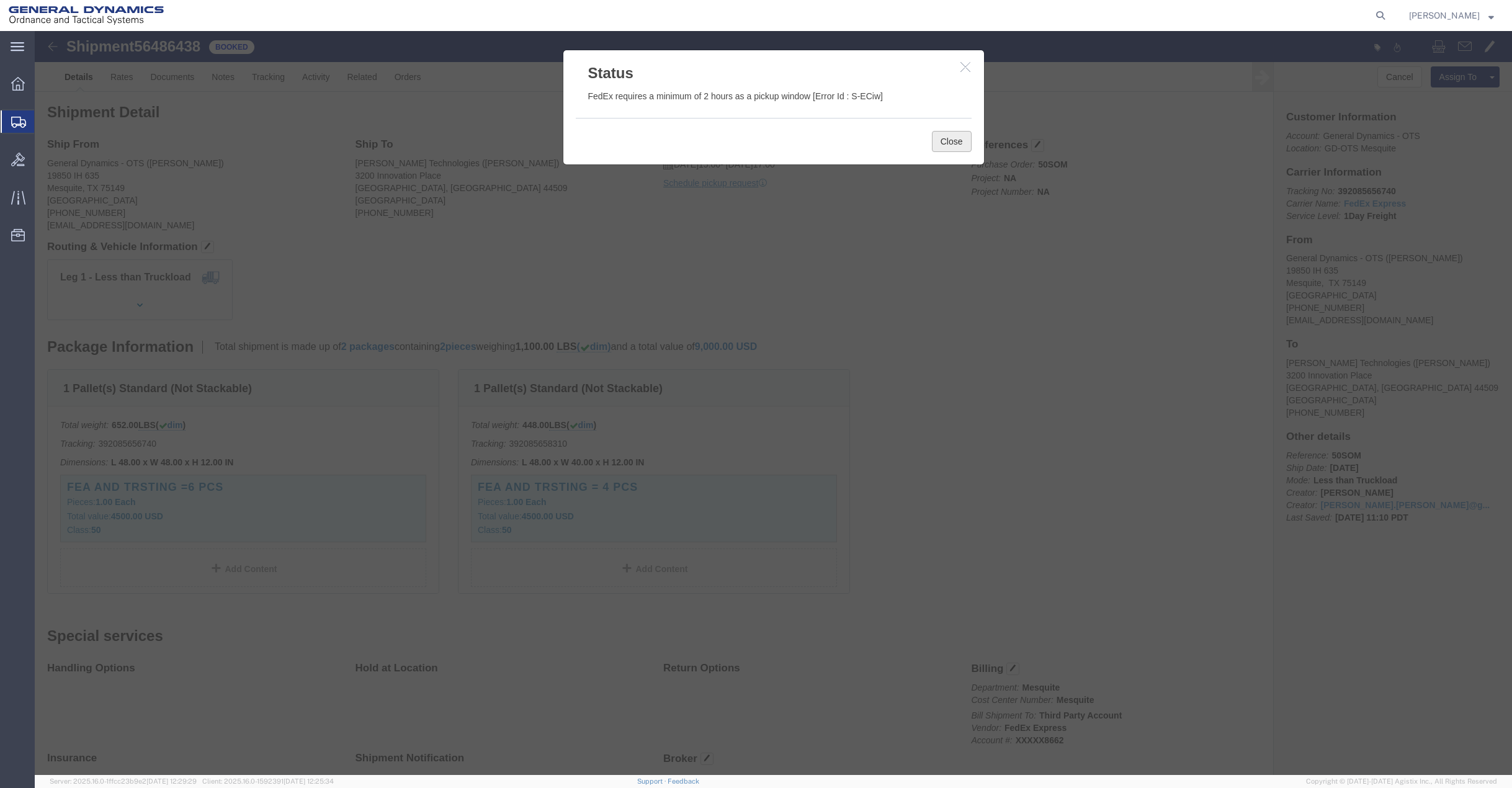
click button "Close"
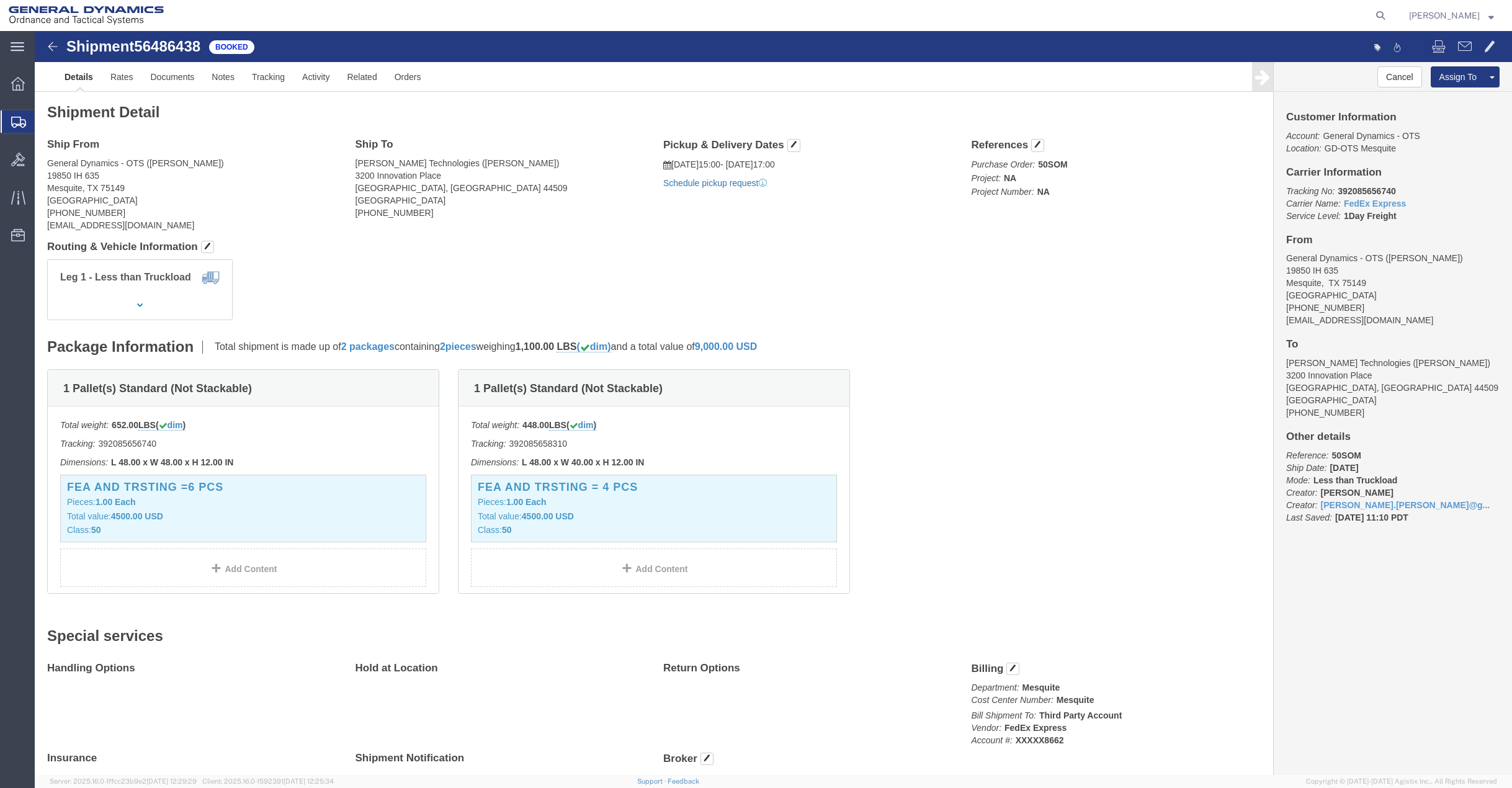
click link "Schedule pickup request"
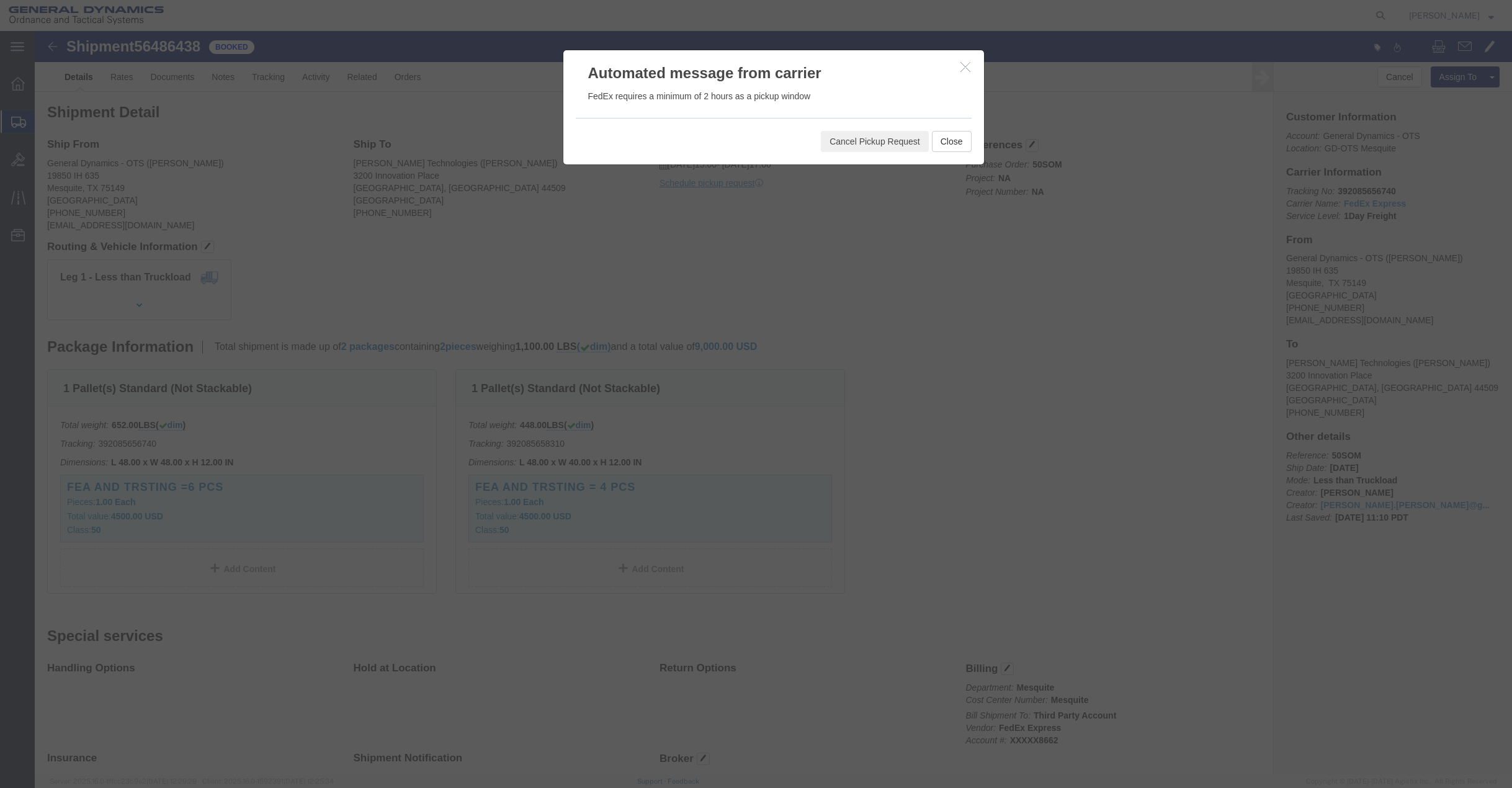
click icon "button"
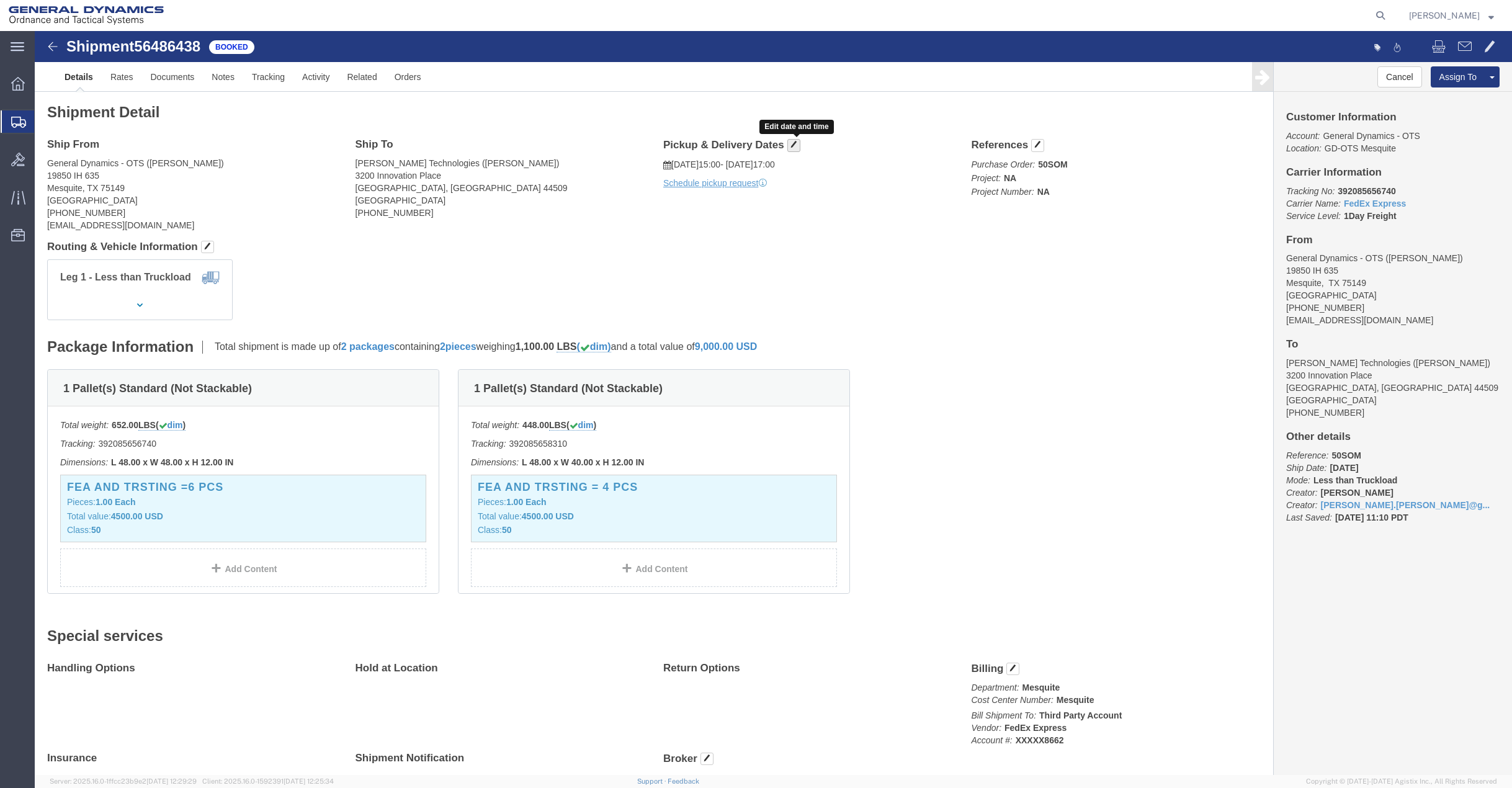
click button "button"
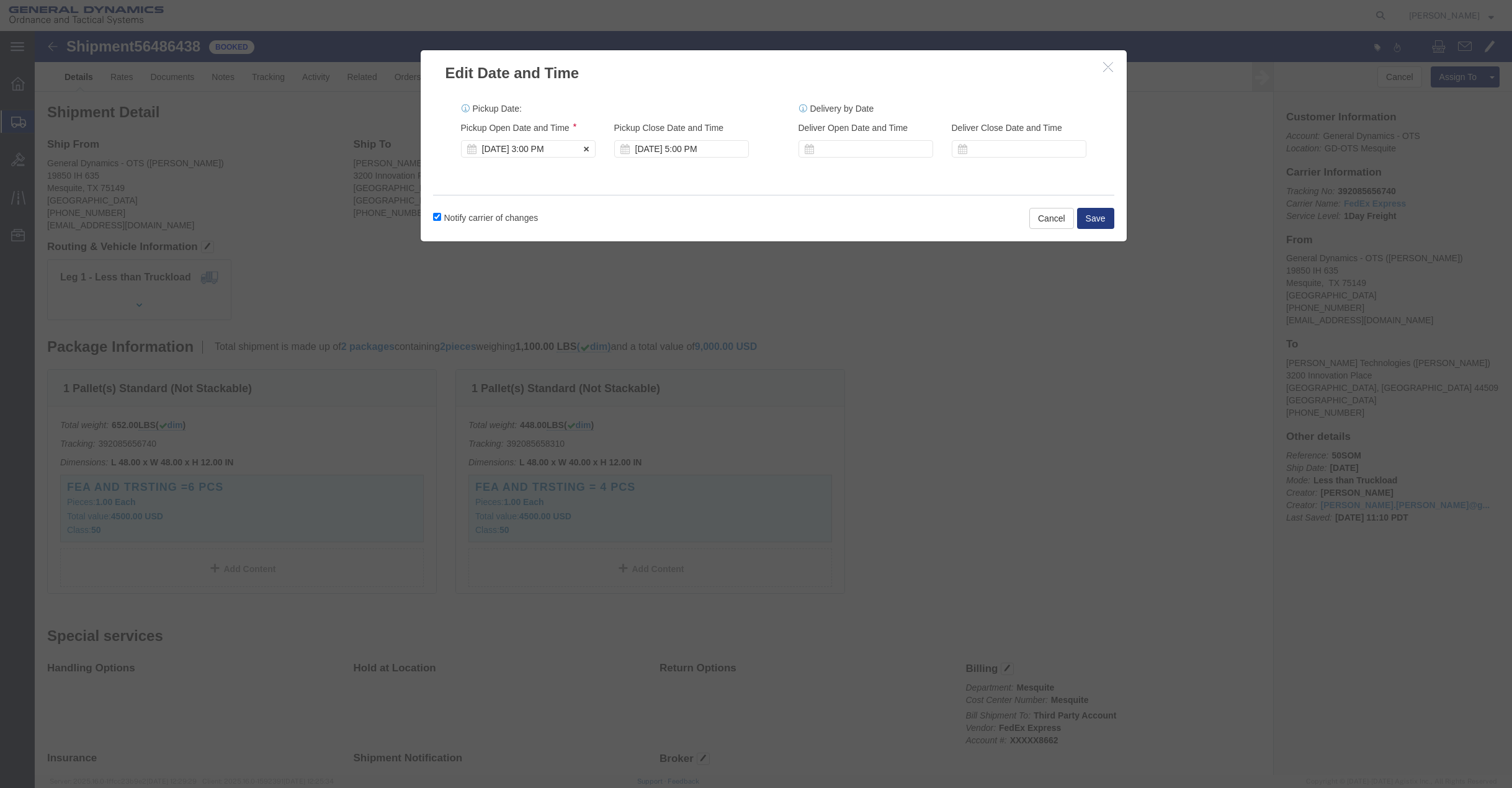
click div "[DATE] 3:00 PM"
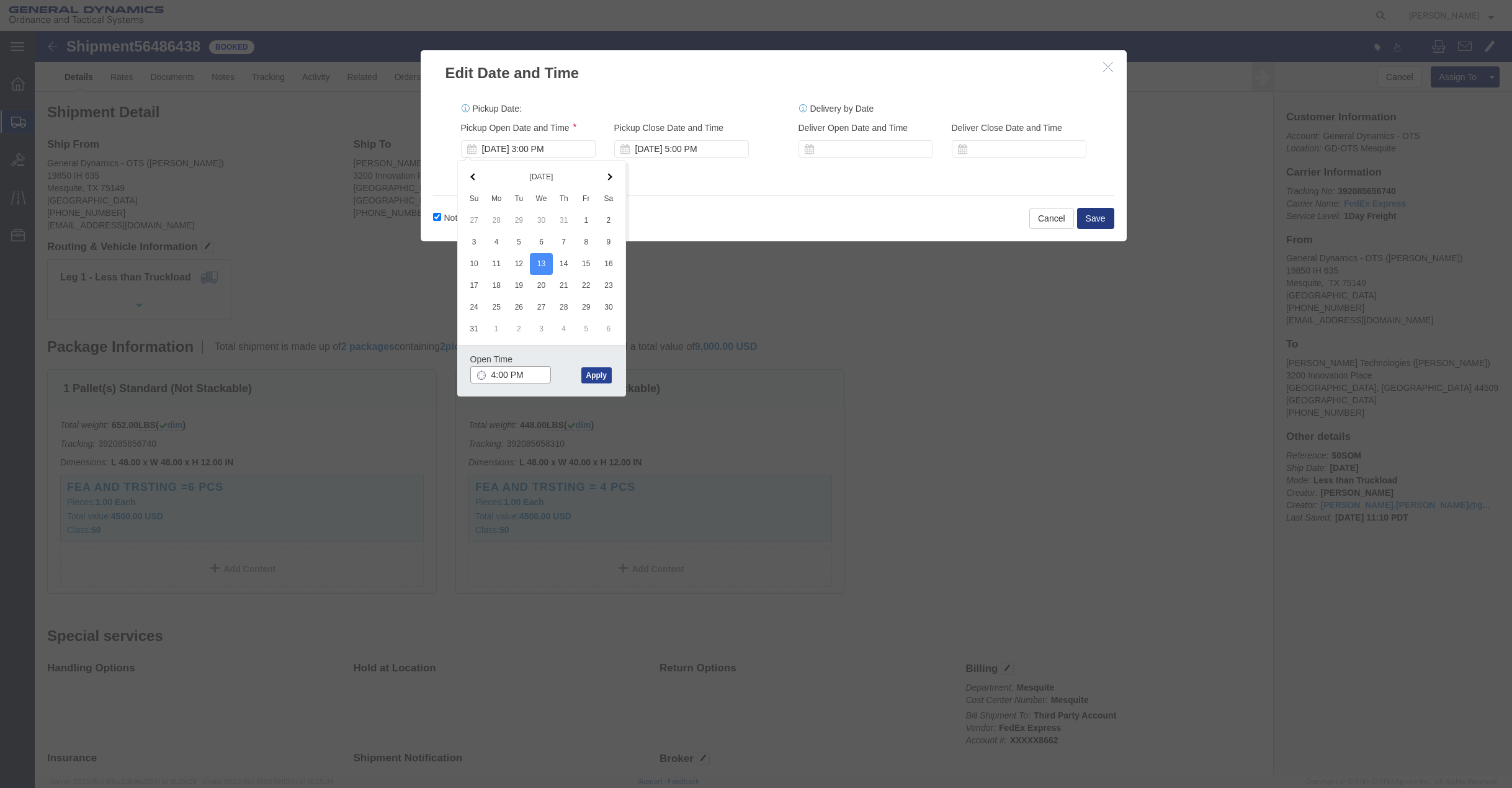
type input "4:00 PM"
click button "Apply"
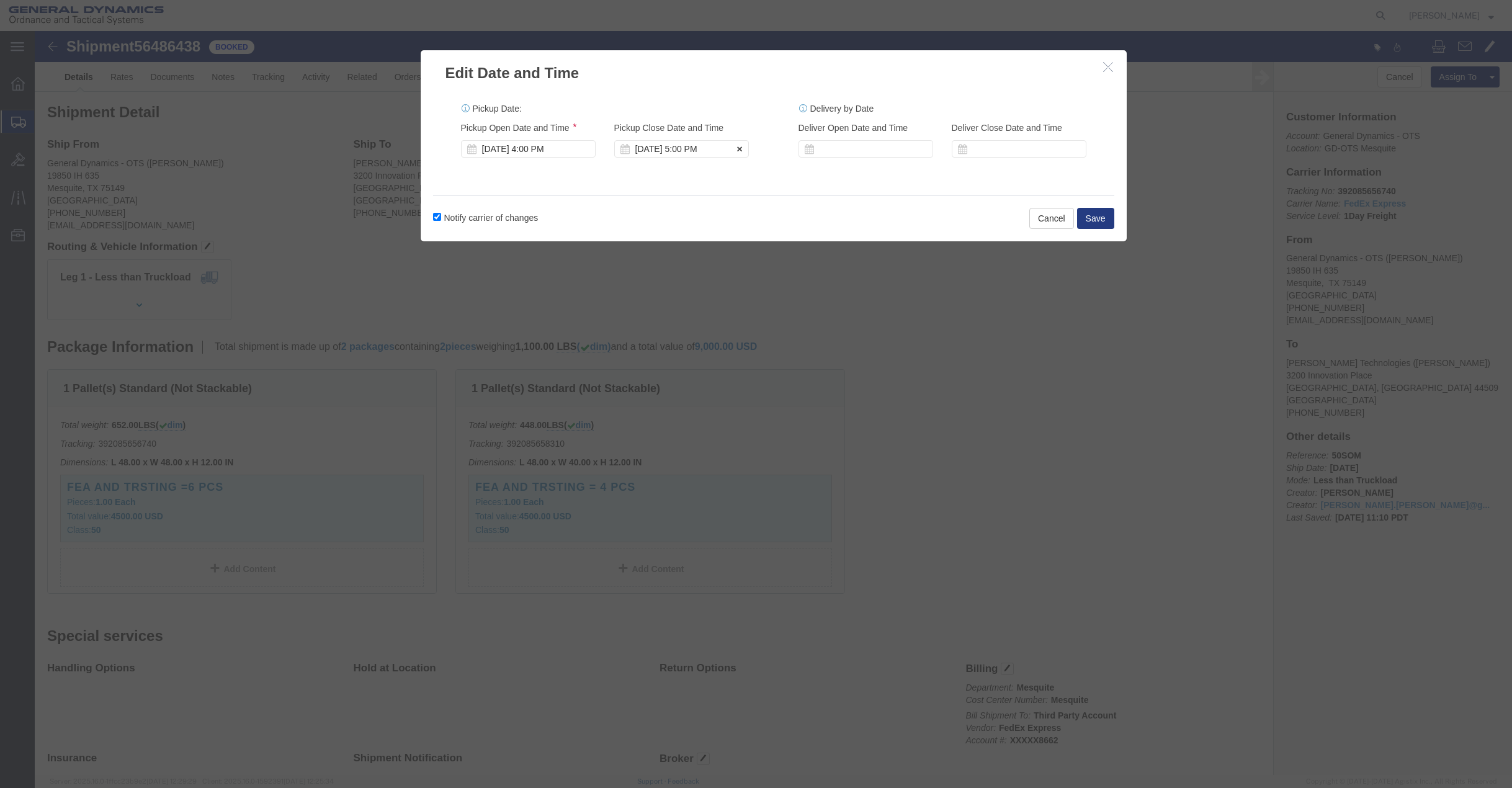
click div "[DATE] 5:00 PM"
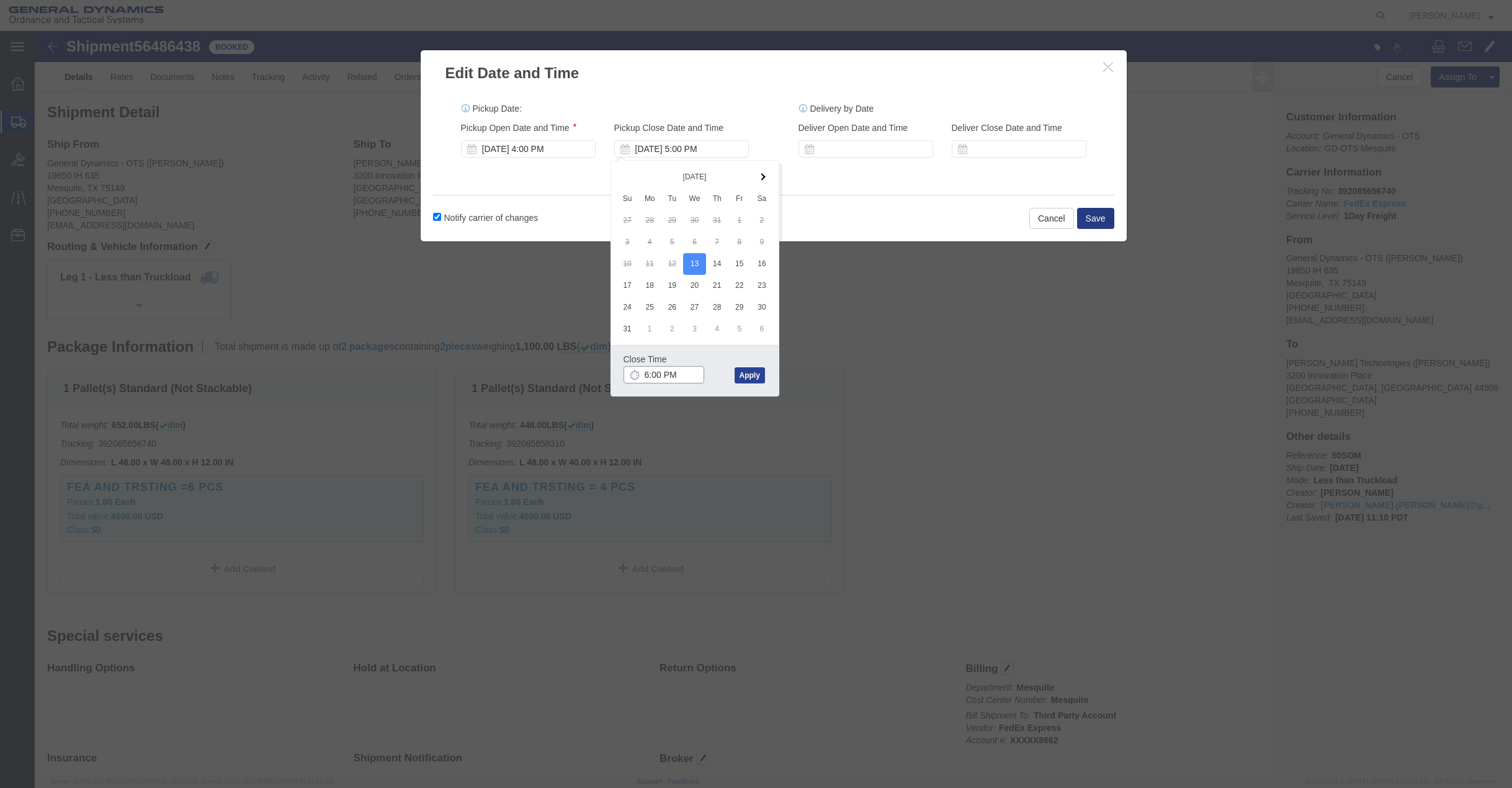
type input "6:00 PM"
click button "Apply"
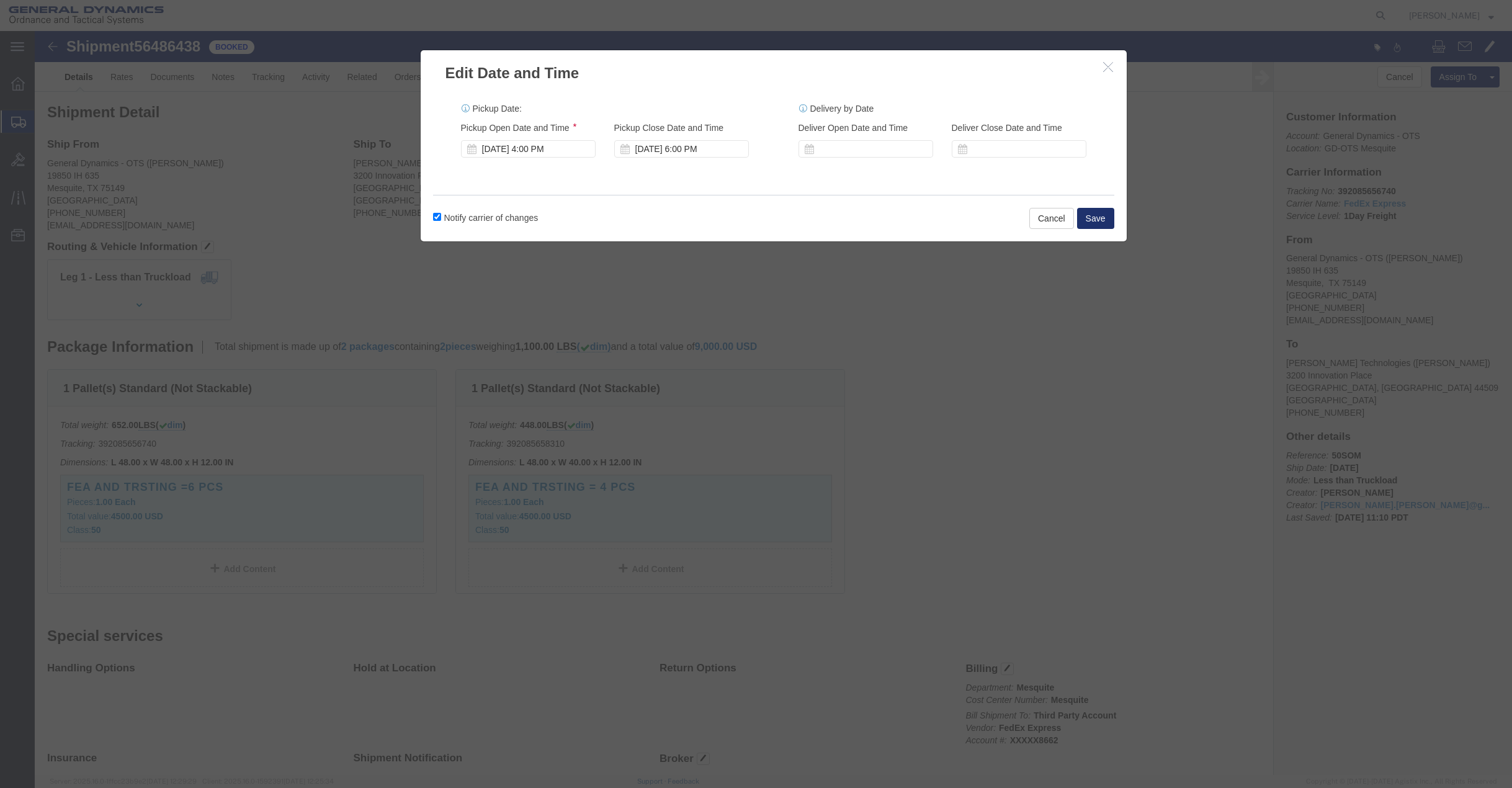
click button "Save"
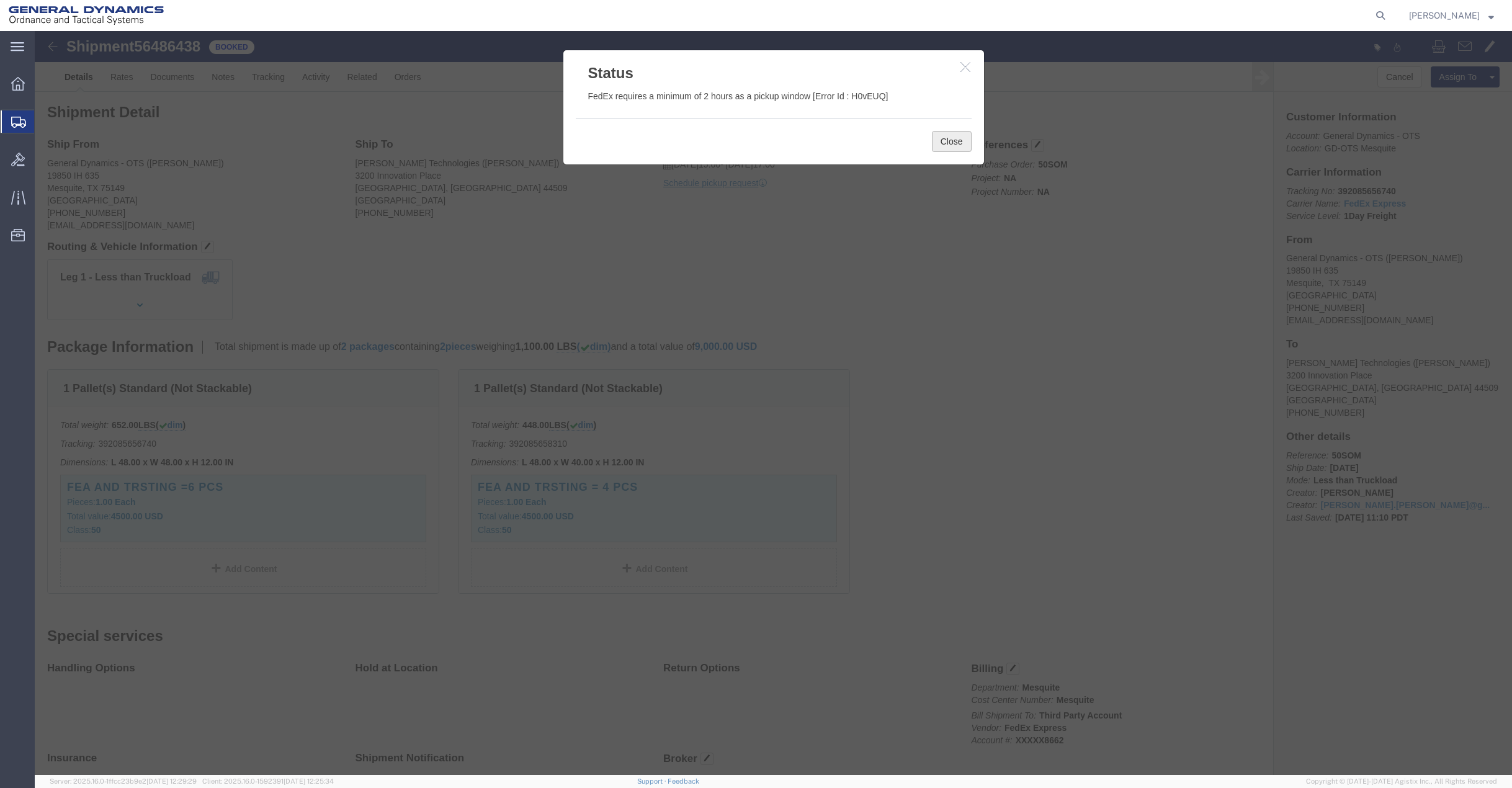
click button "Close"
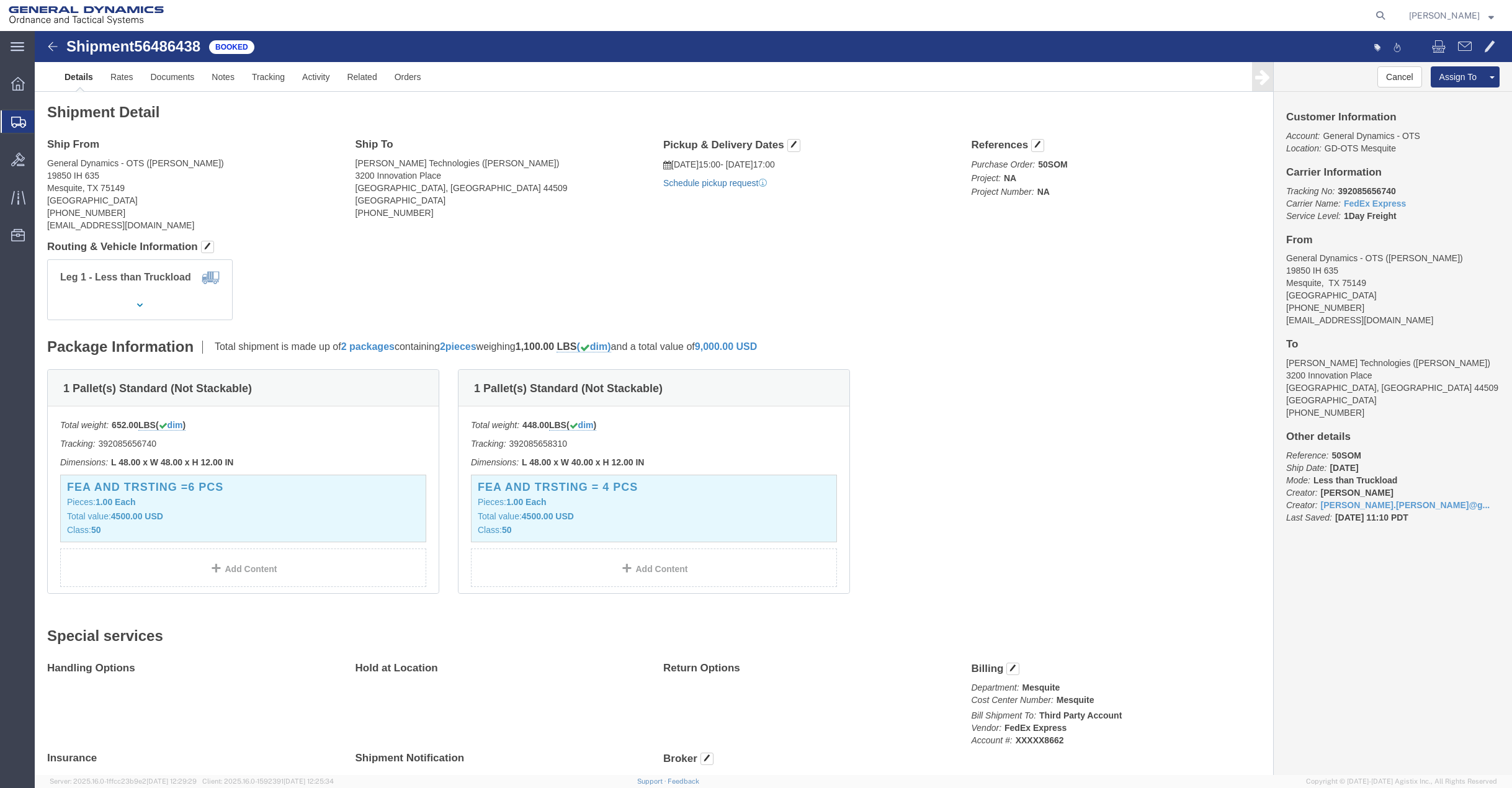
click link "Schedule pickup request"
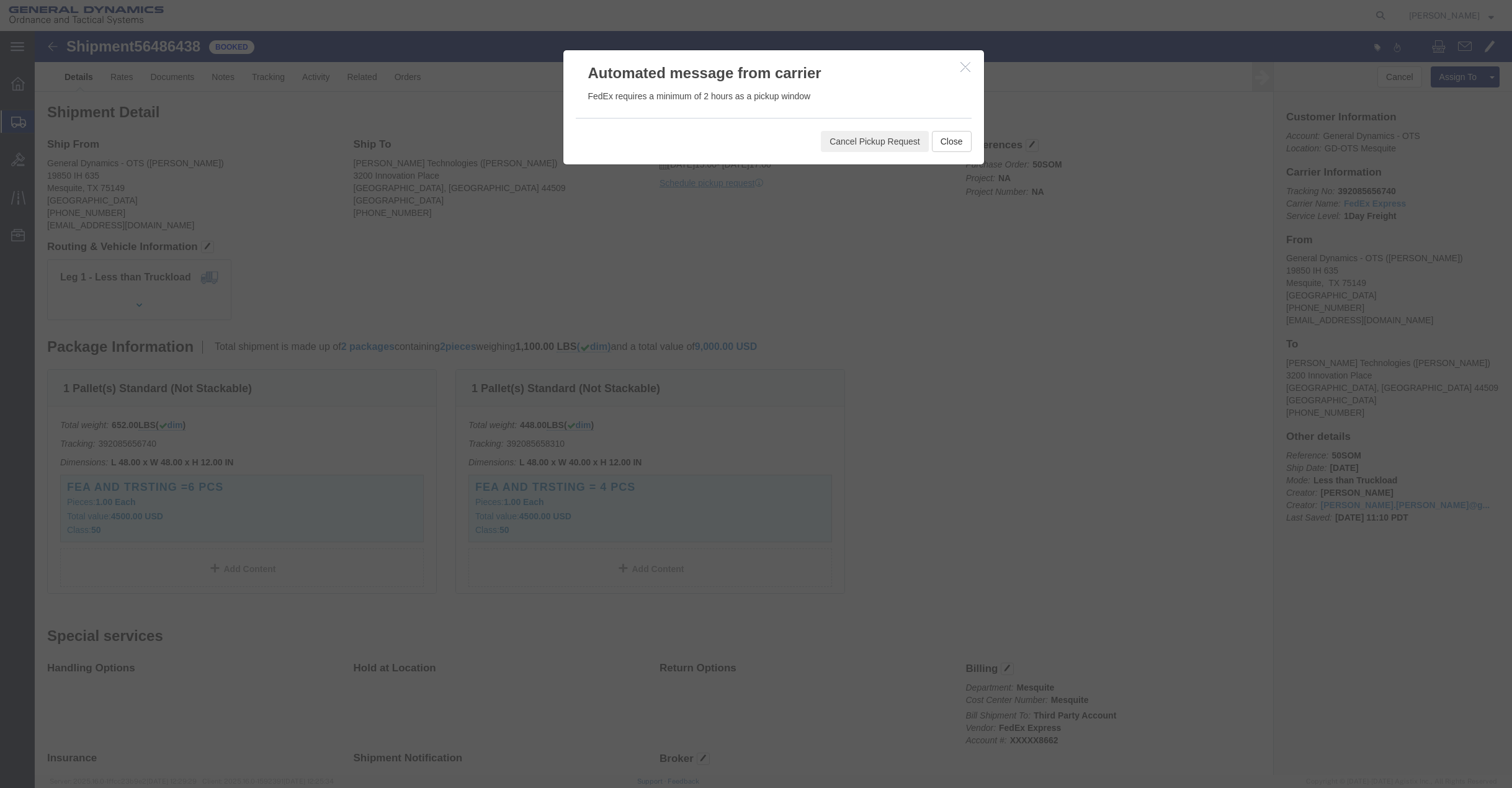
click icon "button"
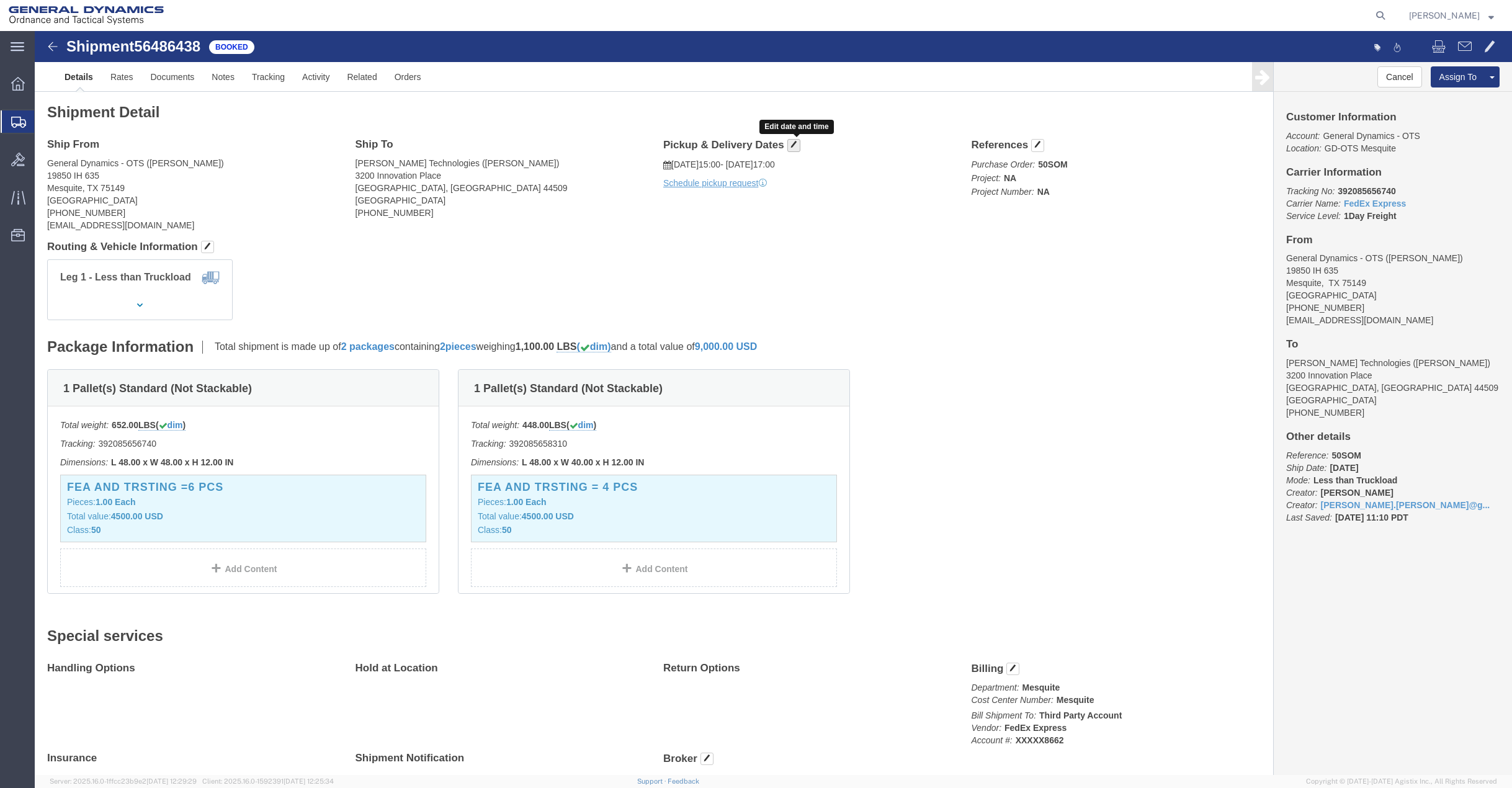
click span "button"
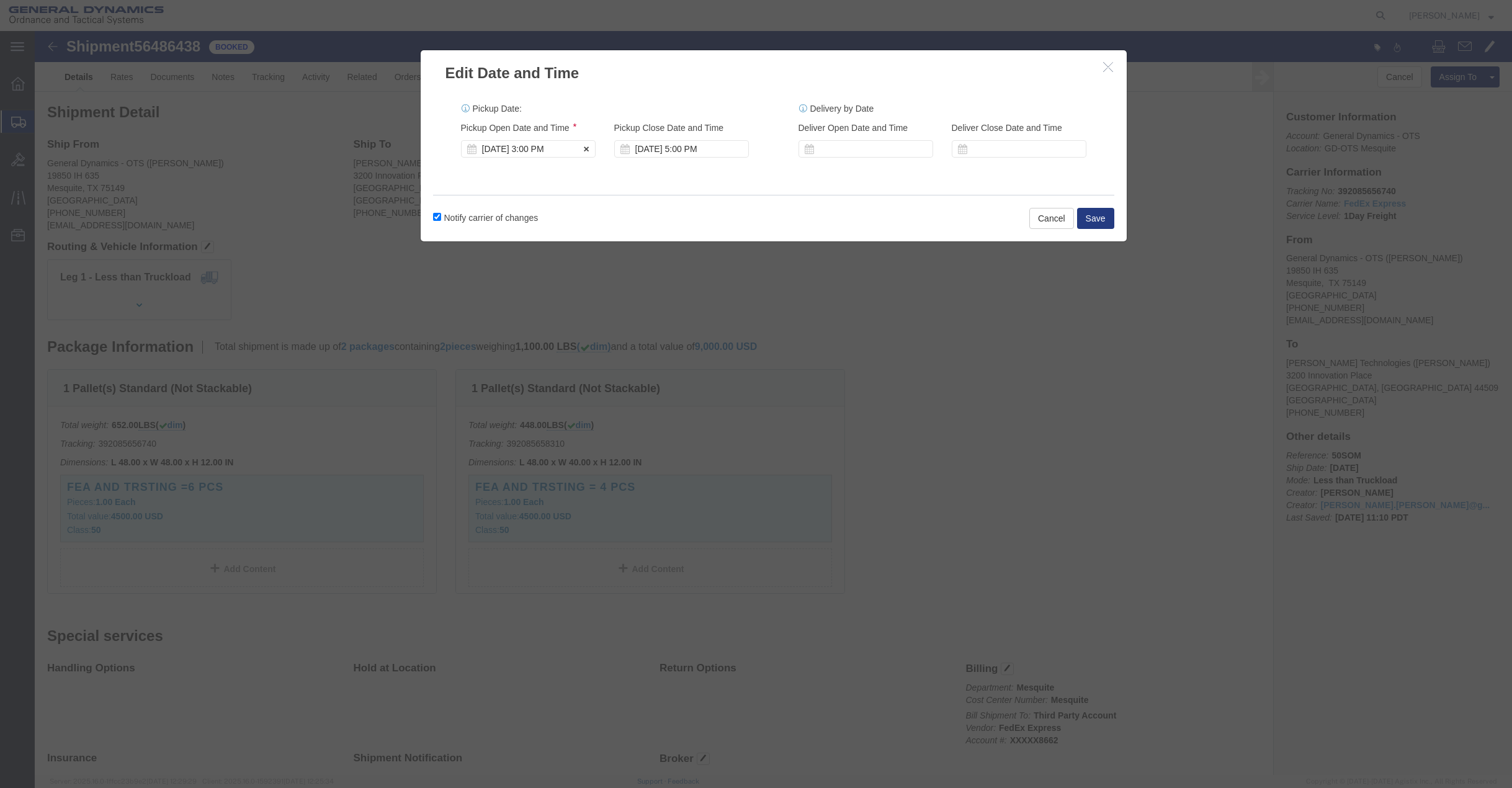
click div "[DATE] 3:00 PM"
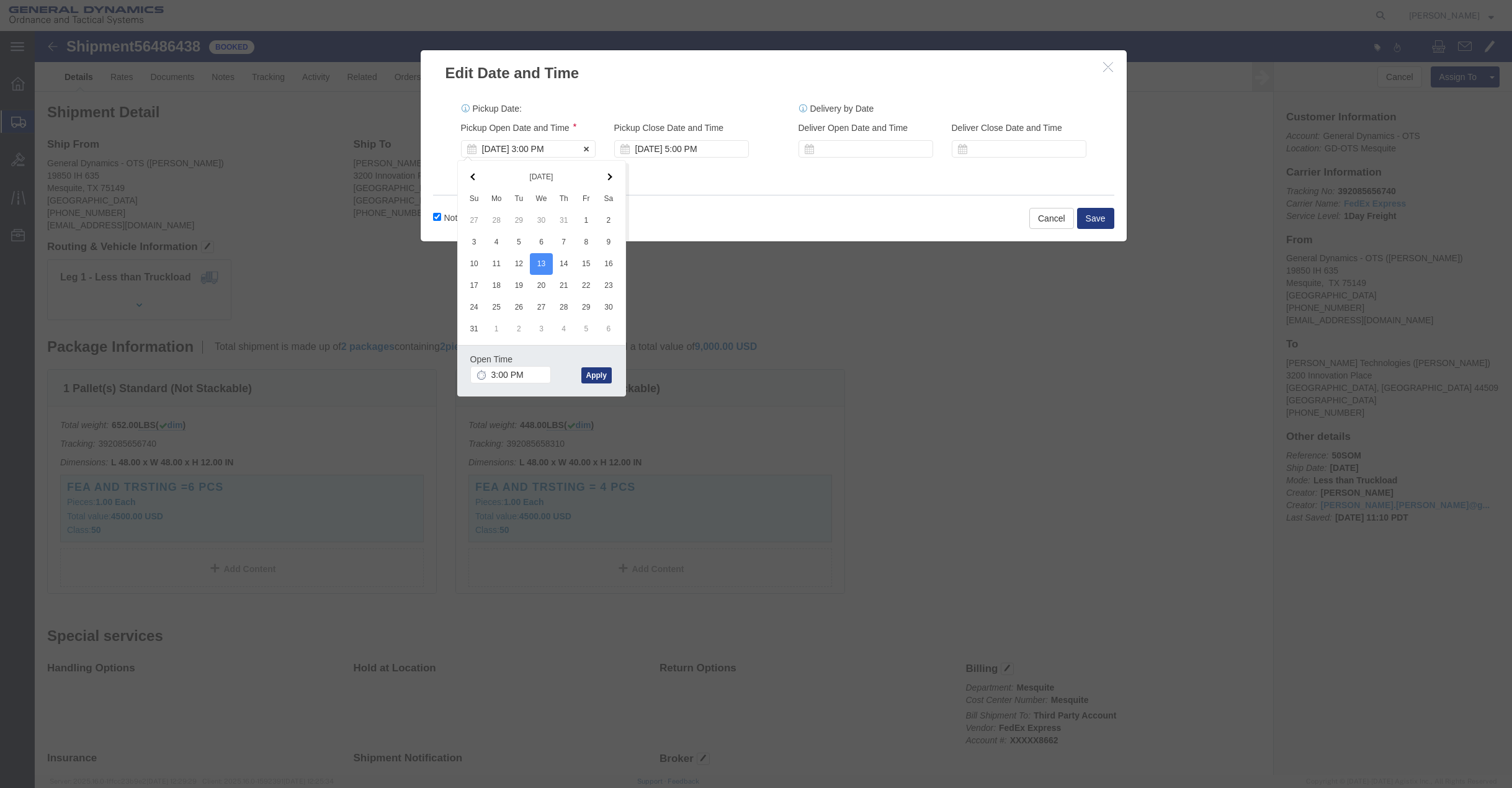
click div "[DATE] 3:00 PM"
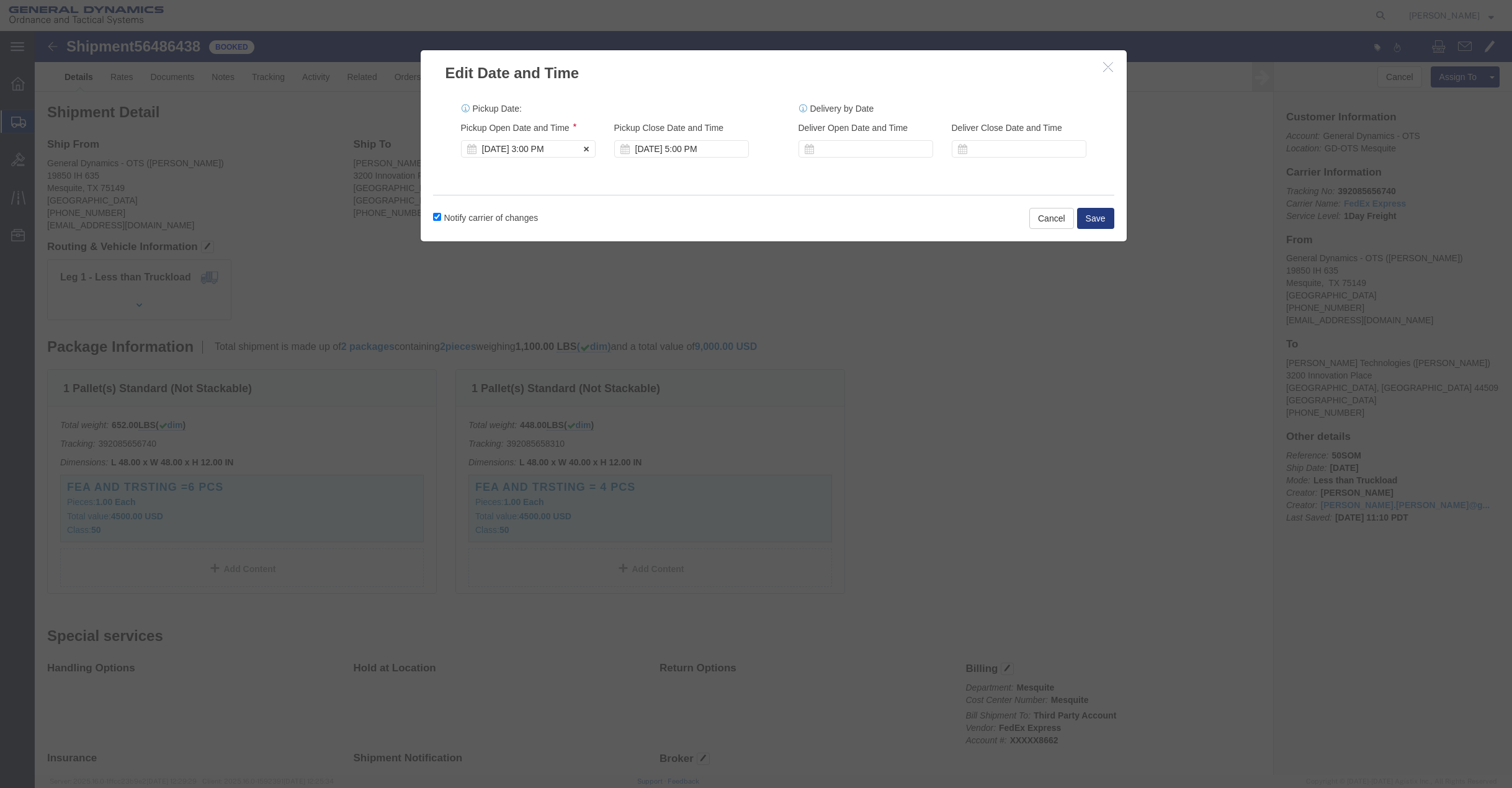
click div "[DATE] 3:00 PM"
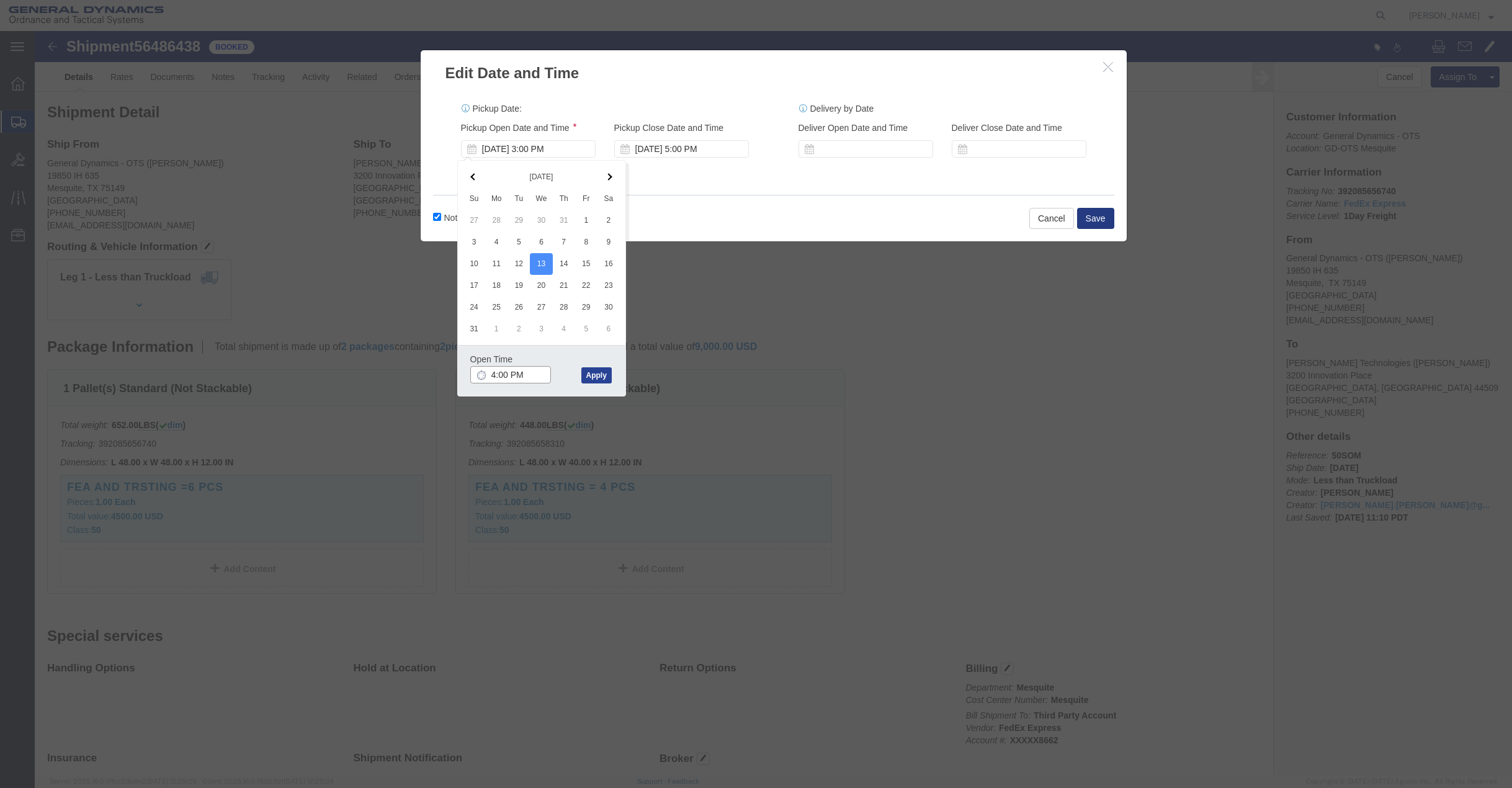
type input "4:00 PM"
click button "Apply"
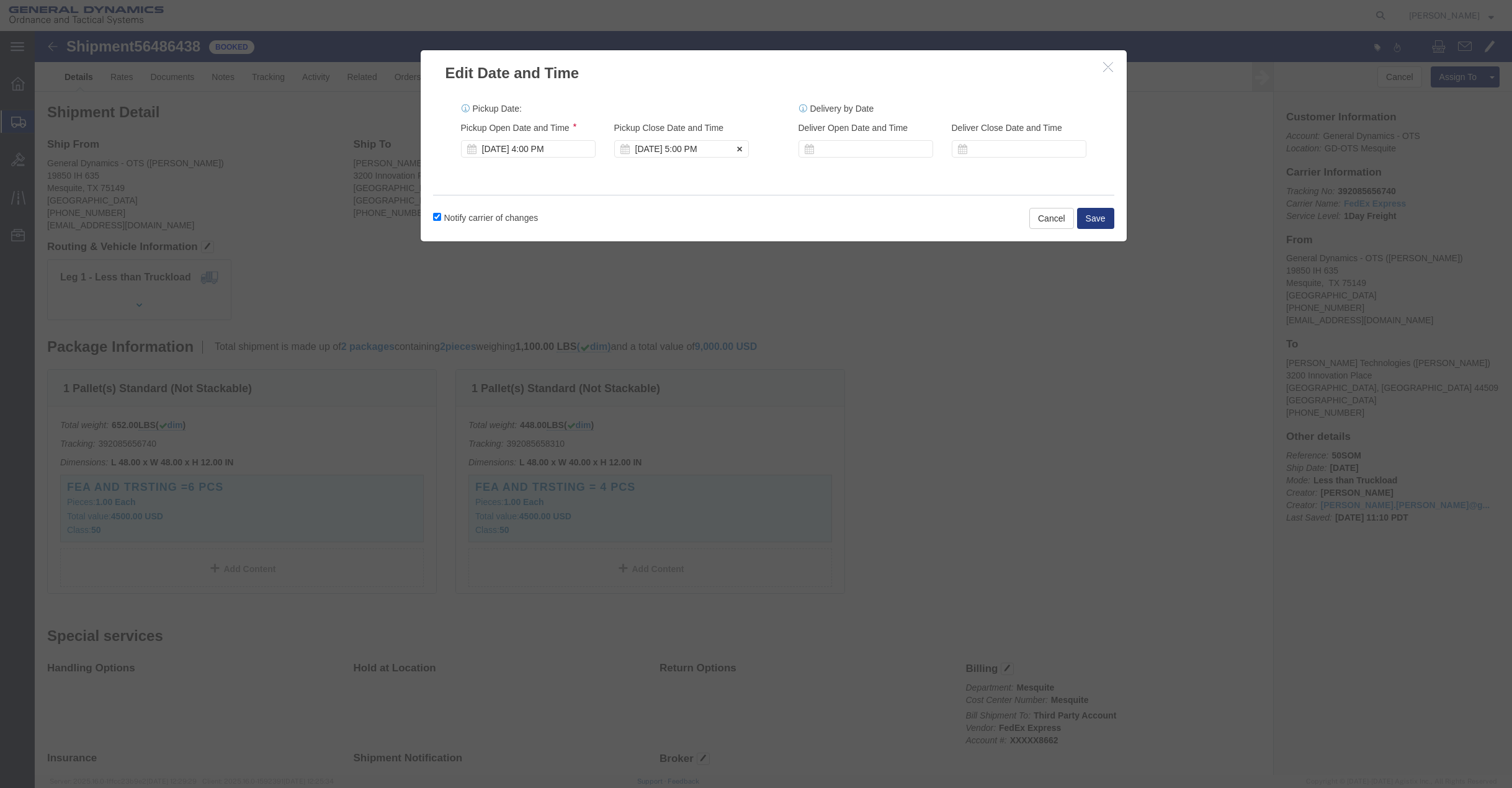
click div "[DATE] 5:00 PM"
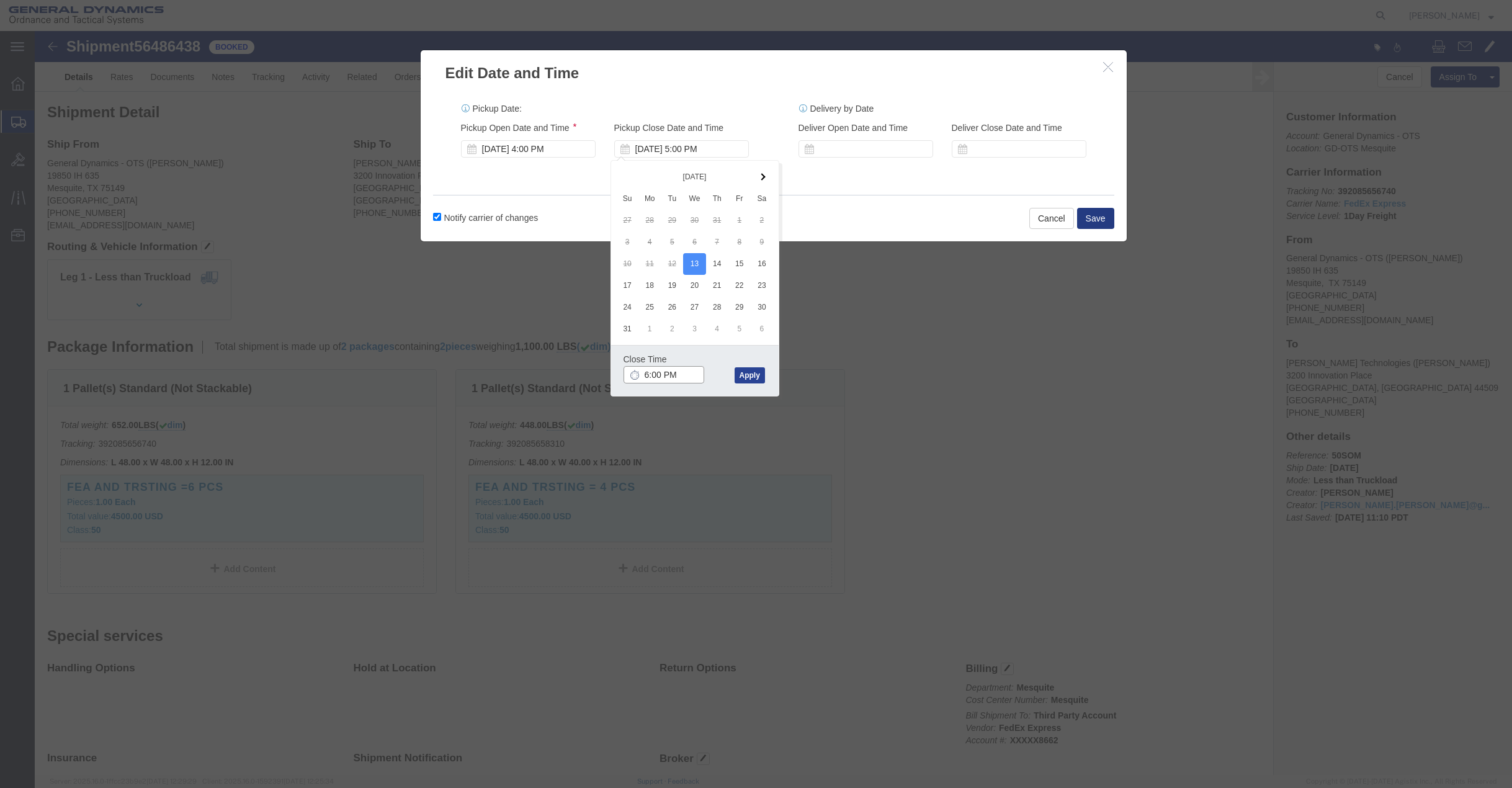
type input "6:00 PM"
click button "Apply"
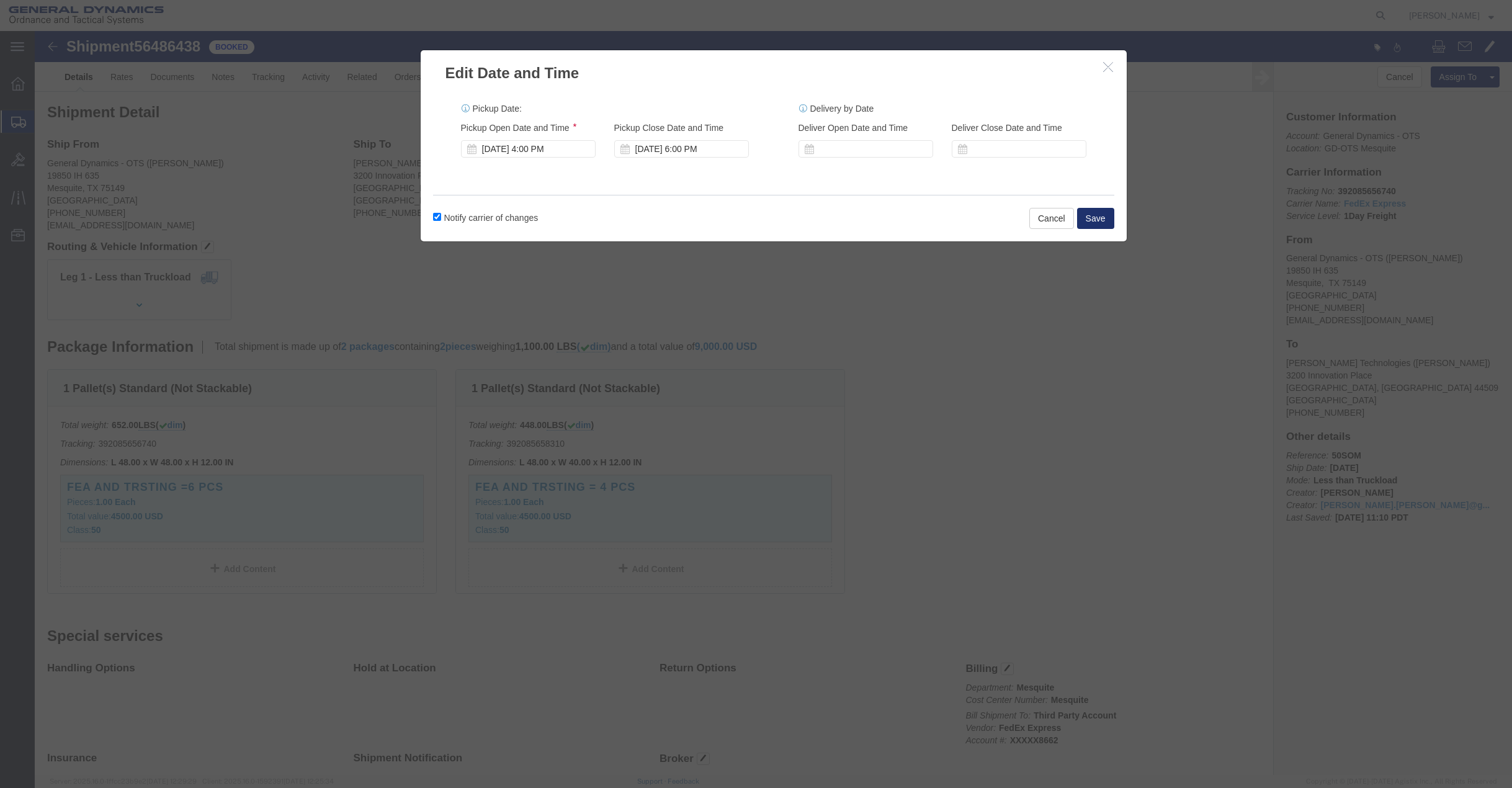
click button "Save"
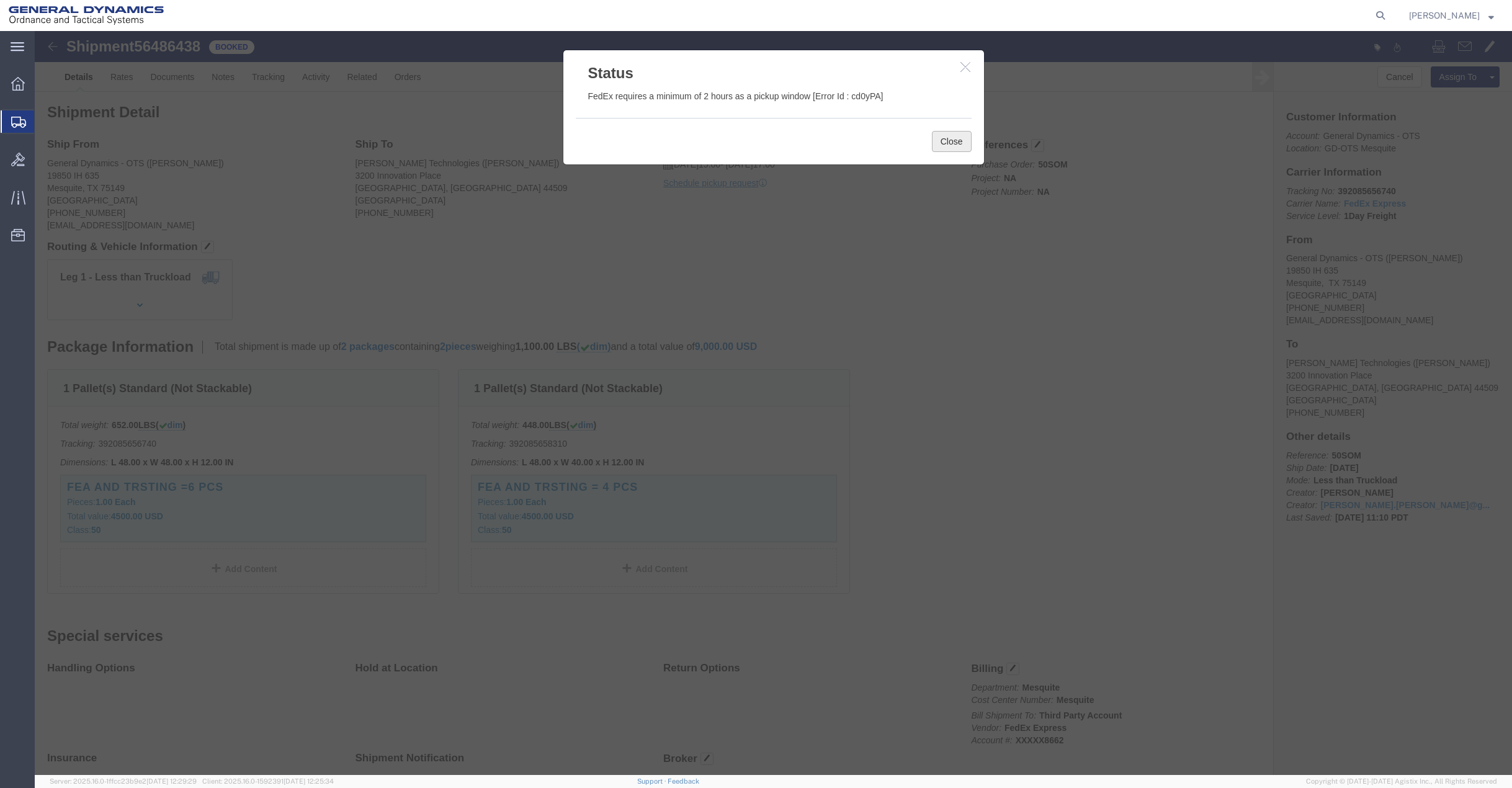
click button "Close"
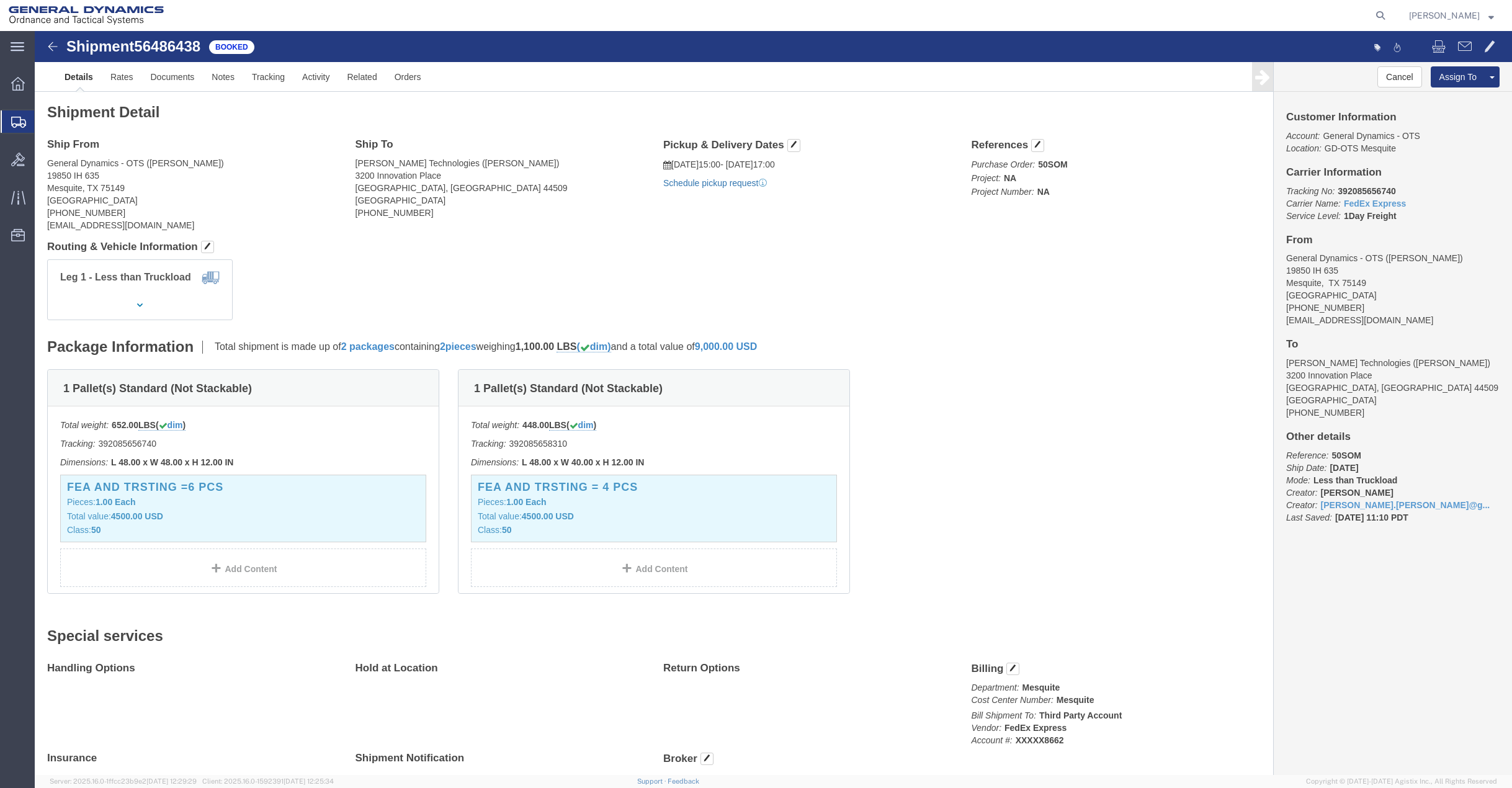
click link "Schedule pickup request"
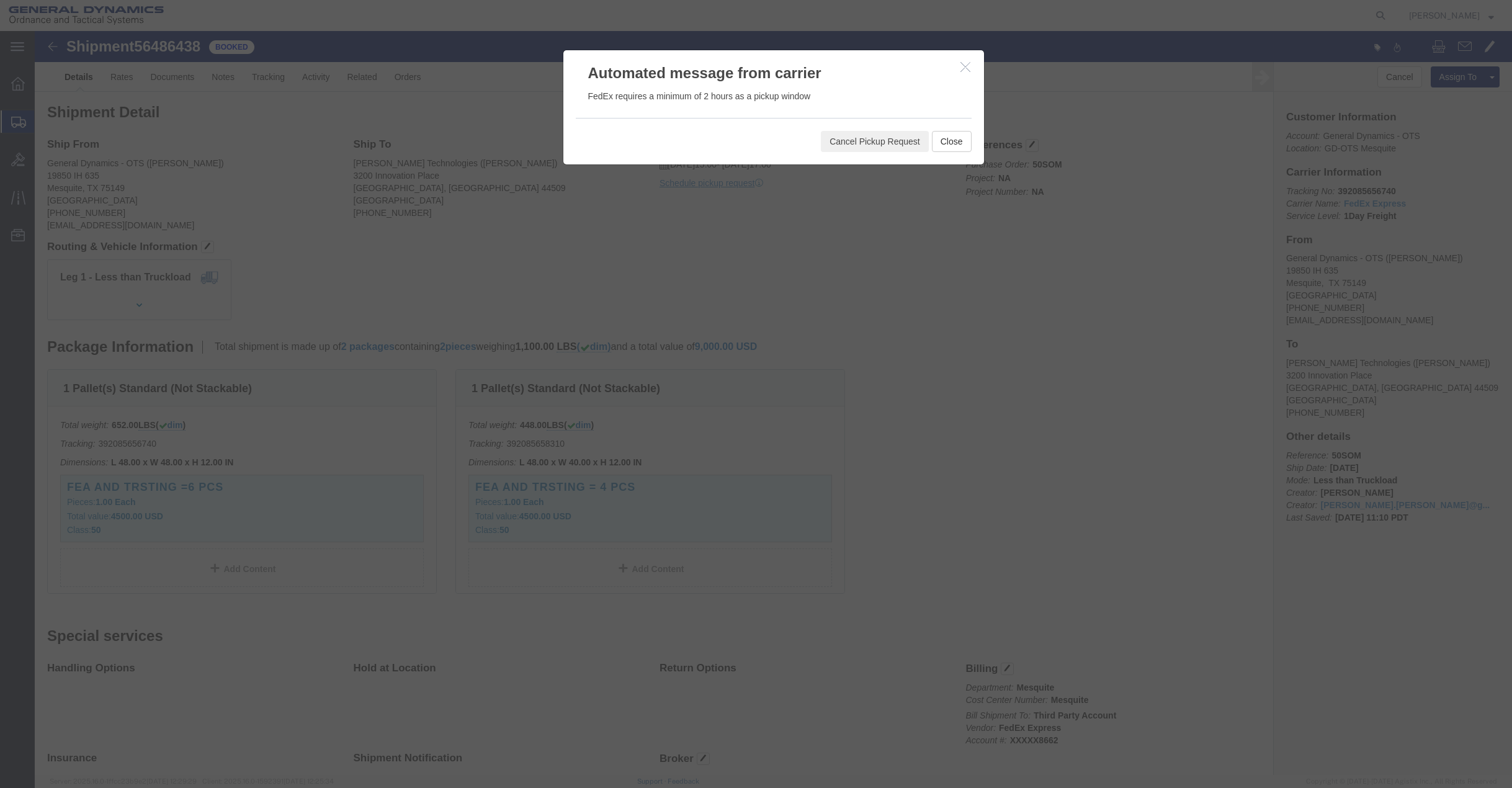
click icon "button"
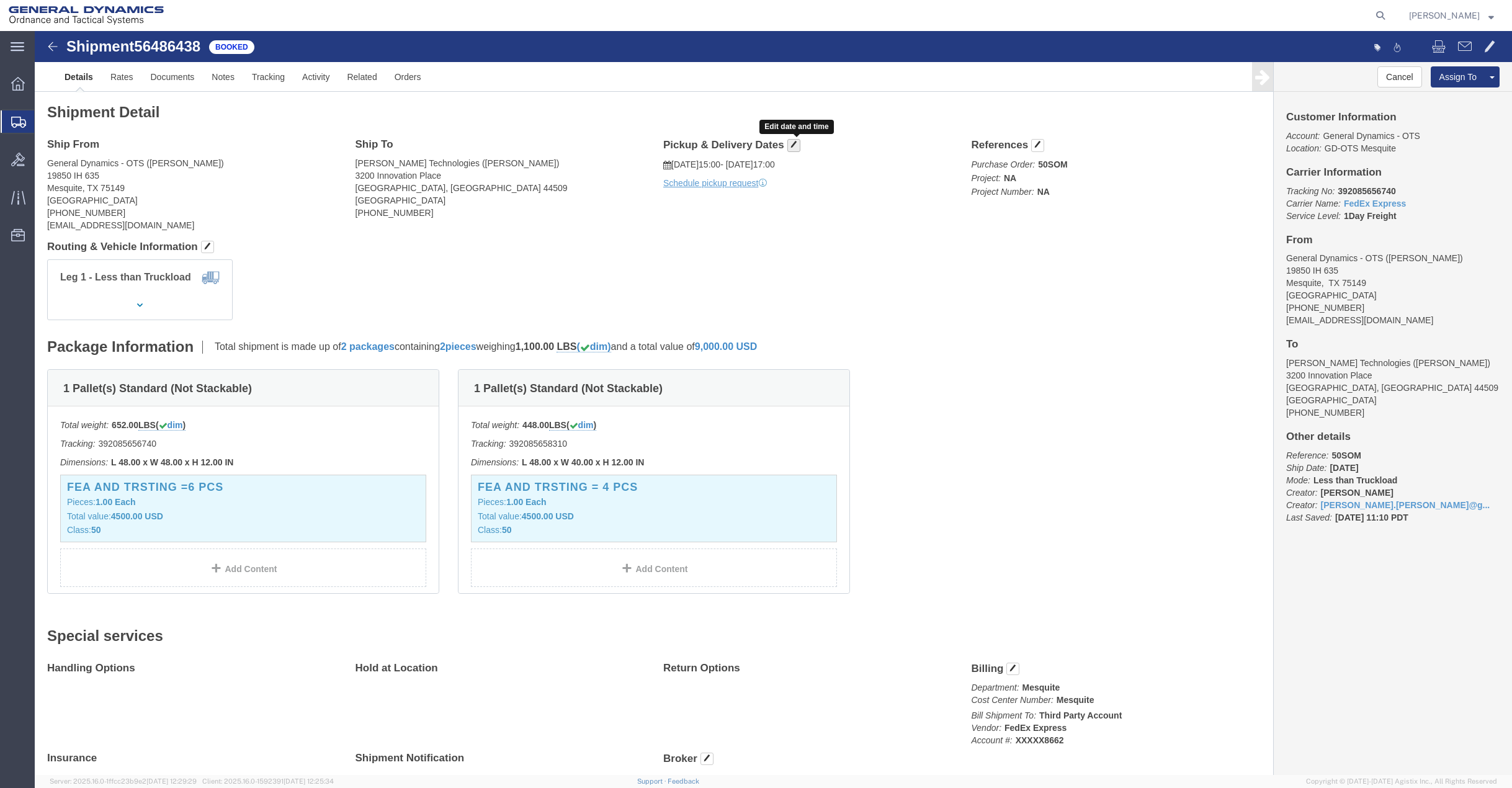
click button "button"
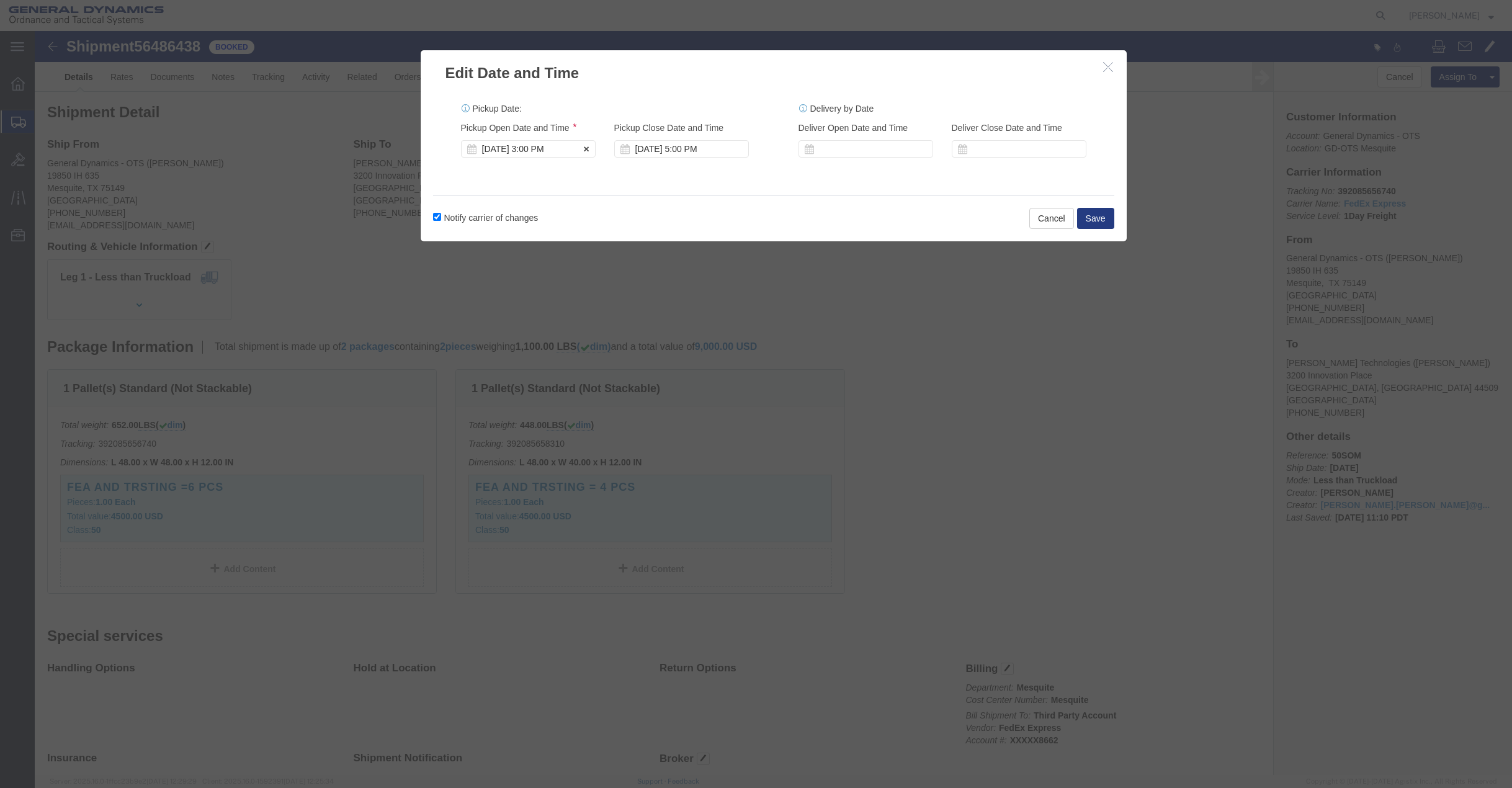
click div "[DATE] 3:00 PM"
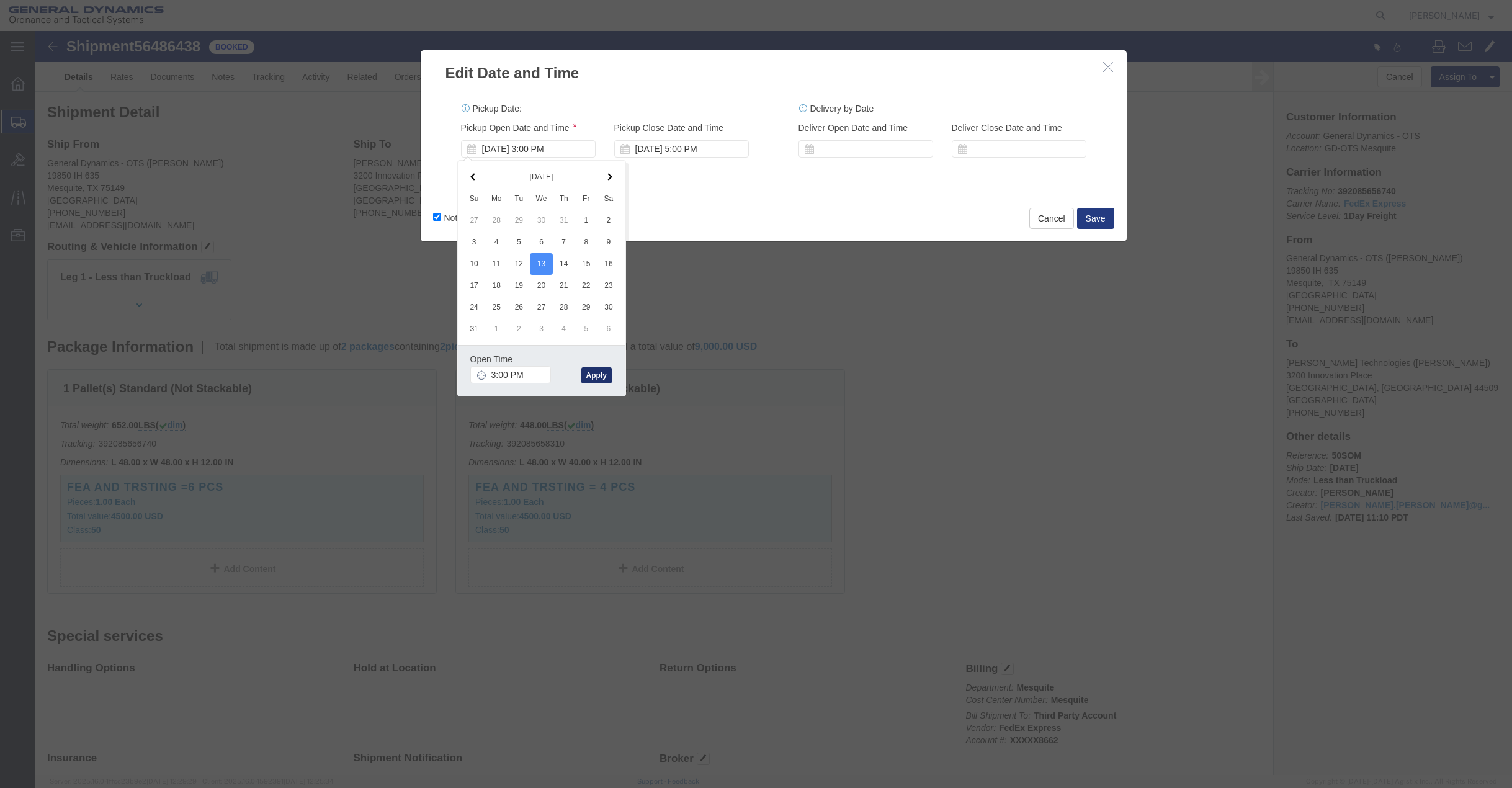
click button "Apply"
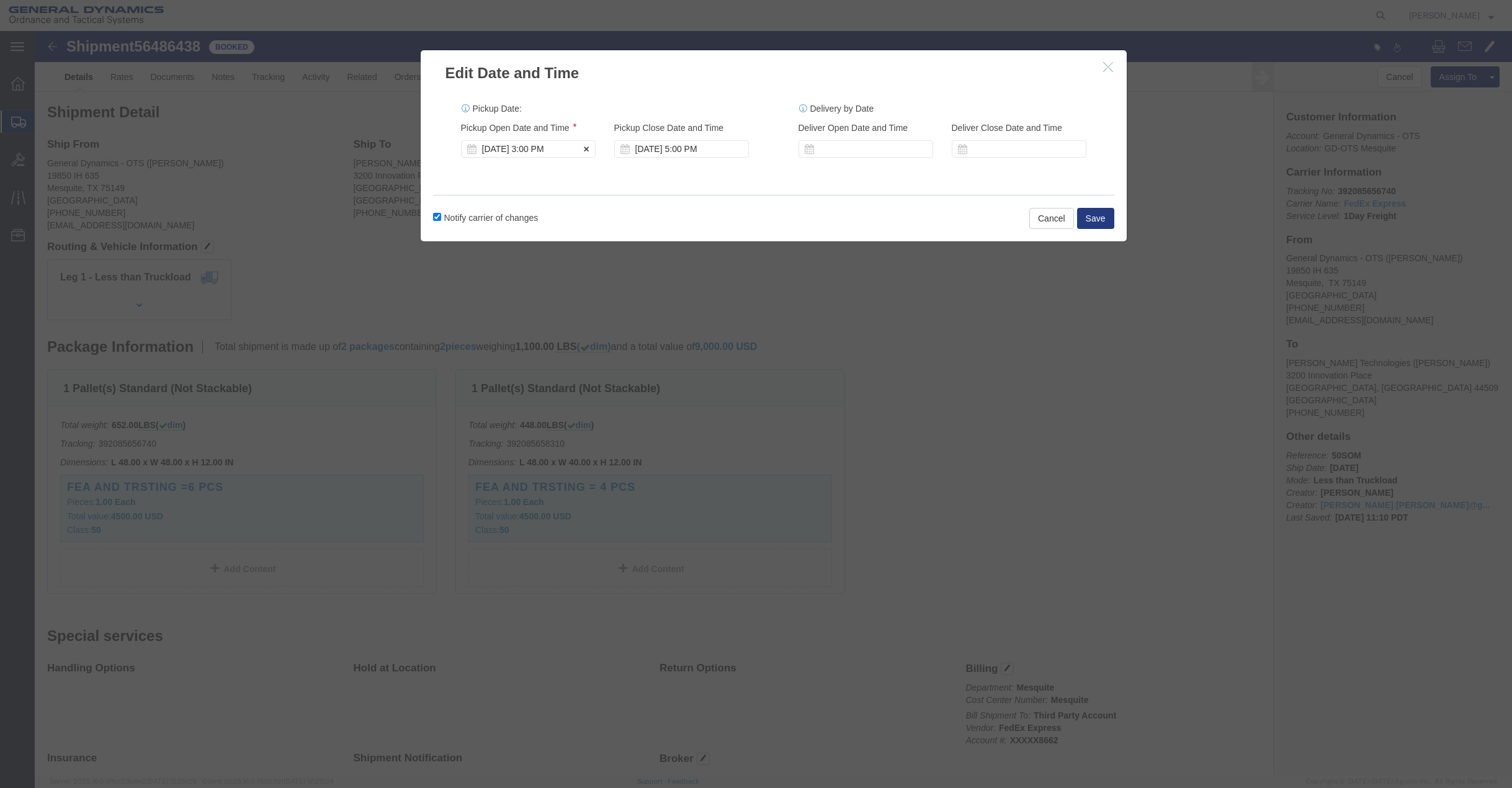
click div "[DATE] 3:00 PM"
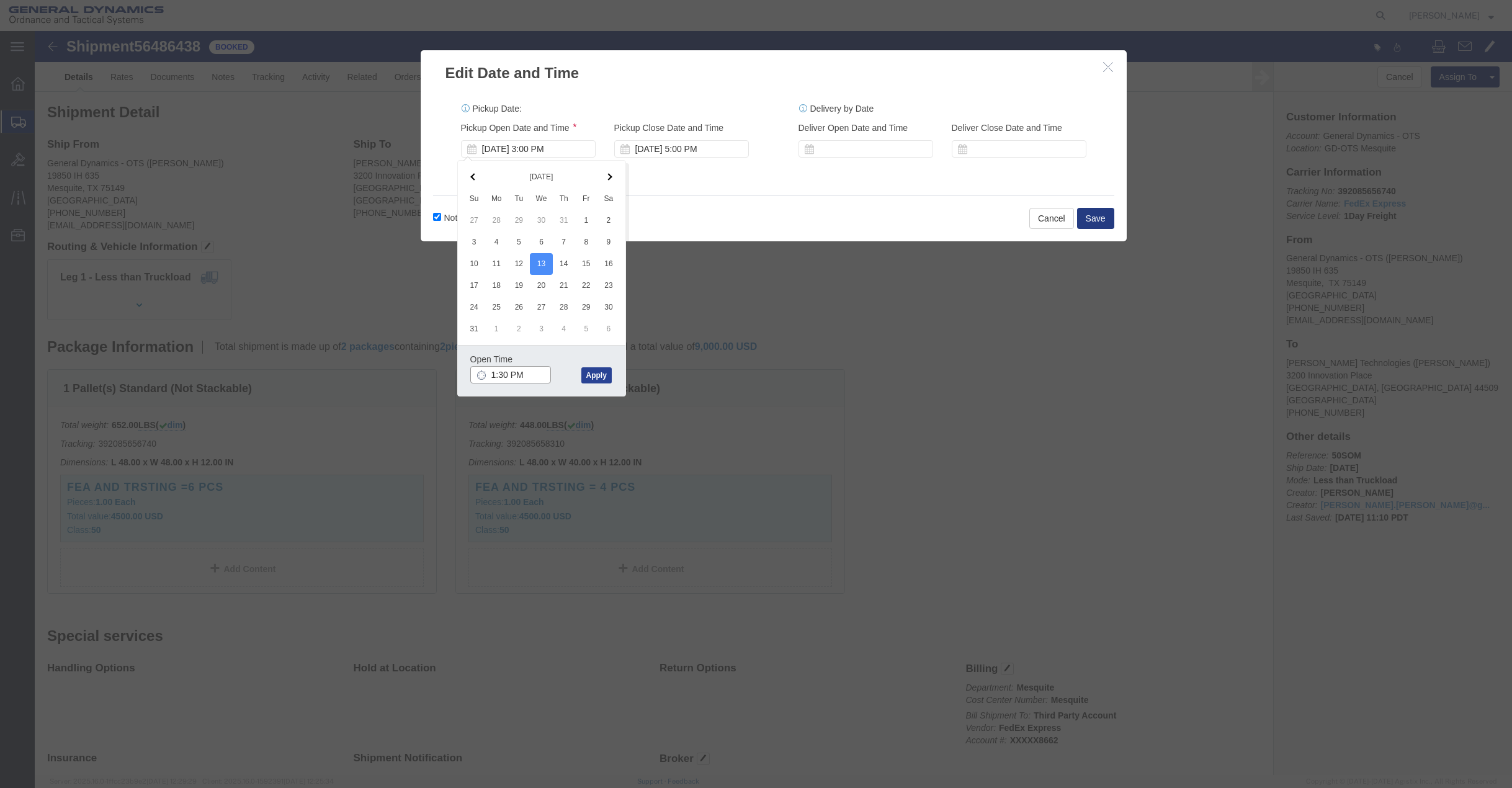
type input "1:30 PM"
click button "Apply"
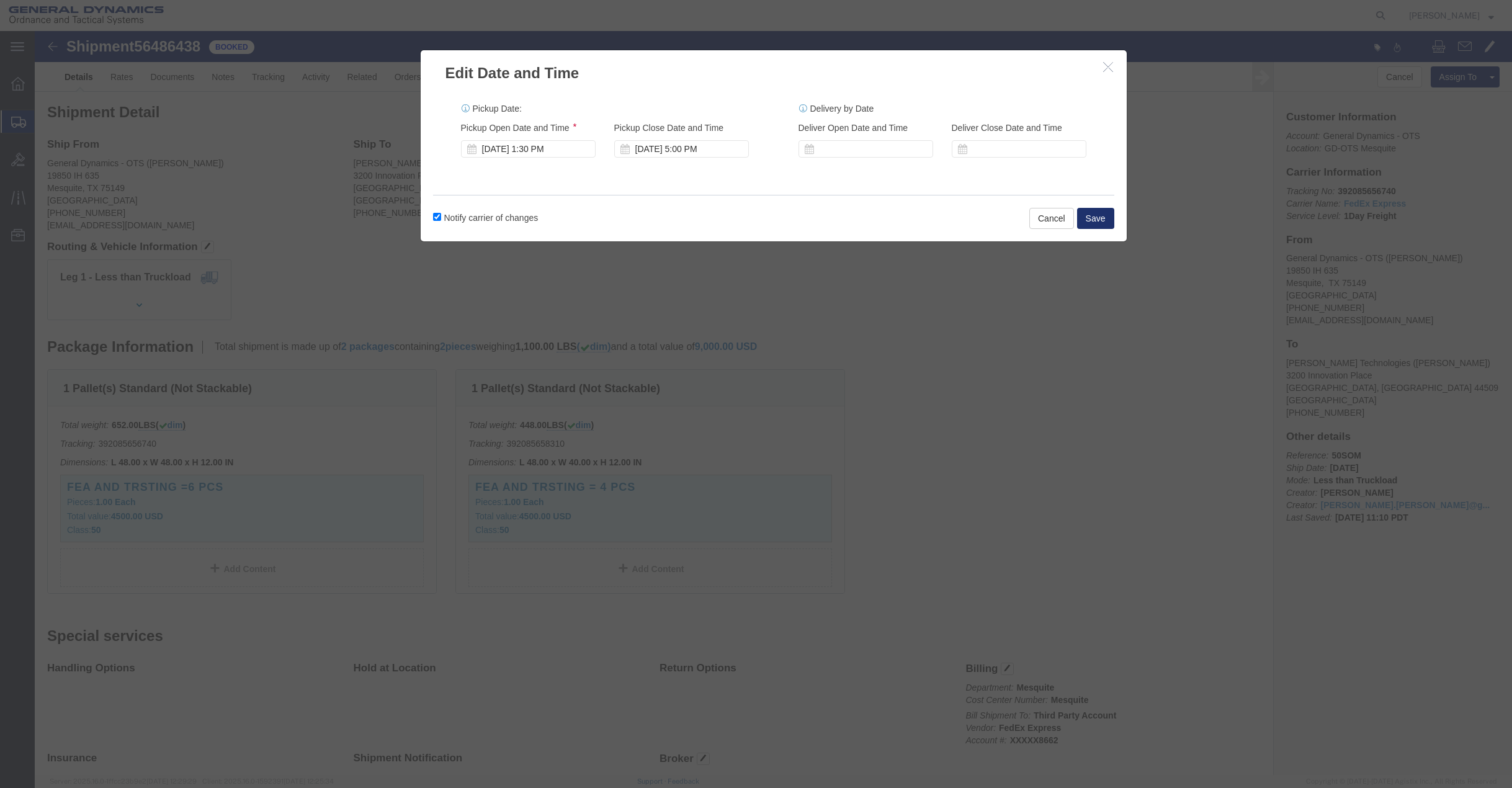
click button "Save"
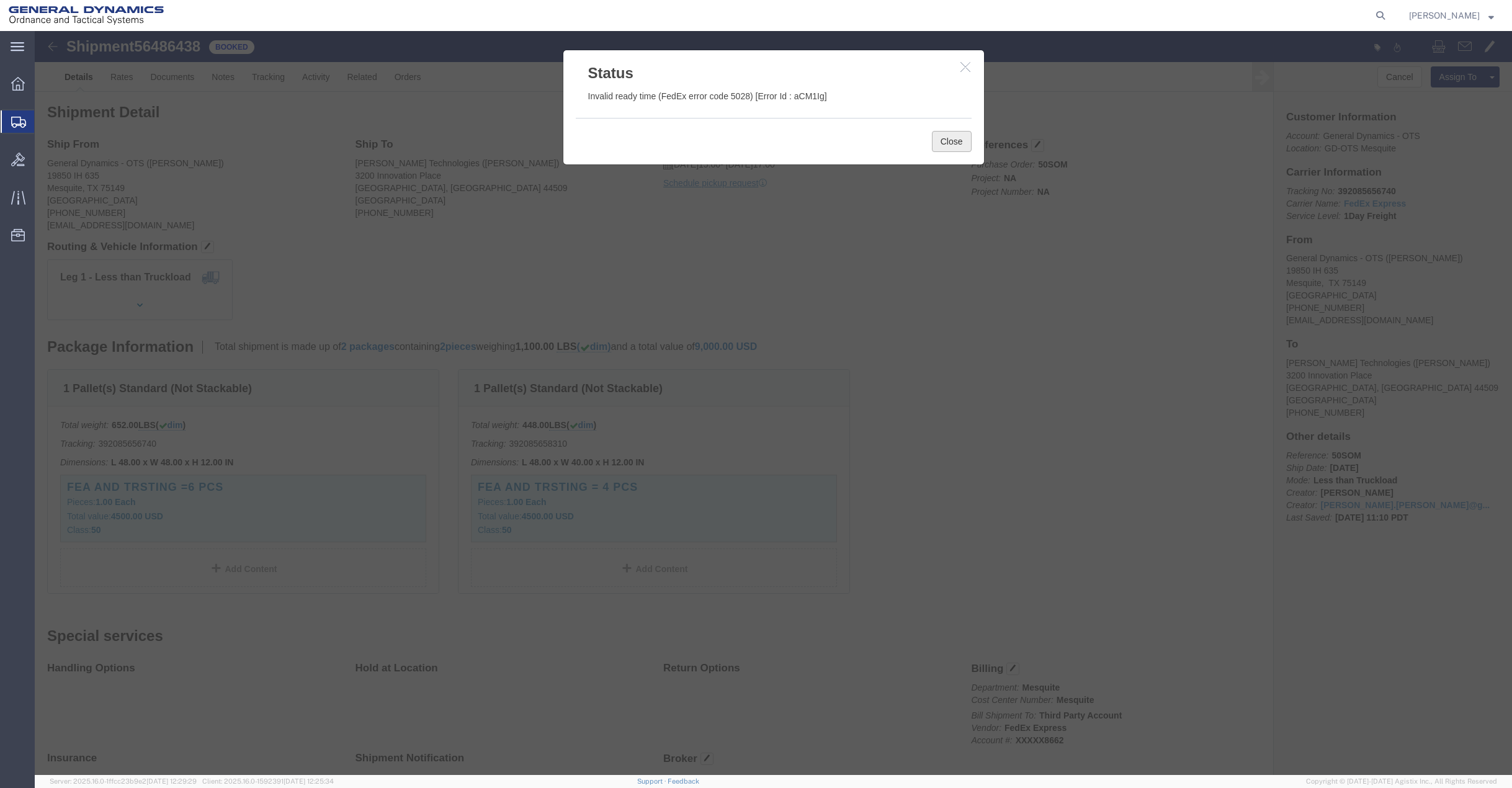
click button "Close"
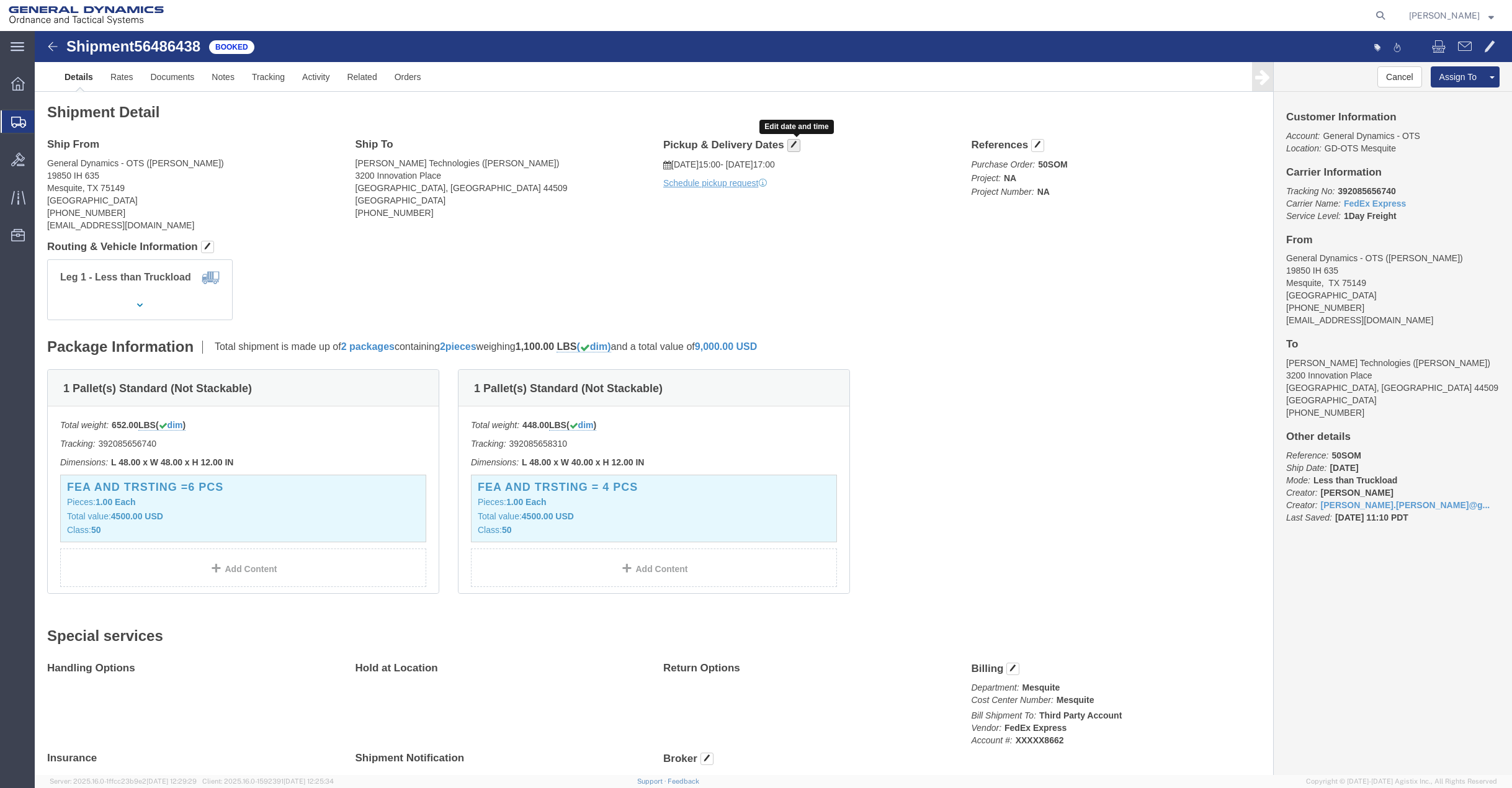
click button "button"
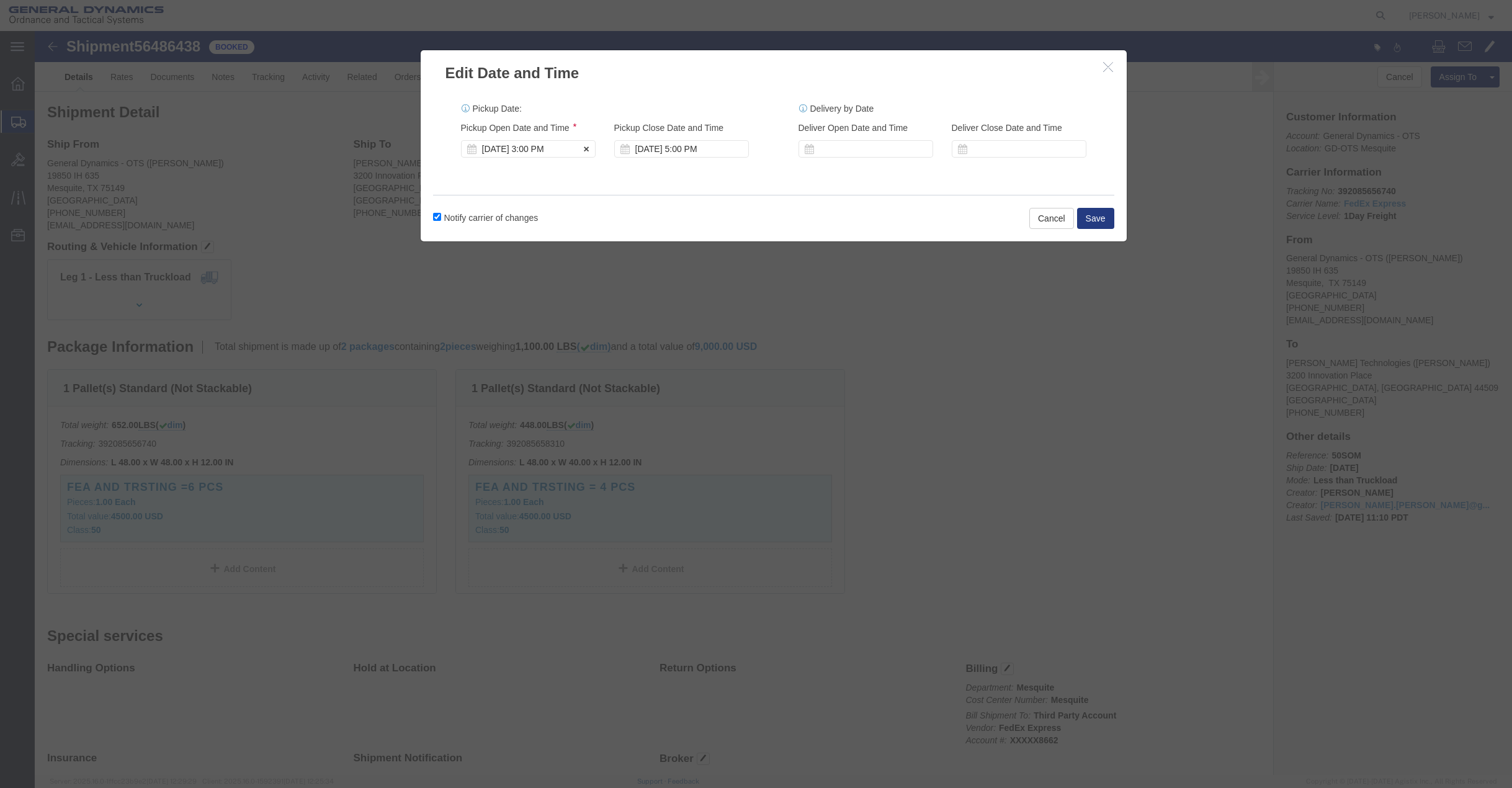
click div "[DATE] 3:00 PM"
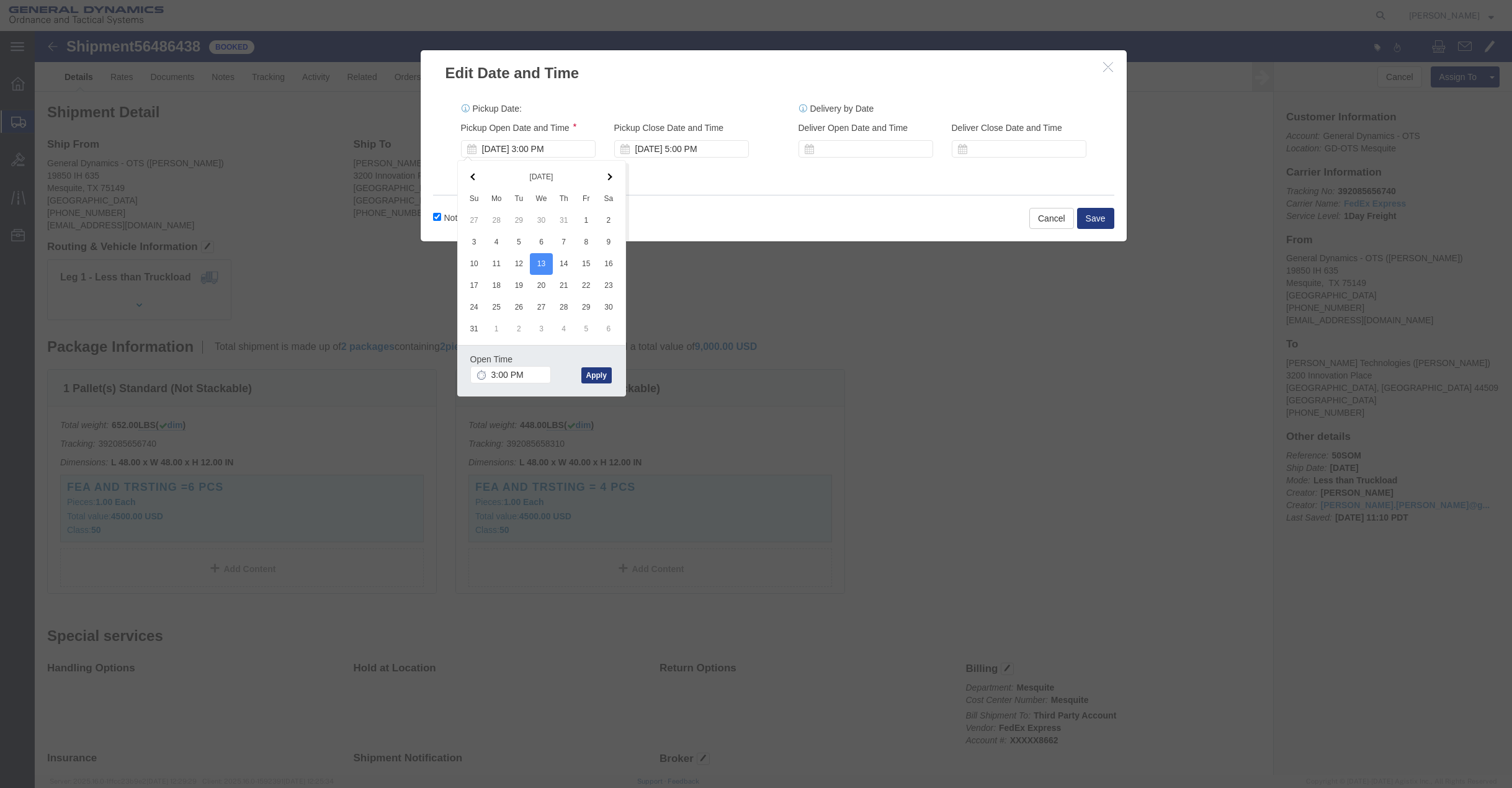
click div "Pickup Date: Pickup Start Date Pickup Start Time Pickup Open Date and Time [DAT…"
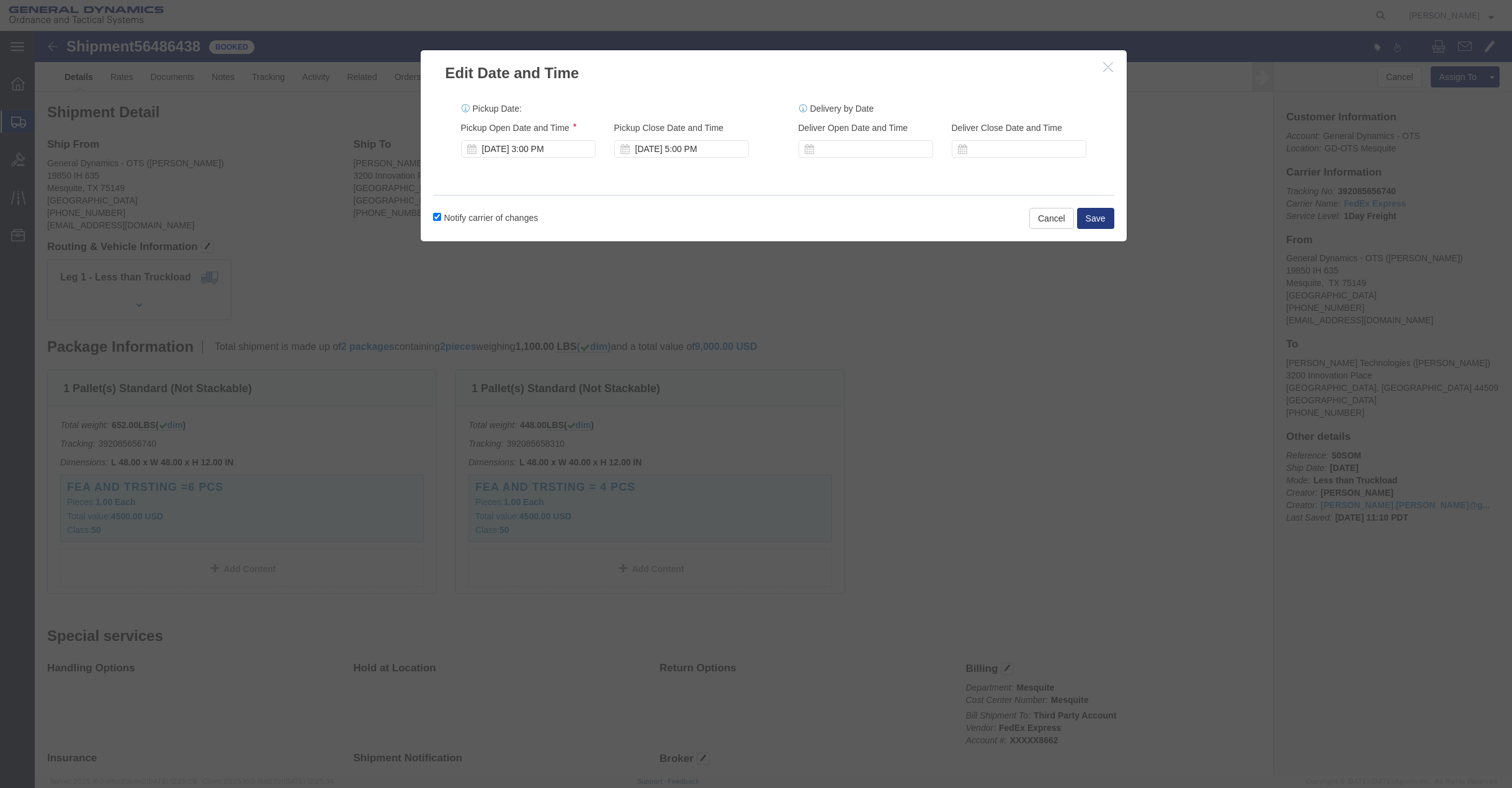
click icon "button"
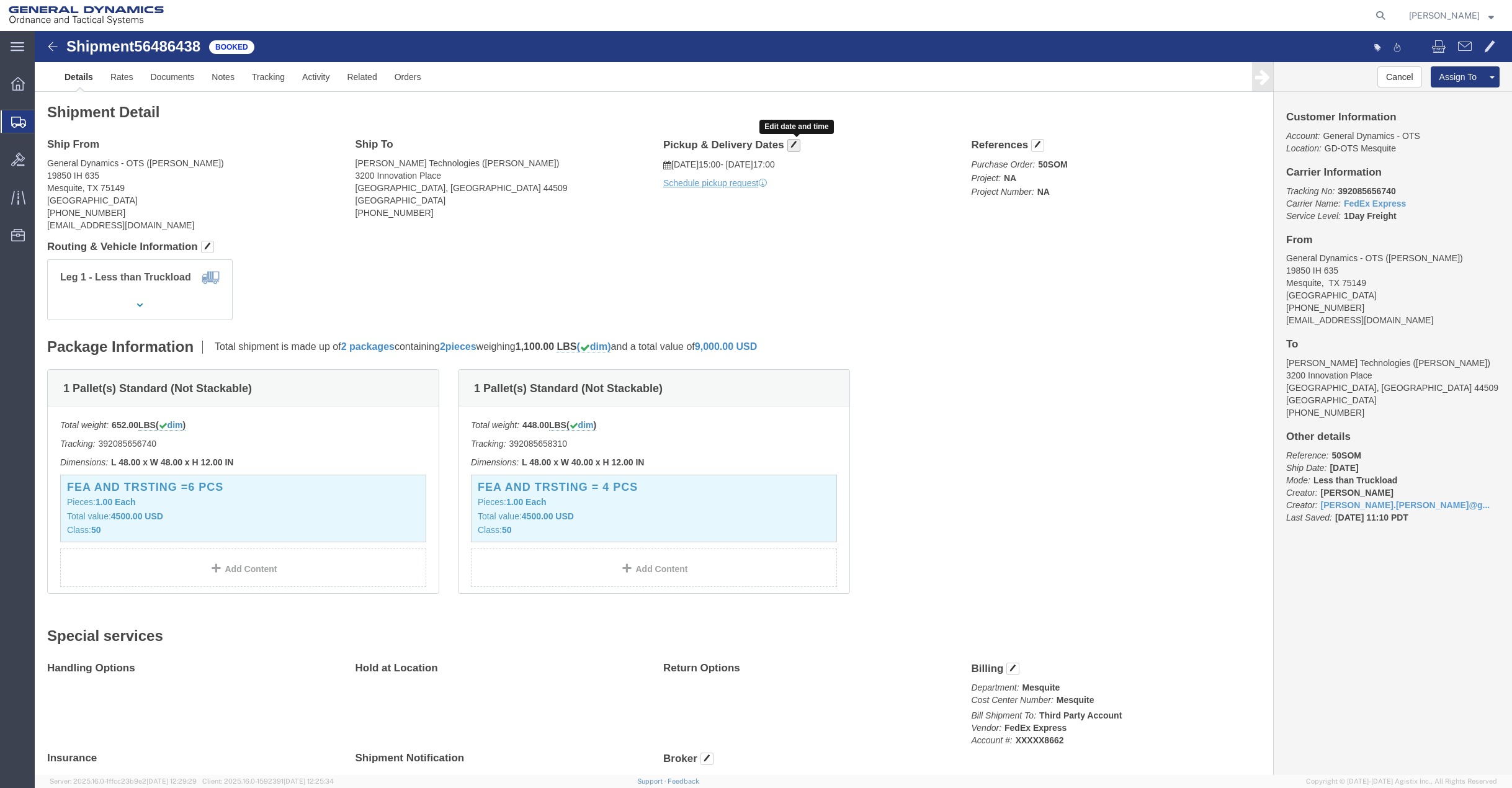
click button "button"
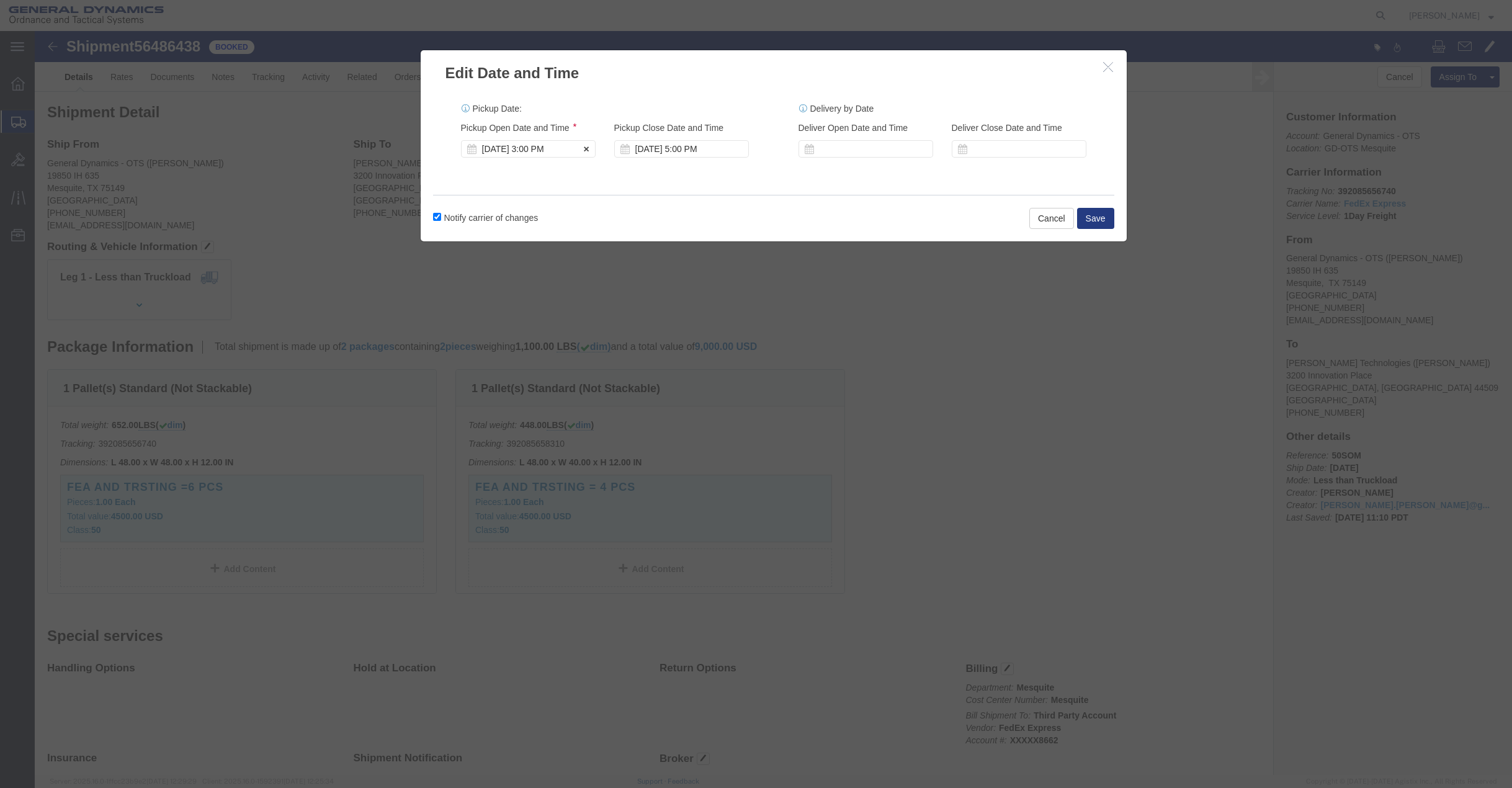
click div "[DATE] 3:00 PM"
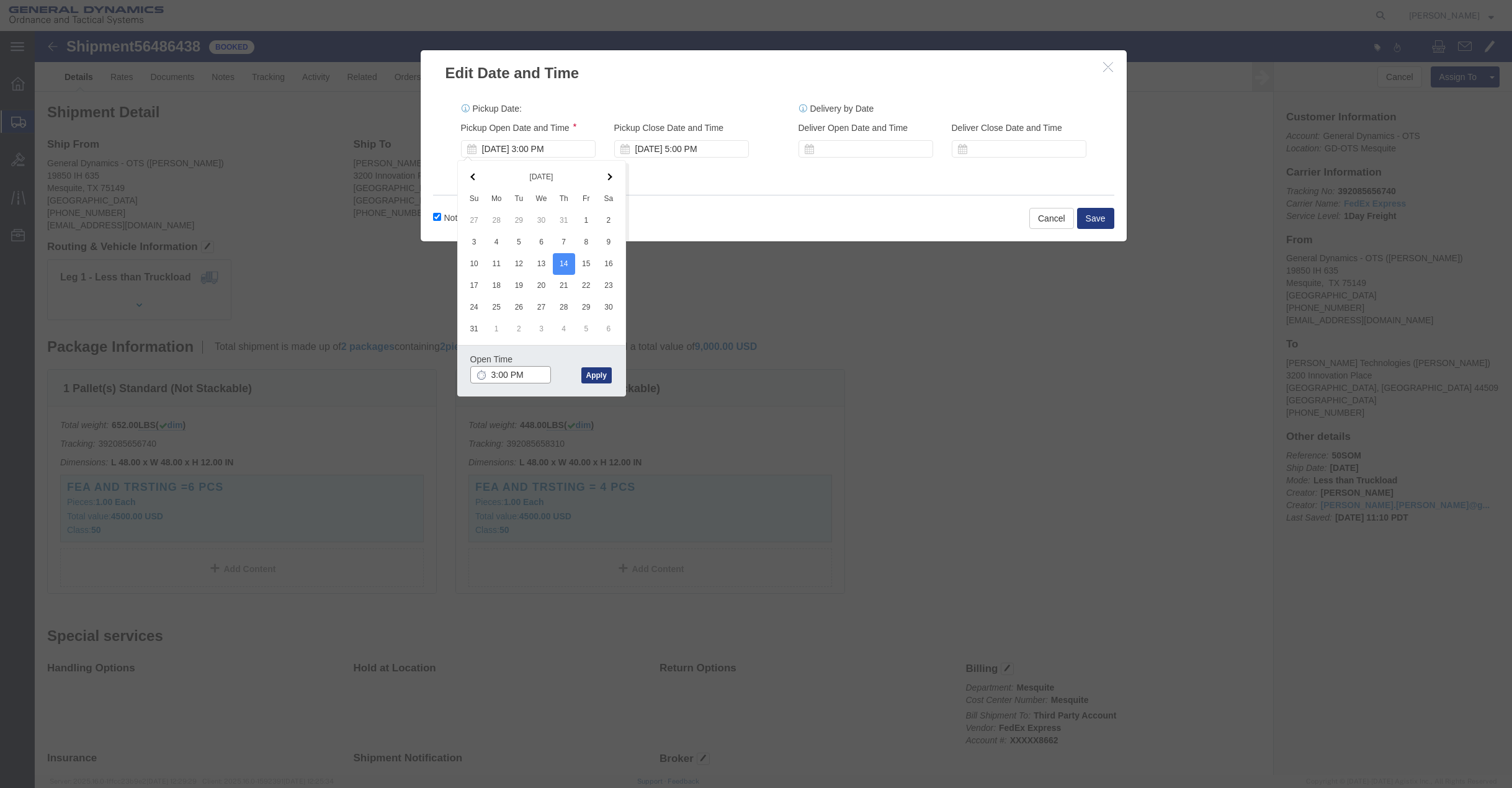
click input "3:00 PM"
type input "7:00 AM"
click button "Apply"
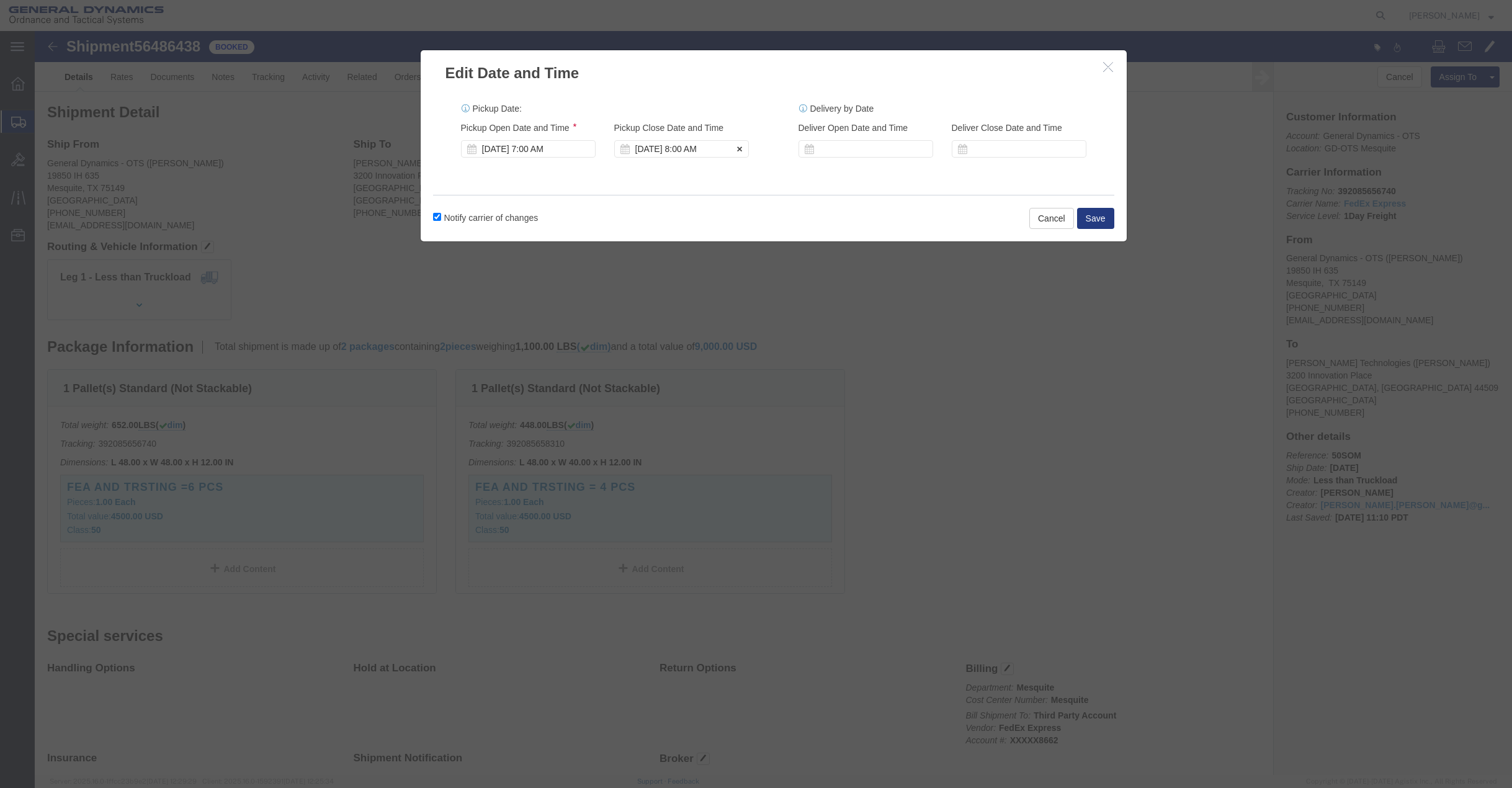
click div "[DATE] 8:00 AM"
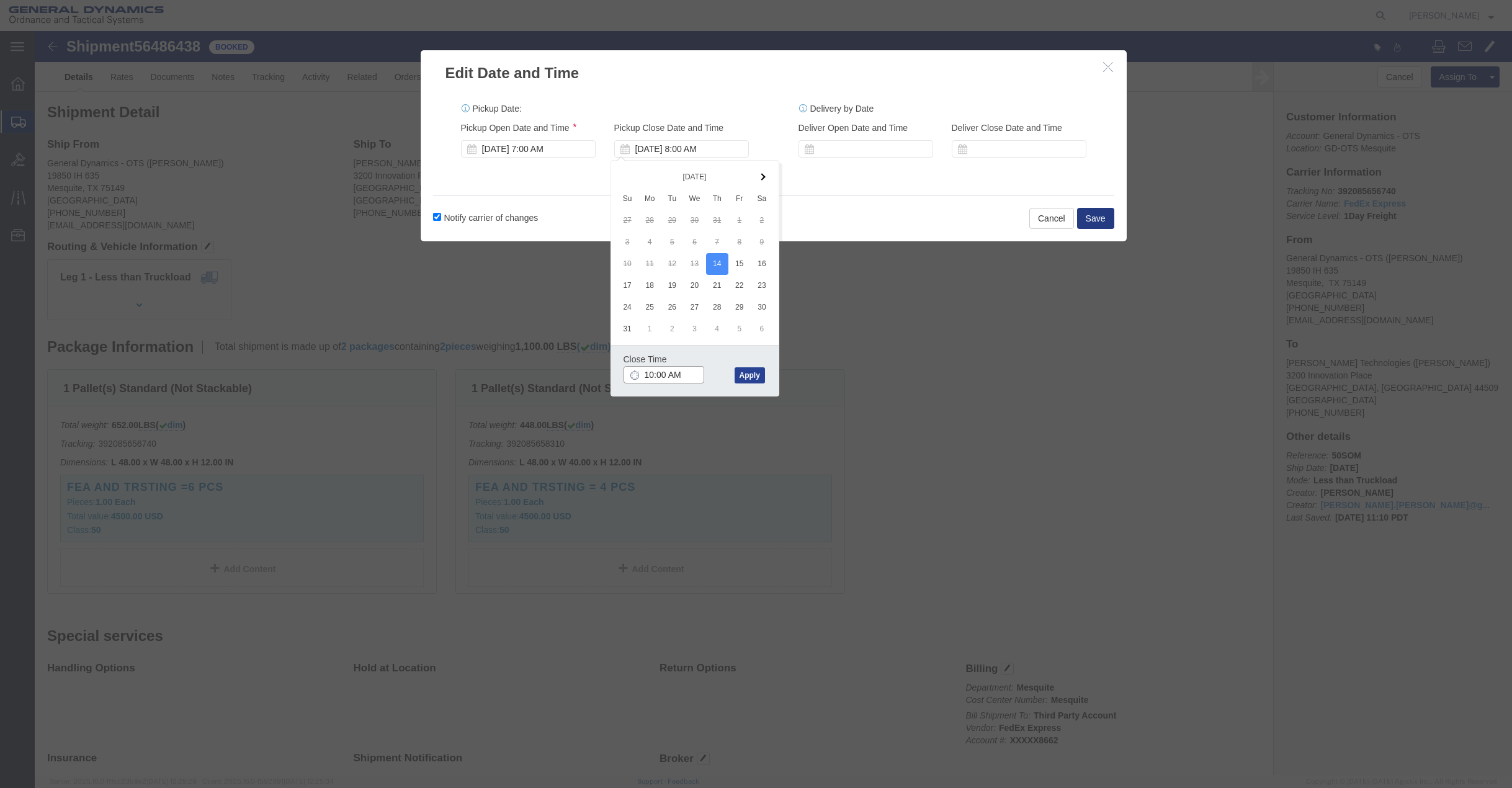
type input "10:00 AM"
click button "Apply"
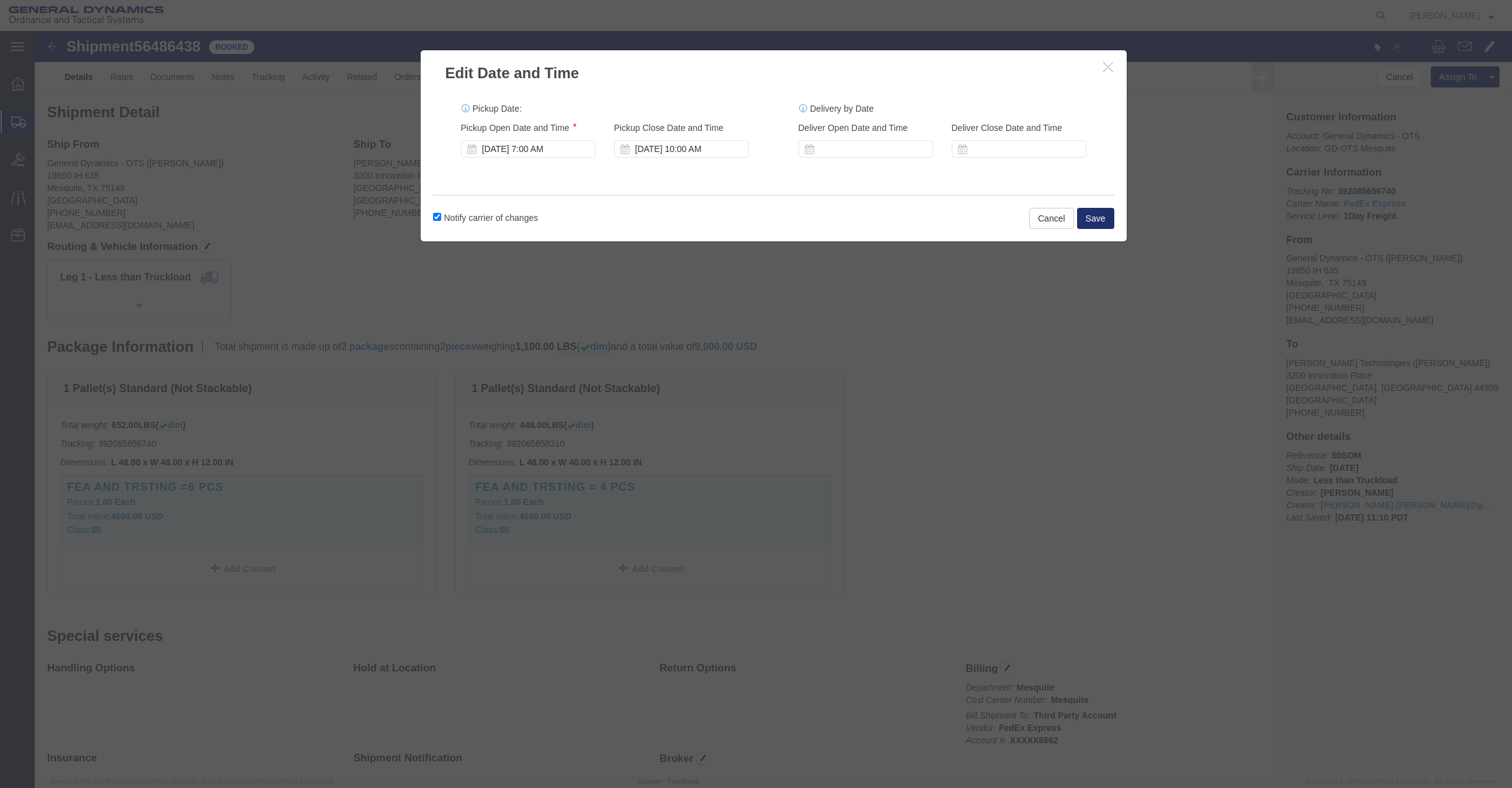
click button "Save"
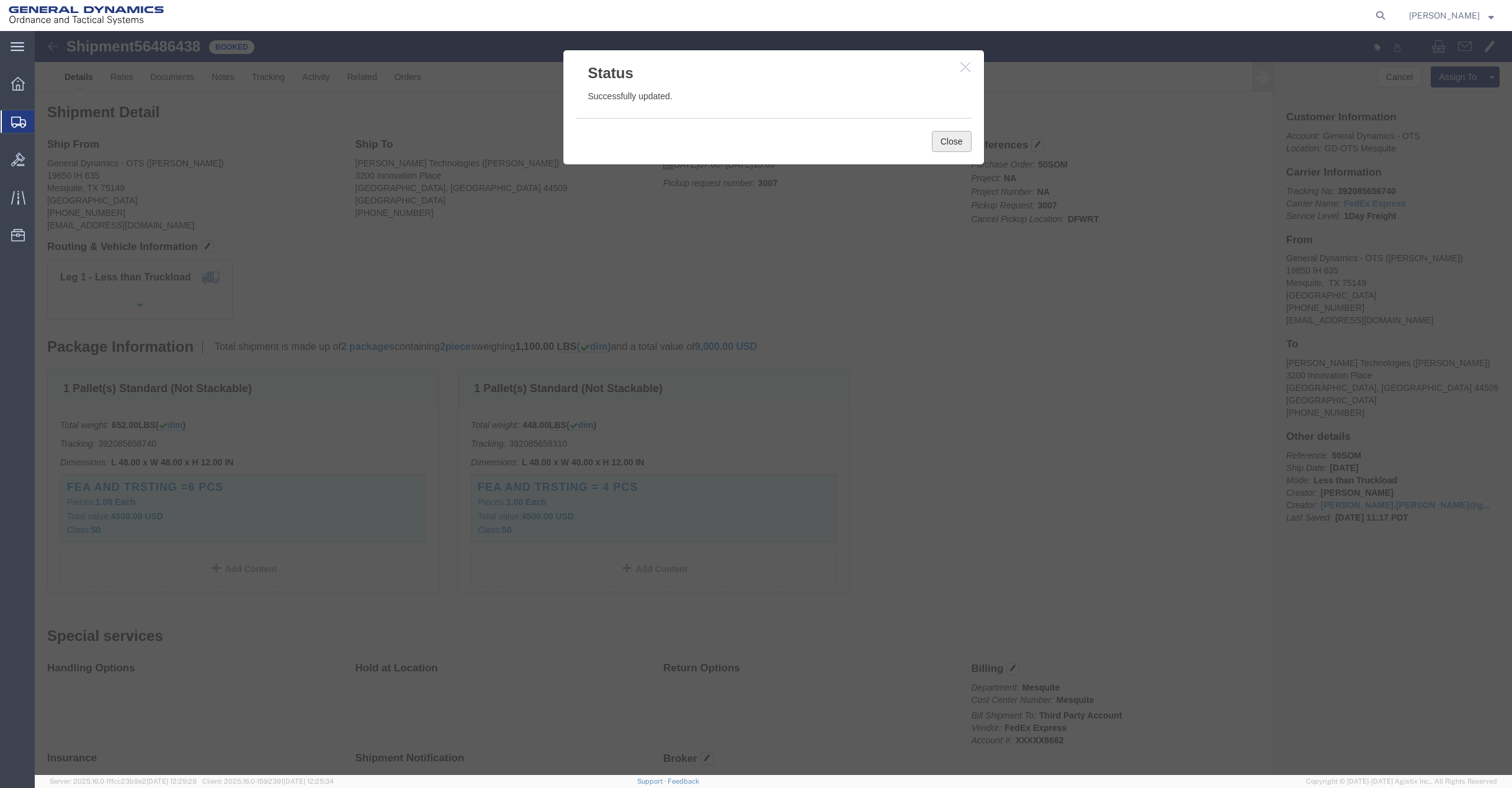
click button "Close"
